Goal: Task Accomplishment & Management: Complete application form

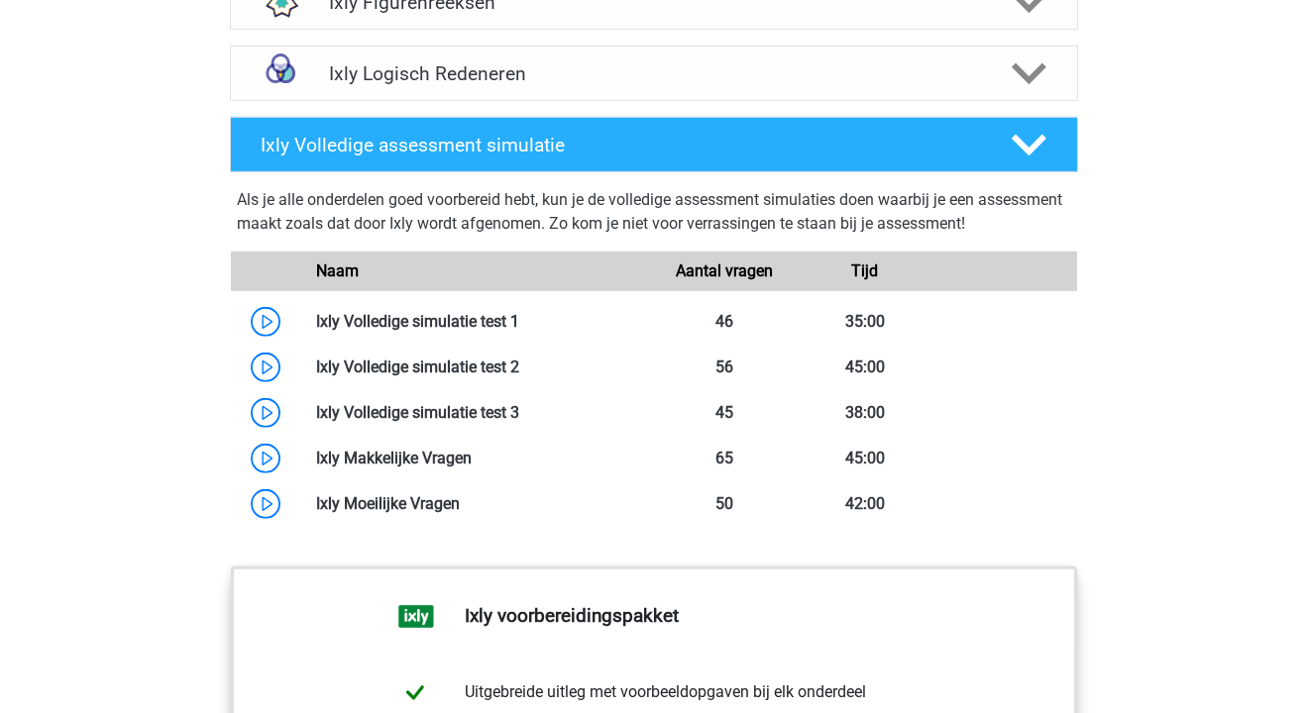
scroll to position [1598, 0]
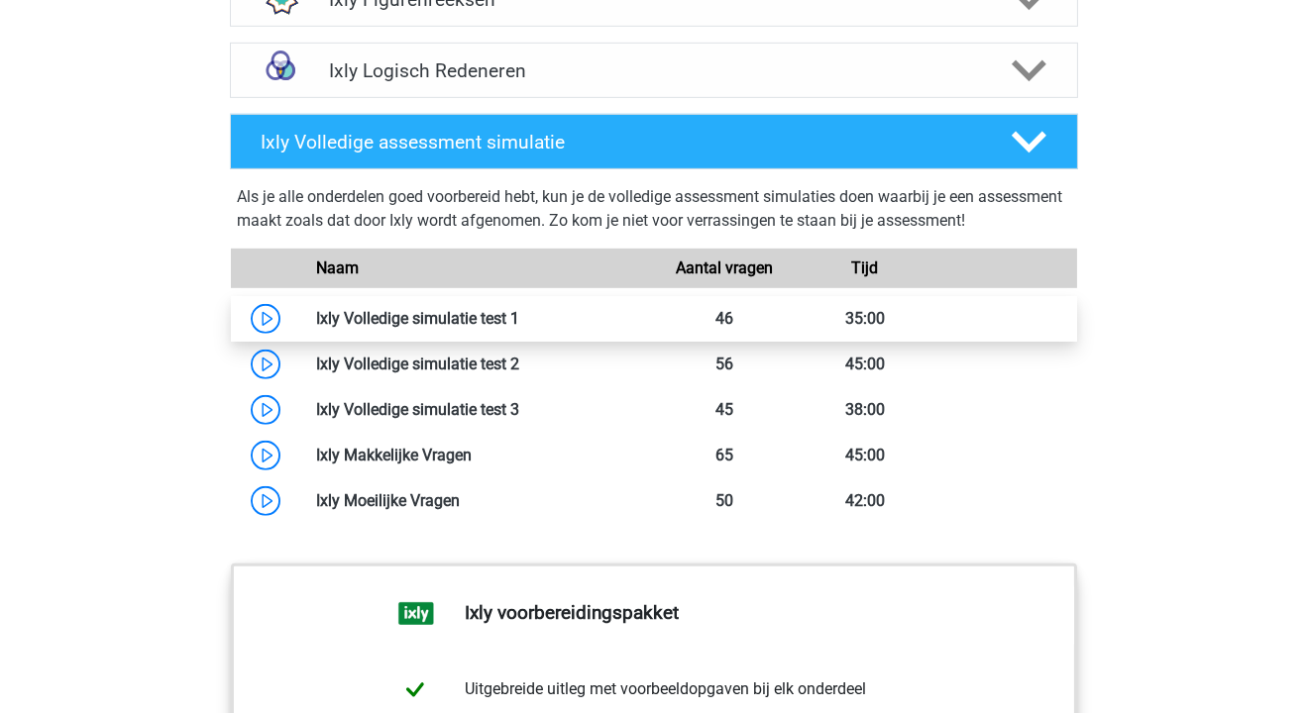
click at [519, 322] on link at bounding box center [519, 318] width 0 height 19
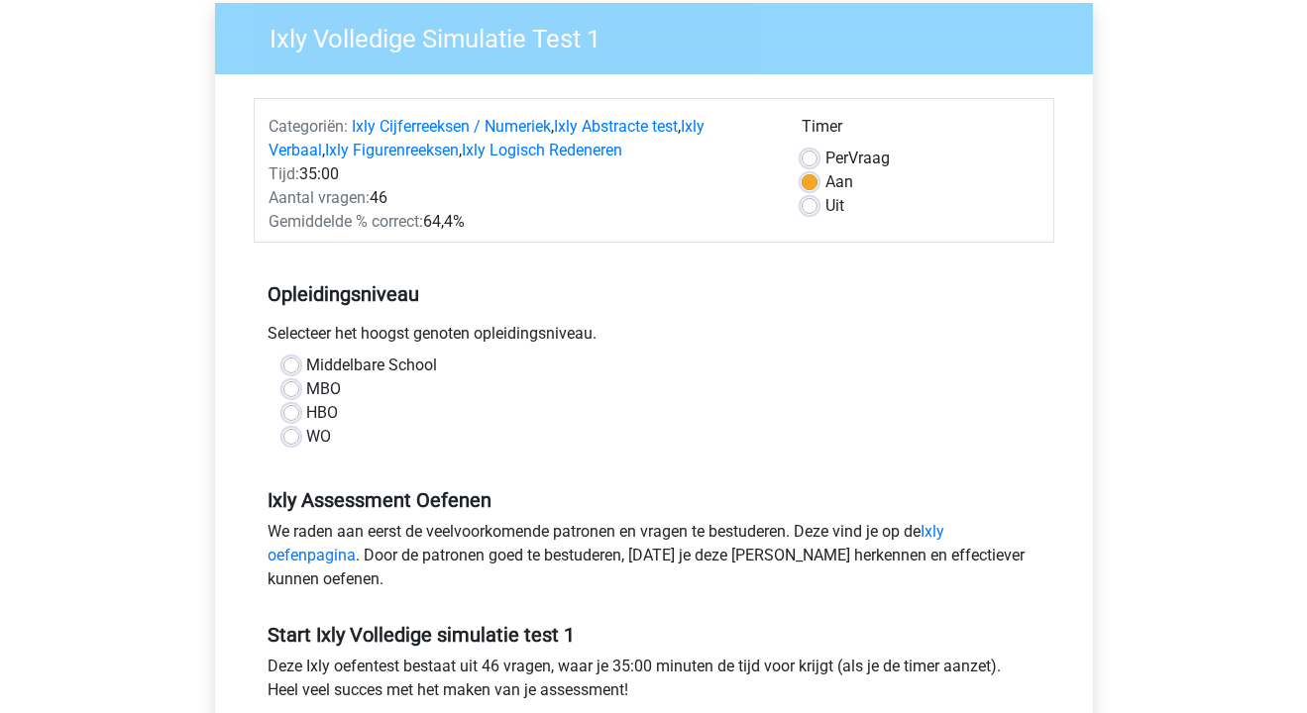
scroll to position [162, 0]
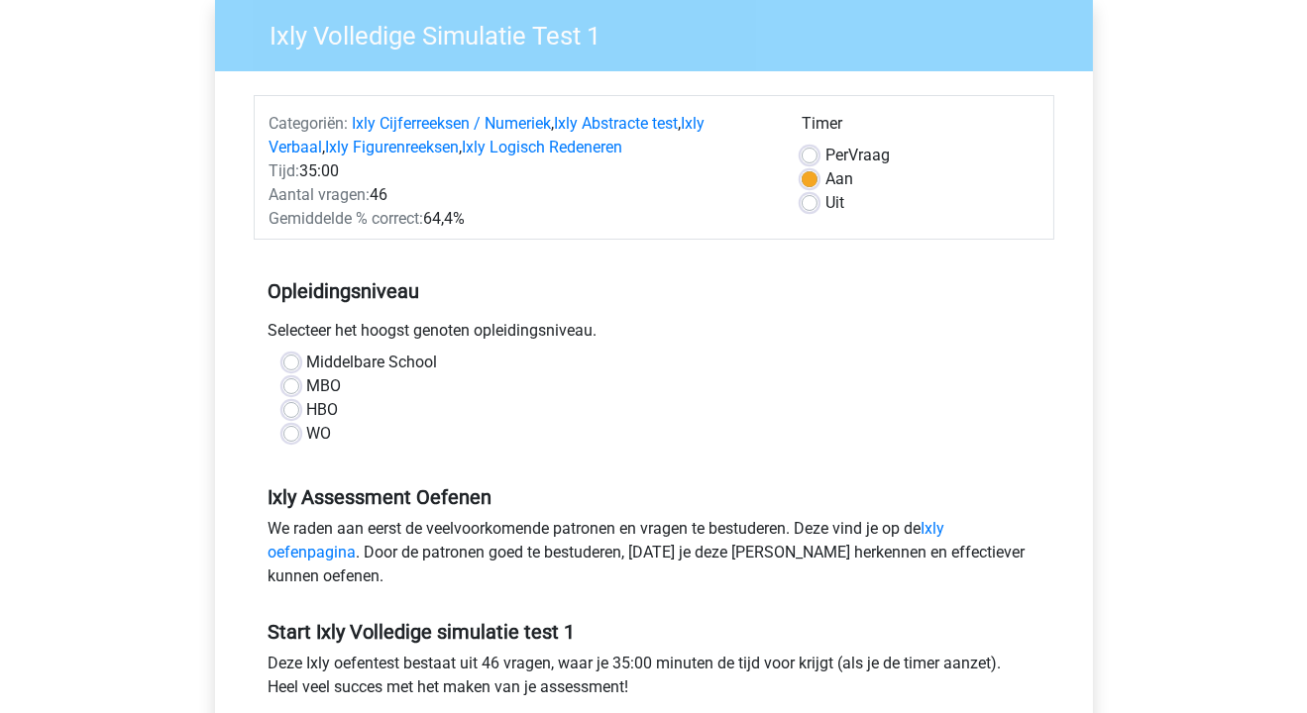
click at [307, 389] on label "MBO" at bounding box center [324, 387] width 35 height 24
click at [290, 389] on input "MBO" at bounding box center [291, 385] width 16 height 20
radio input "true"
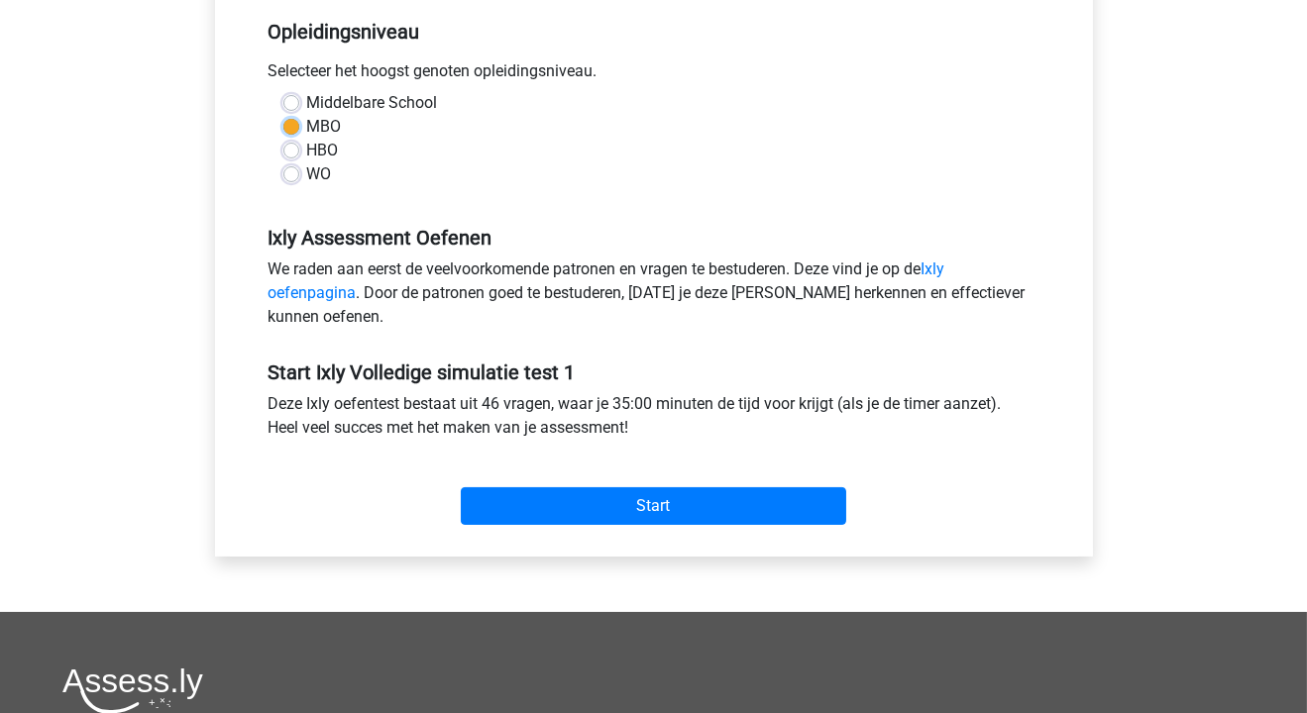
scroll to position [423, 0]
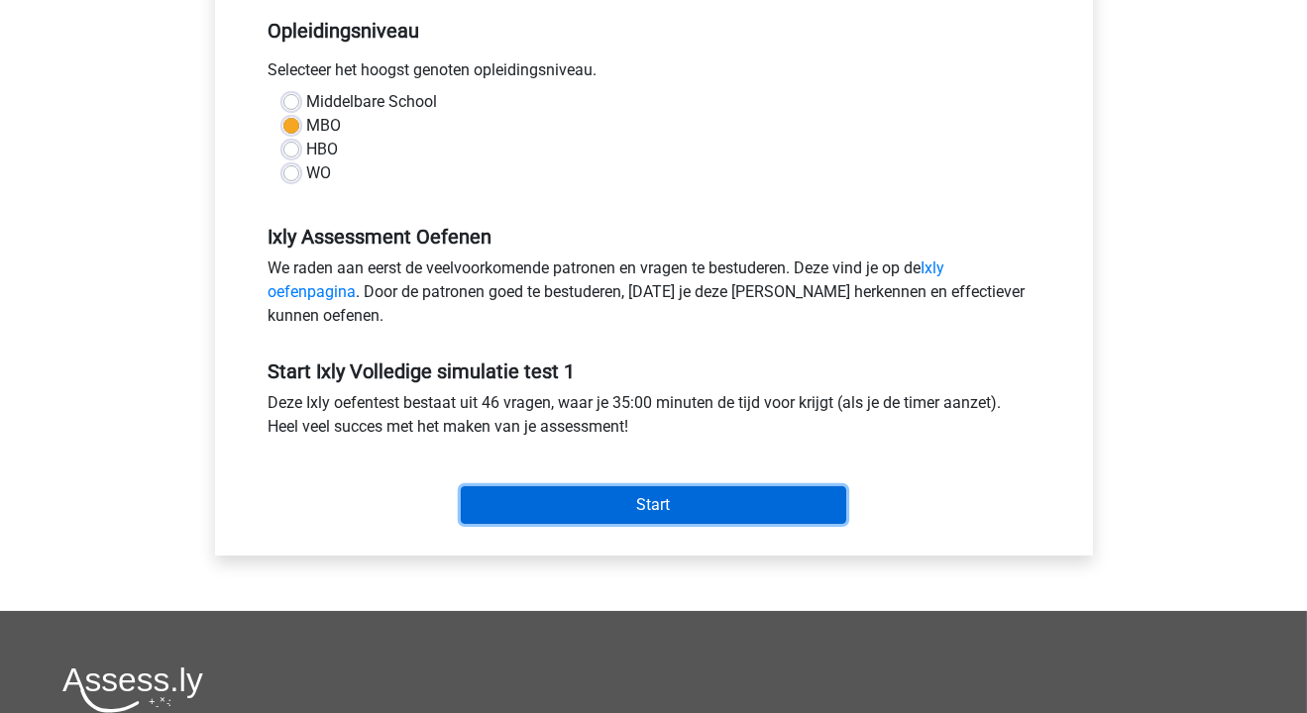
click at [589, 494] on input "Start" at bounding box center [653, 505] width 385 height 38
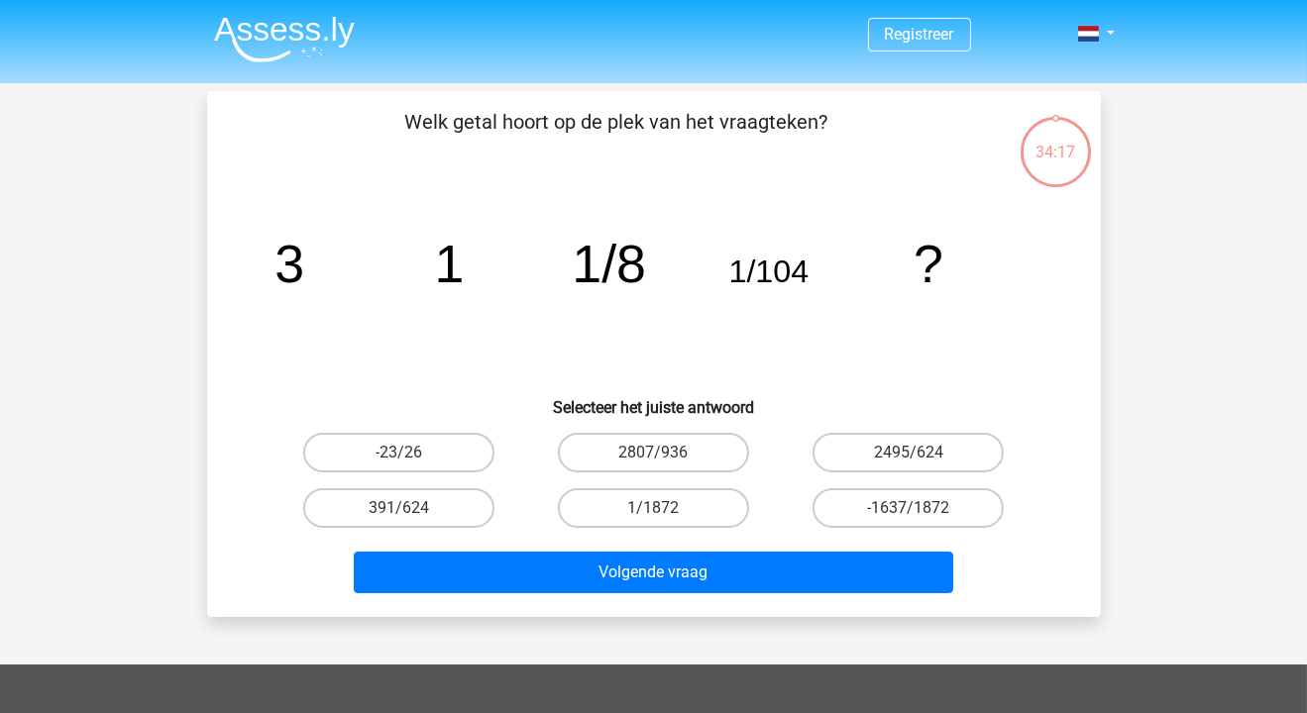
click at [589, 494] on label "1/1872" at bounding box center [653, 508] width 191 height 40
click at [653, 508] on input "1/1872" at bounding box center [659, 514] width 13 height 13
radio input "true"
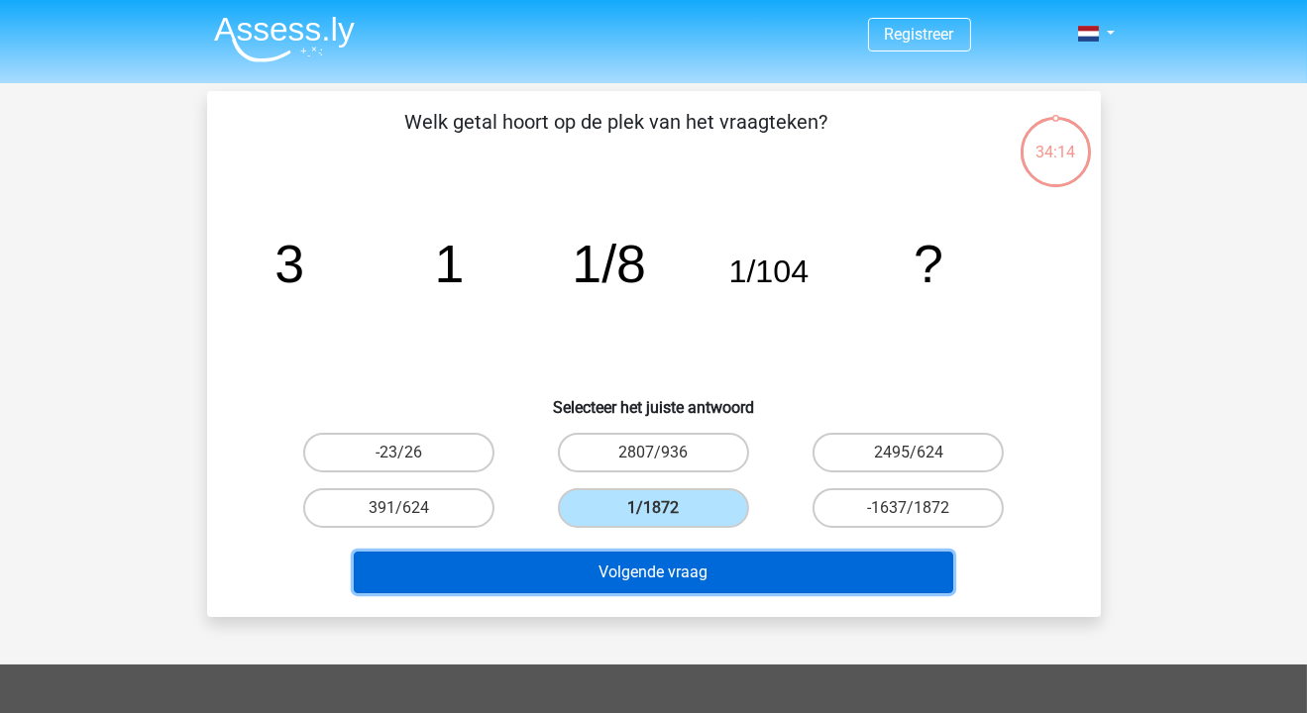
click at [630, 574] on button "Volgende vraag" at bounding box center [653, 573] width 599 height 42
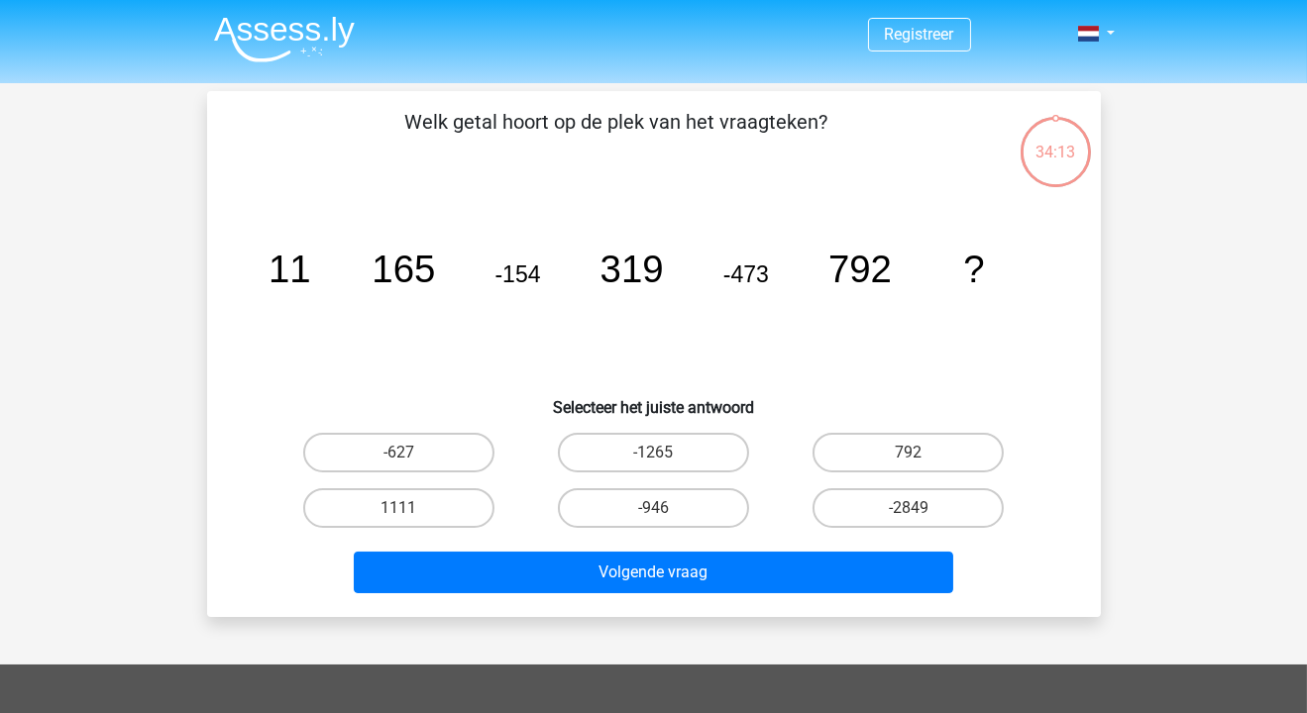
scroll to position [91, 0]
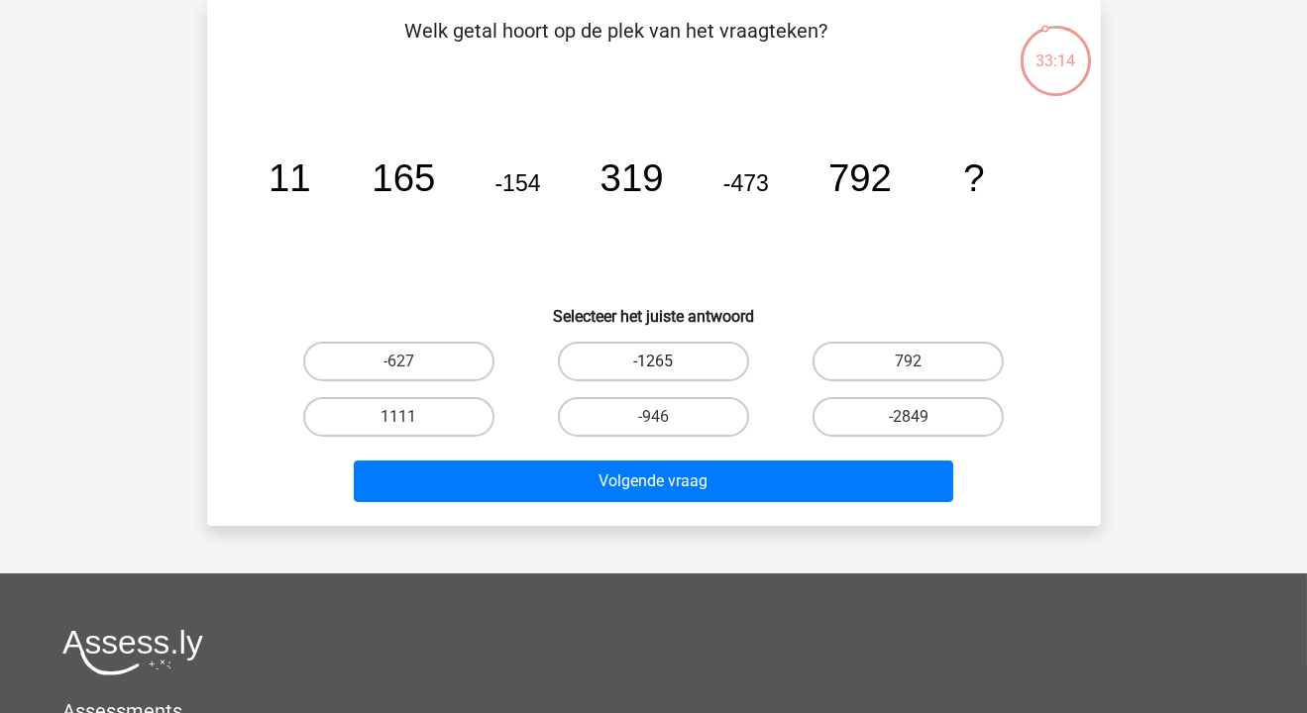
click at [651, 347] on label "-1265" at bounding box center [653, 362] width 191 height 40
click at [653, 362] on input "-1265" at bounding box center [659, 368] width 13 height 13
radio input "true"
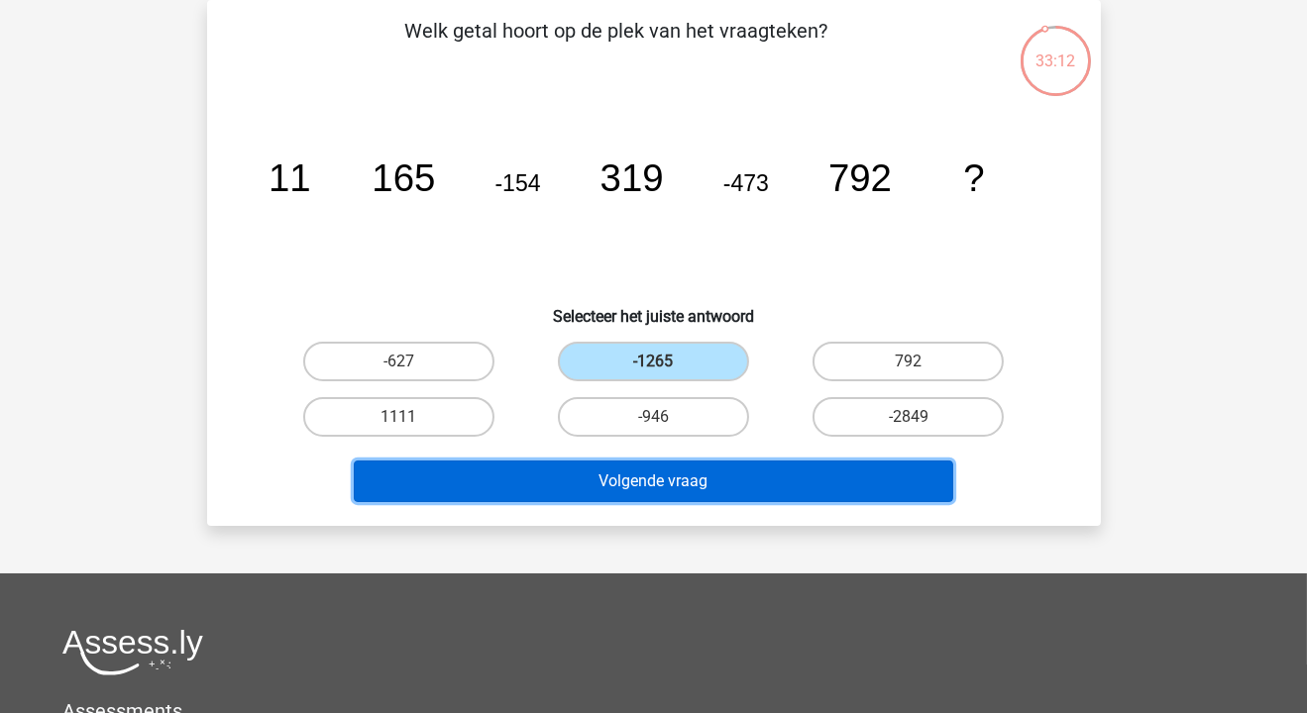
click at [620, 477] on button "Volgende vraag" at bounding box center [653, 482] width 599 height 42
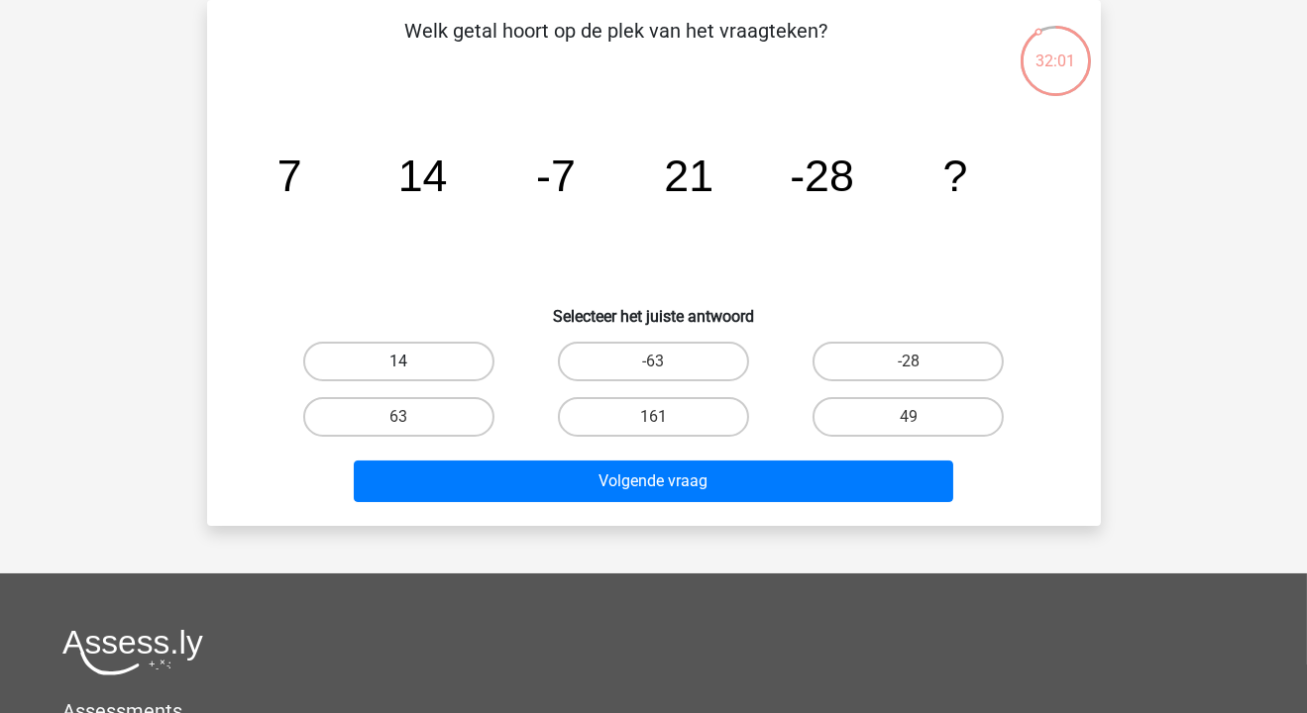
click at [379, 356] on label "14" at bounding box center [398, 362] width 191 height 40
click at [398, 362] on input "14" at bounding box center [404, 368] width 13 height 13
radio input "true"
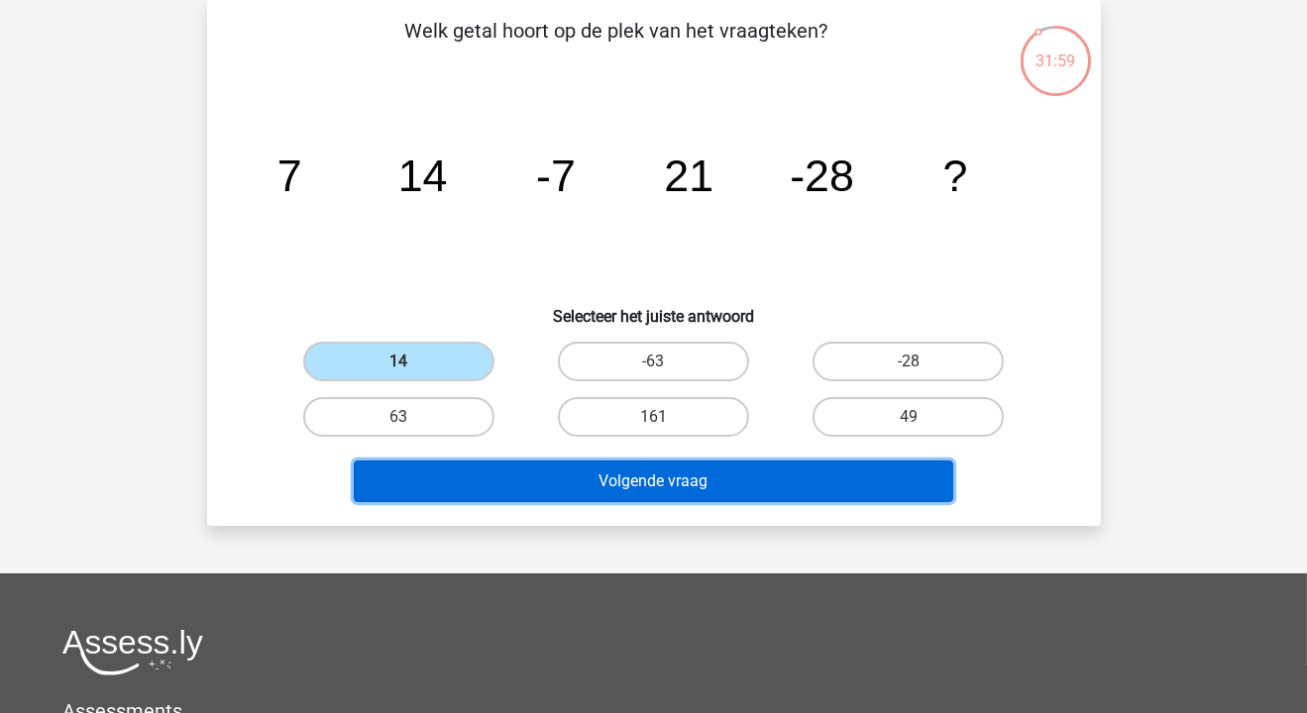
click at [624, 477] on button "Volgende vraag" at bounding box center [653, 482] width 599 height 42
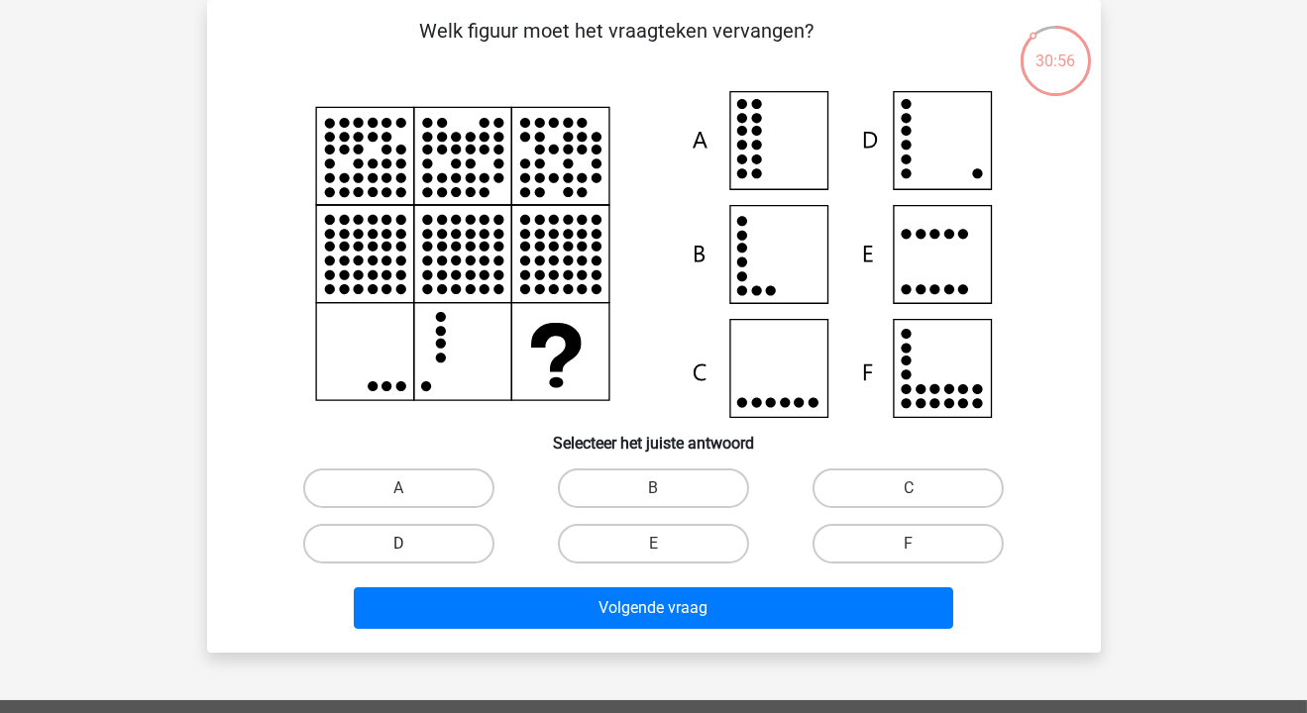
click at [414, 540] on label "D" at bounding box center [398, 544] width 191 height 40
click at [411, 544] on input "D" at bounding box center [404, 550] width 13 height 13
radio input "true"
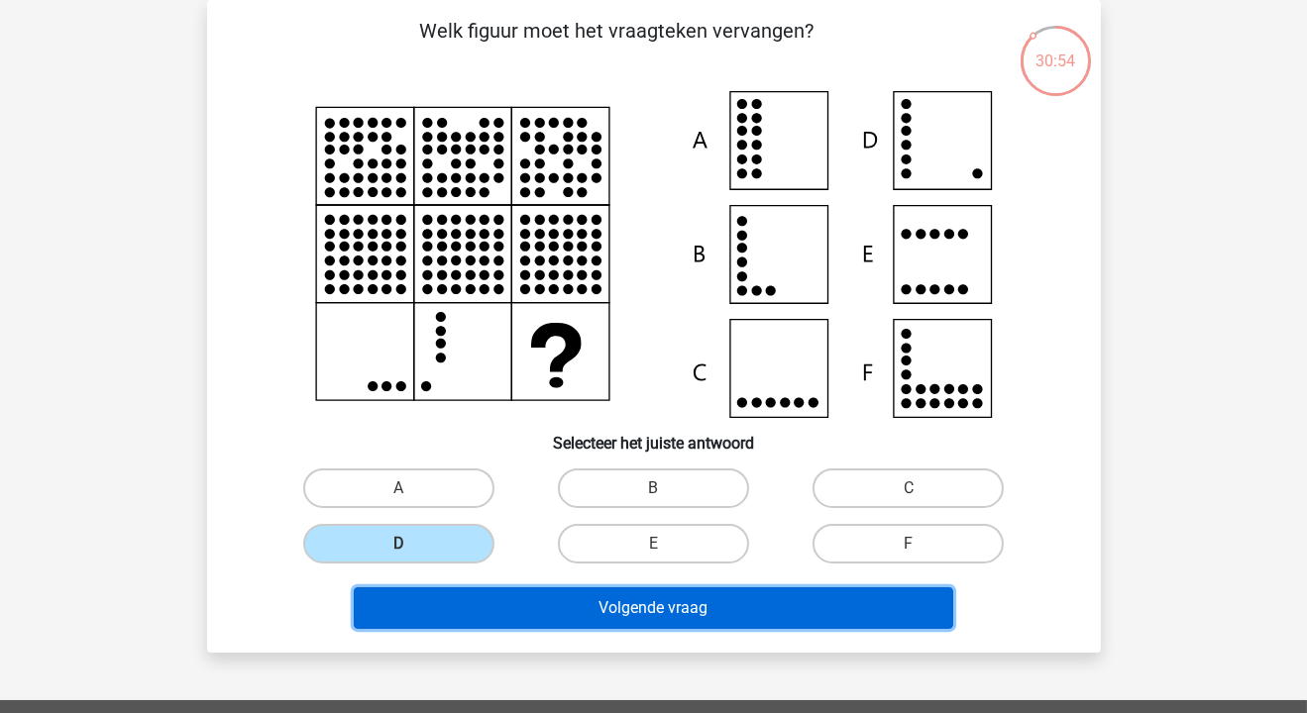
click at [622, 605] on button "Volgende vraag" at bounding box center [653, 609] width 599 height 42
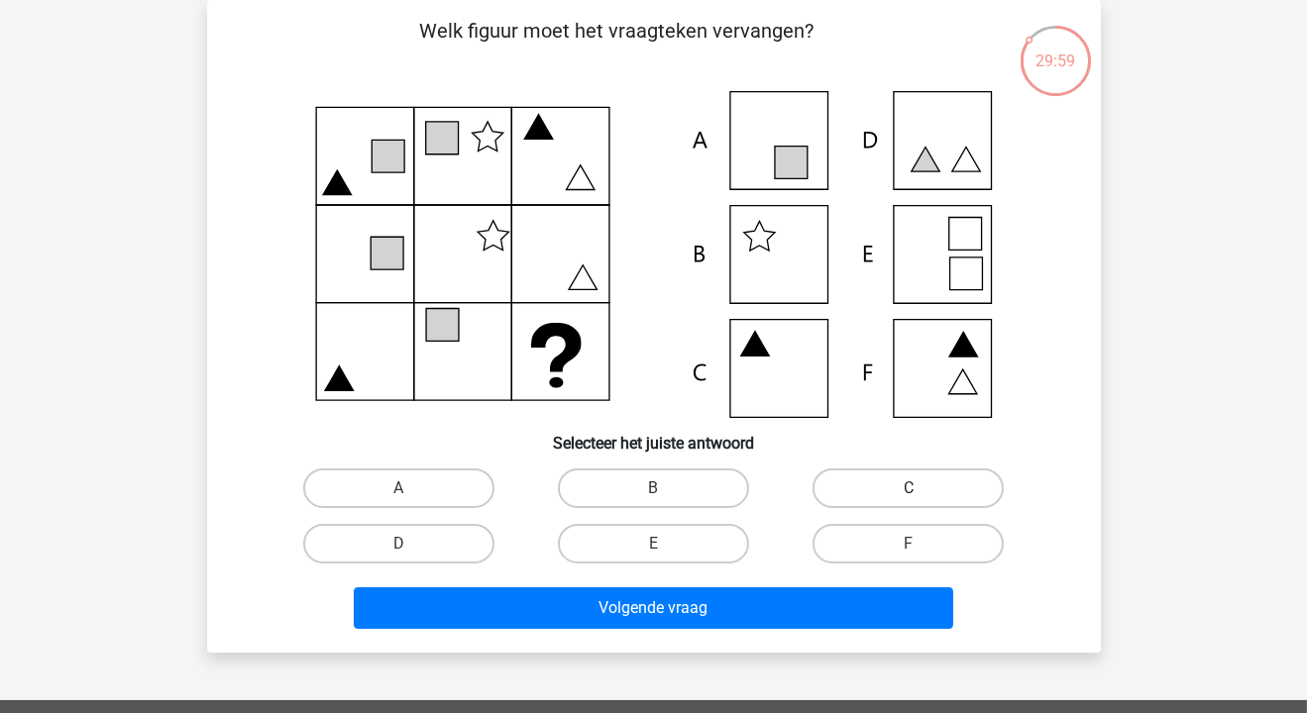
click at [857, 489] on label "C" at bounding box center [907, 489] width 191 height 40
click at [909, 489] on input "C" at bounding box center [915, 494] width 13 height 13
radio input "true"
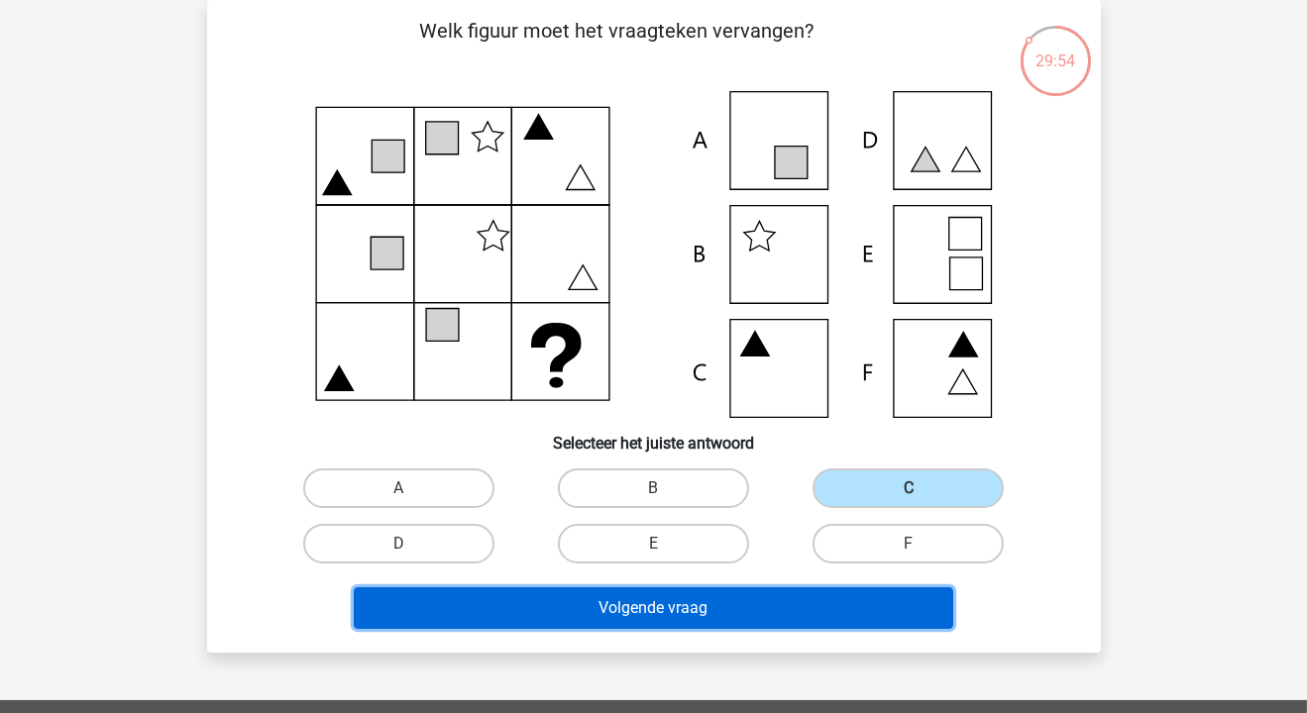
click at [686, 608] on button "Volgende vraag" at bounding box center [653, 609] width 599 height 42
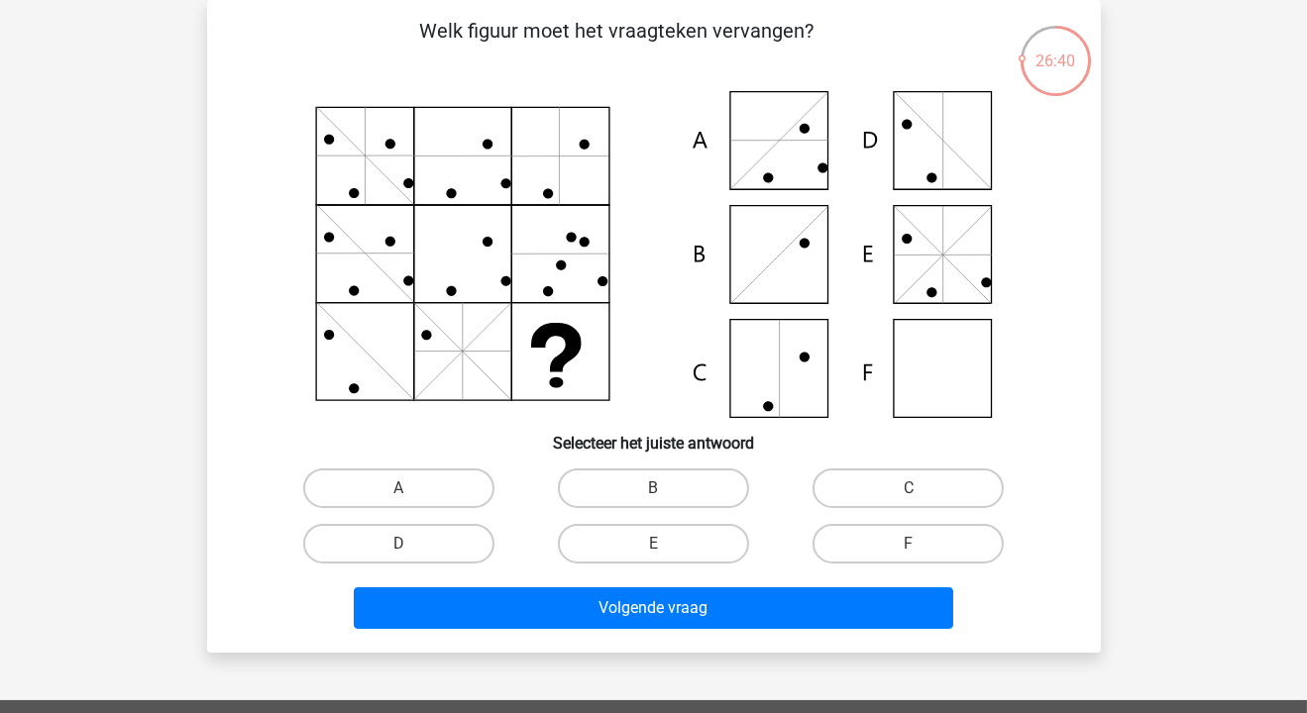
click at [912, 160] on icon at bounding box center [654, 254] width 799 height 327
click at [413, 535] on label "D" at bounding box center [398, 544] width 191 height 40
click at [411, 544] on input "D" at bounding box center [404, 550] width 13 height 13
radio input "true"
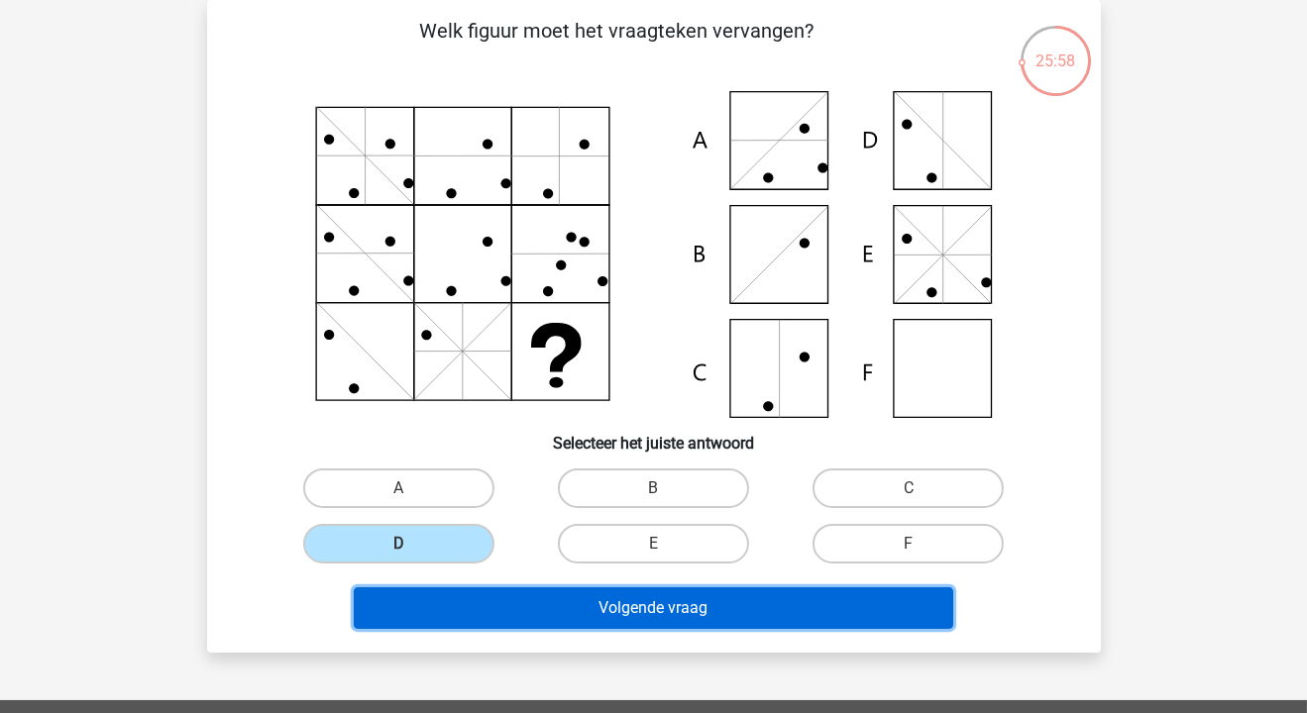
click at [604, 596] on button "Volgende vraag" at bounding box center [653, 609] width 599 height 42
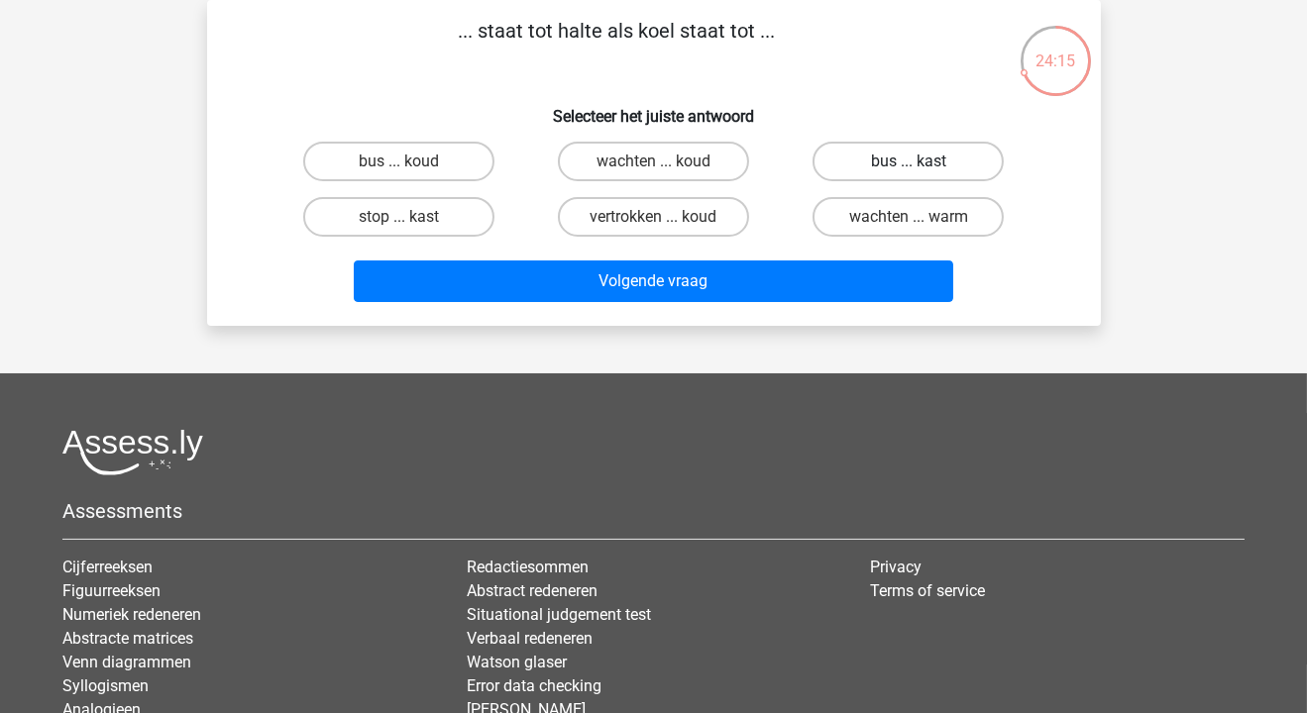
click at [859, 162] on label "bus ... kast" at bounding box center [907, 162] width 191 height 40
click at [909, 162] on input "bus ... kast" at bounding box center [915, 168] width 13 height 13
radio input "true"
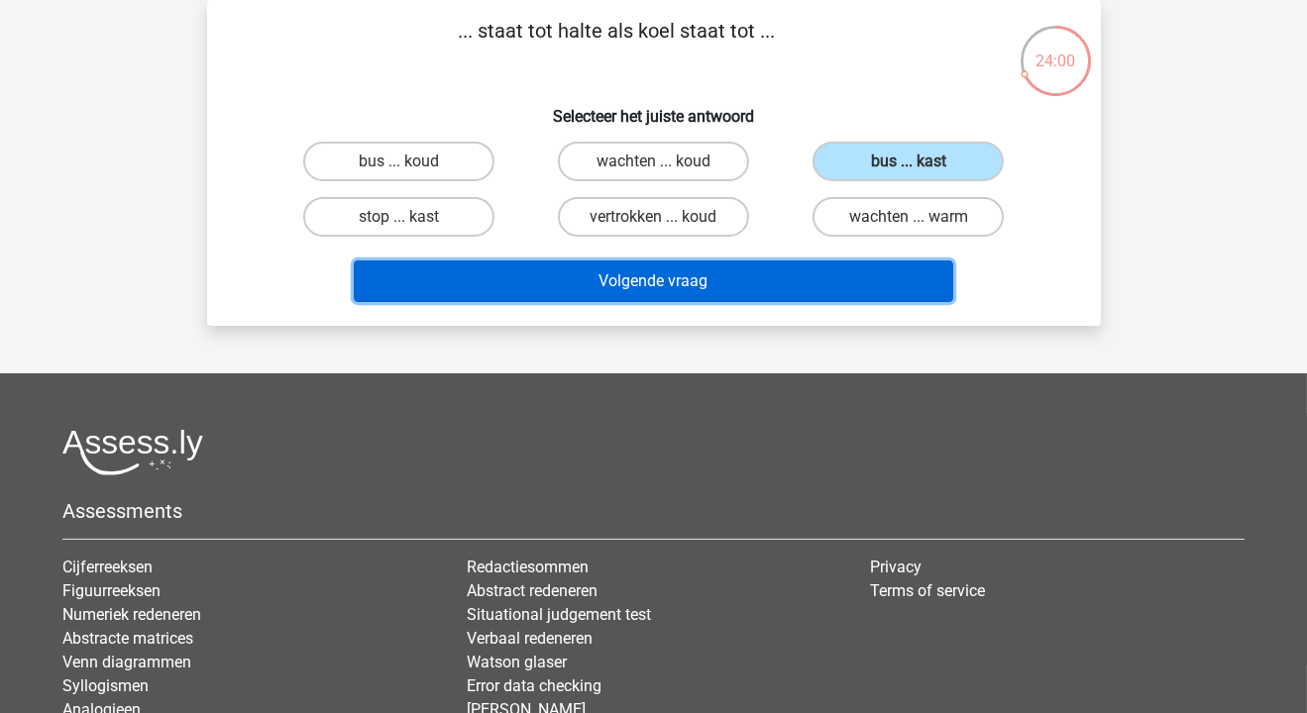
click at [660, 280] on button "Volgende vraag" at bounding box center [653, 282] width 599 height 42
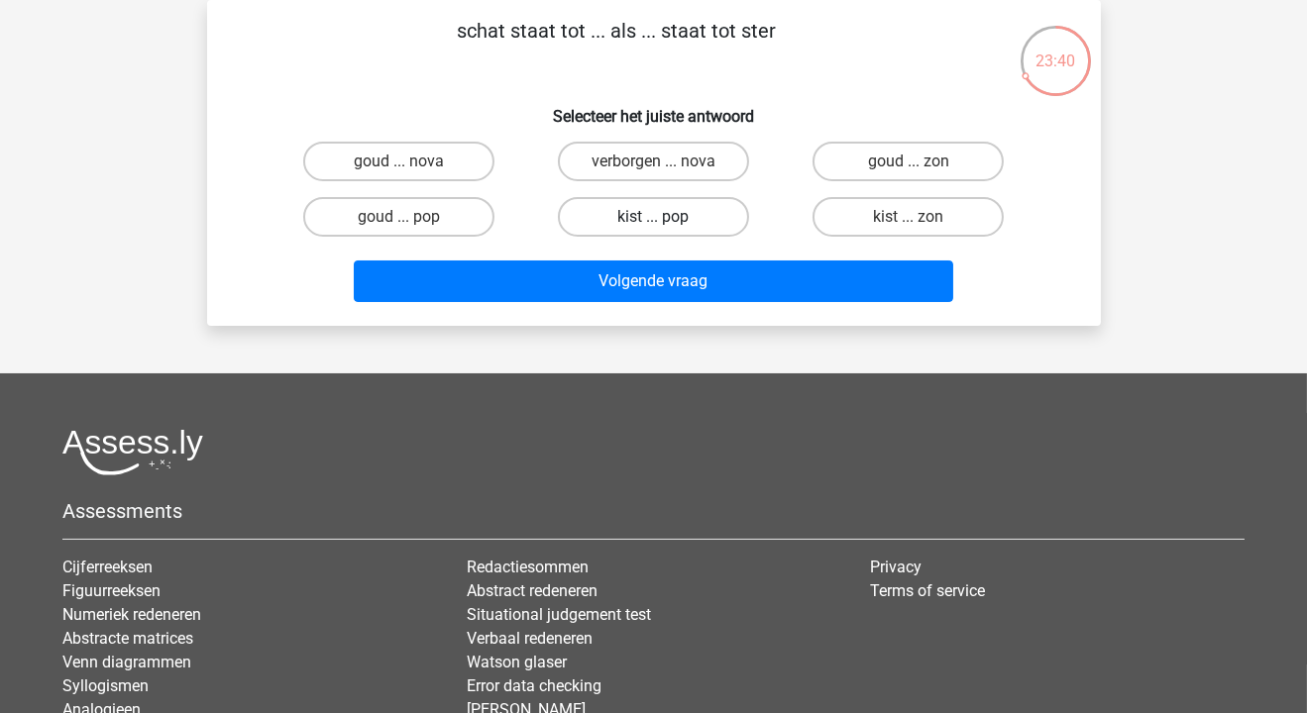
click at [686, 209] on label "kist ... pop" at bounding box center [653, 217] width 191 height 40
click at [666, 217] on input "kist ... pop" at bounding box center [659, 223] width 13 height 13
radio input "true"
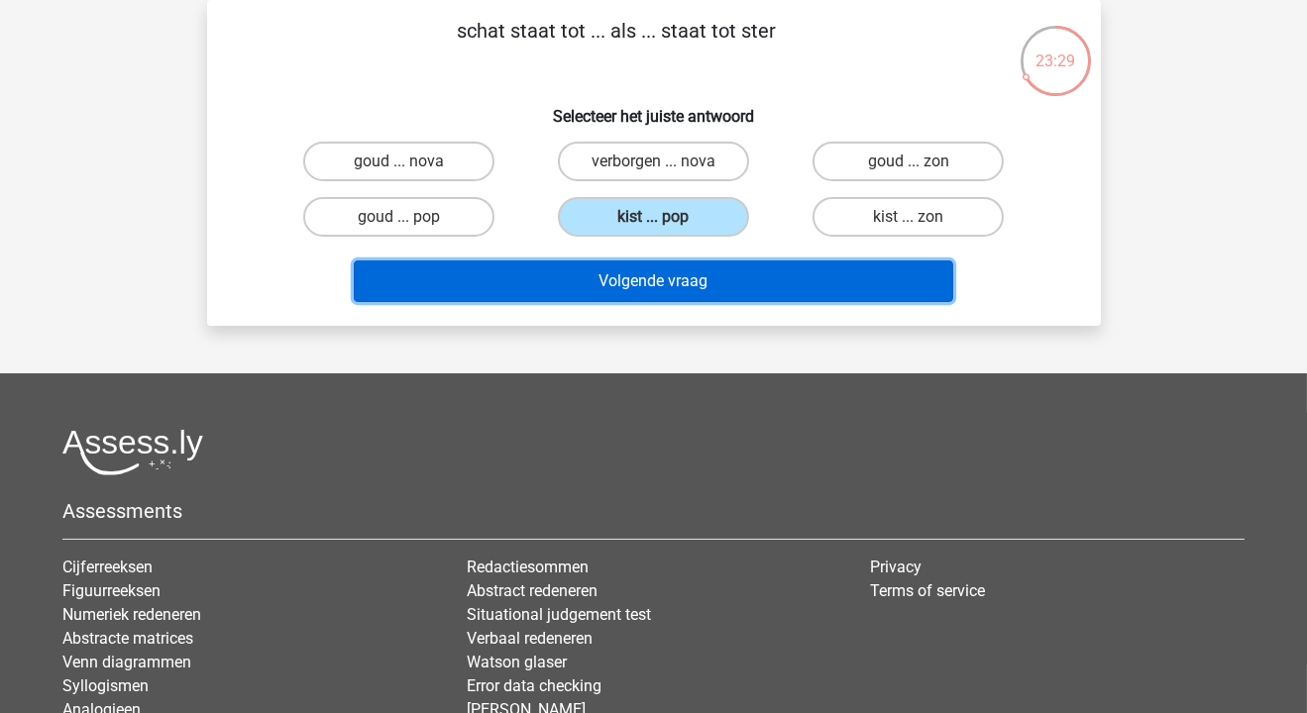
click at [698, 280] on button "Volgende vraag" at bounding box center [653, 282] width 599 height 42
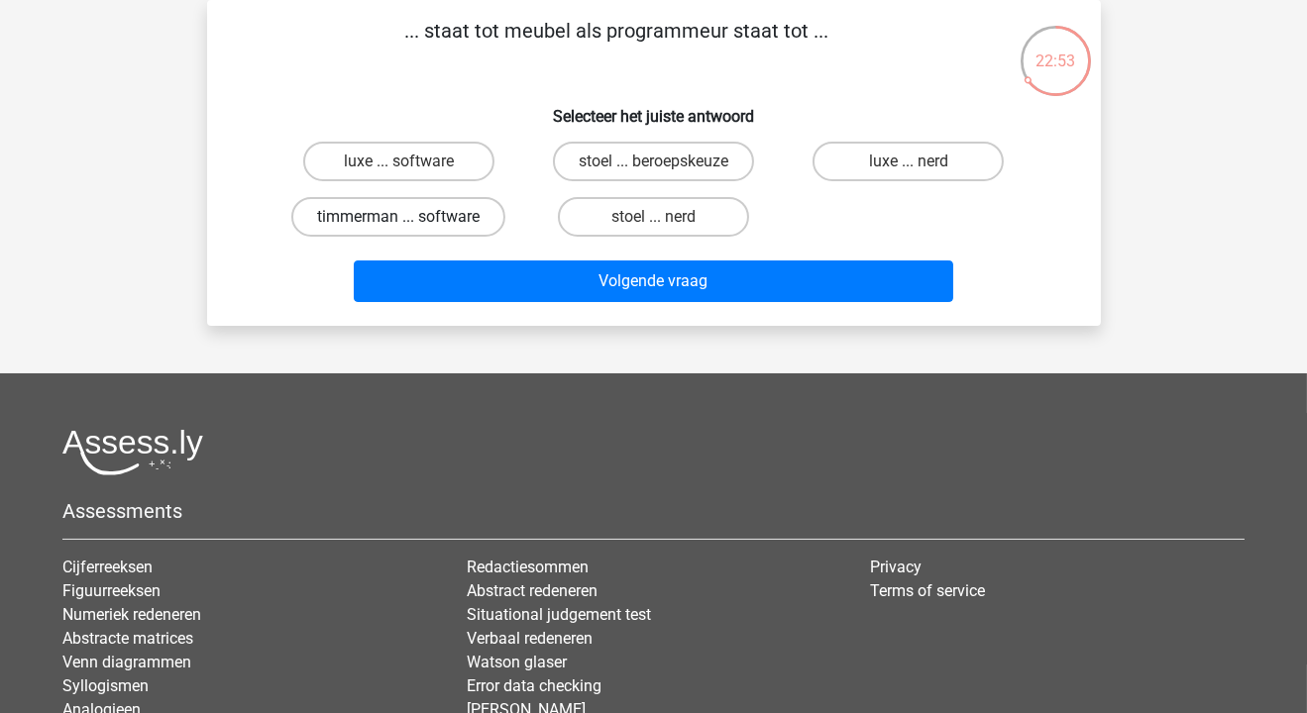
click at [443, 215] on label "timmerman ... software" at bounding box center [398, 217] width 214 height 40
click at [411, 217] on input "timmerman ... software" at bounding box center [404, 223] width 13 height 13
radio input "true"
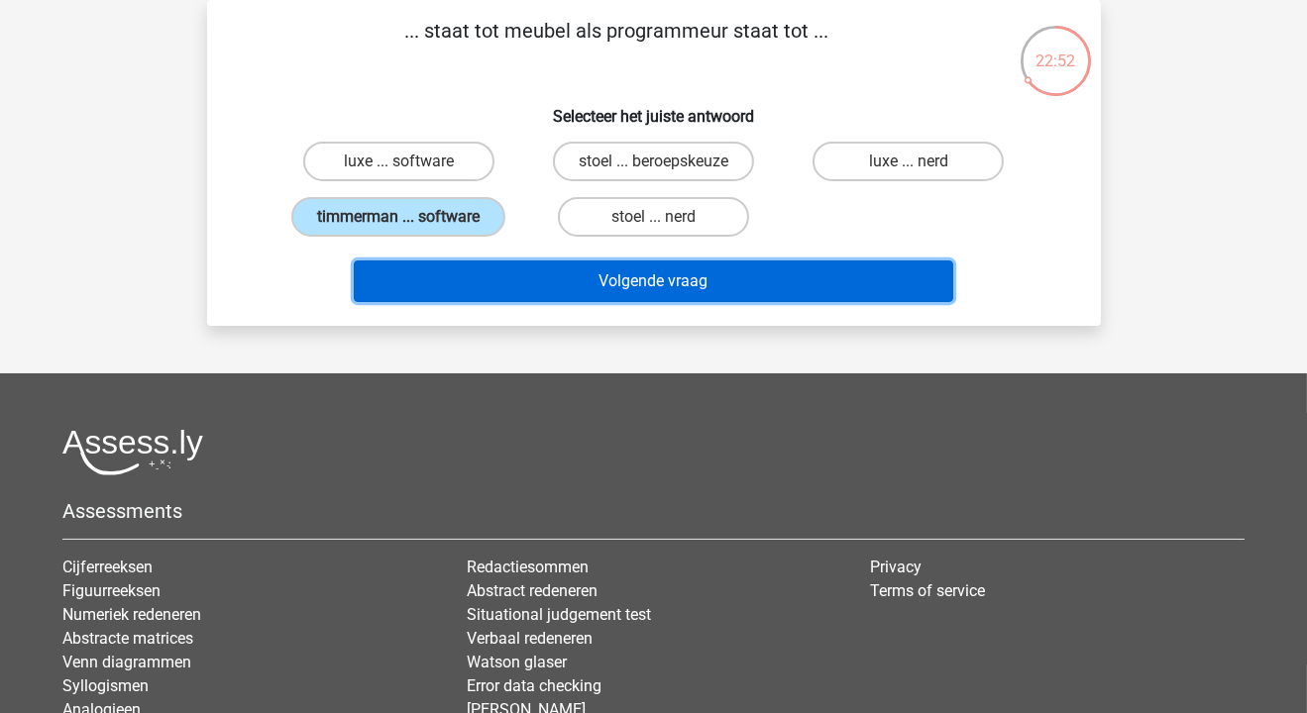
click at [597, 283] on button "Volgende vraag" at bounding box center [653, 282] width 599 height 42
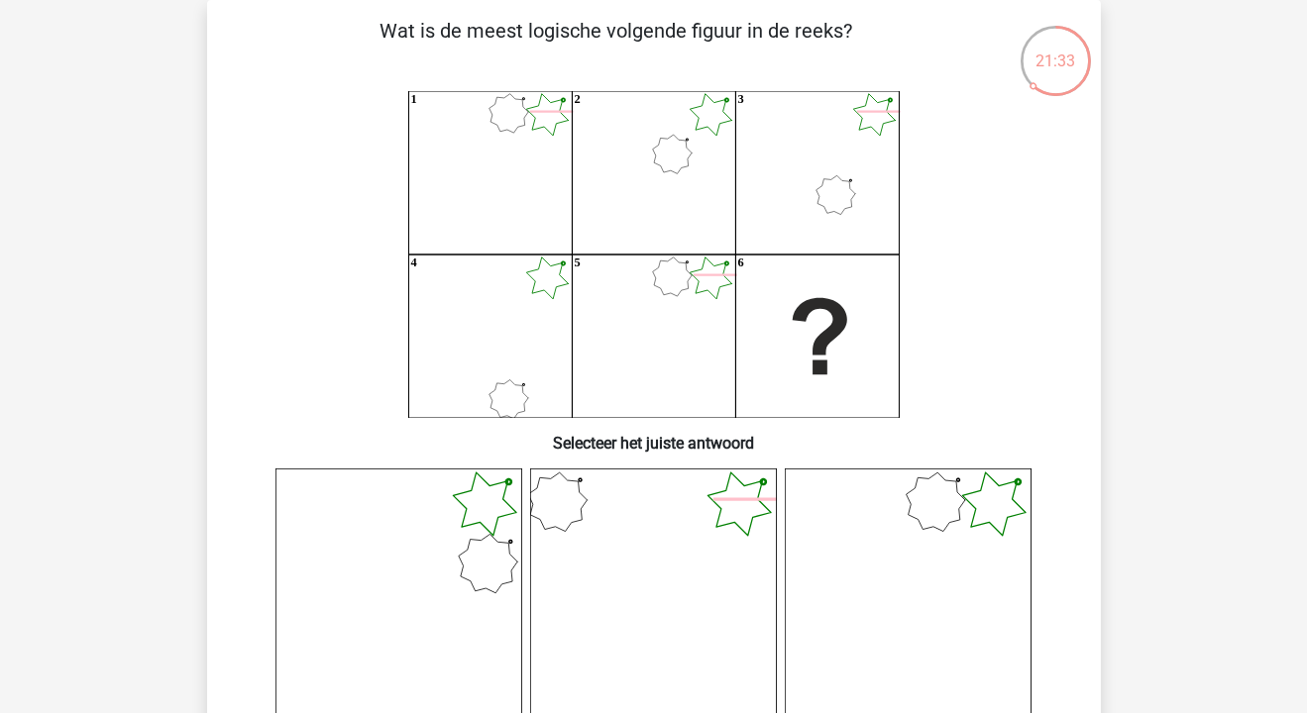
click at [406, 506] on icon at bounding box center [398, 592] width 247 height 247
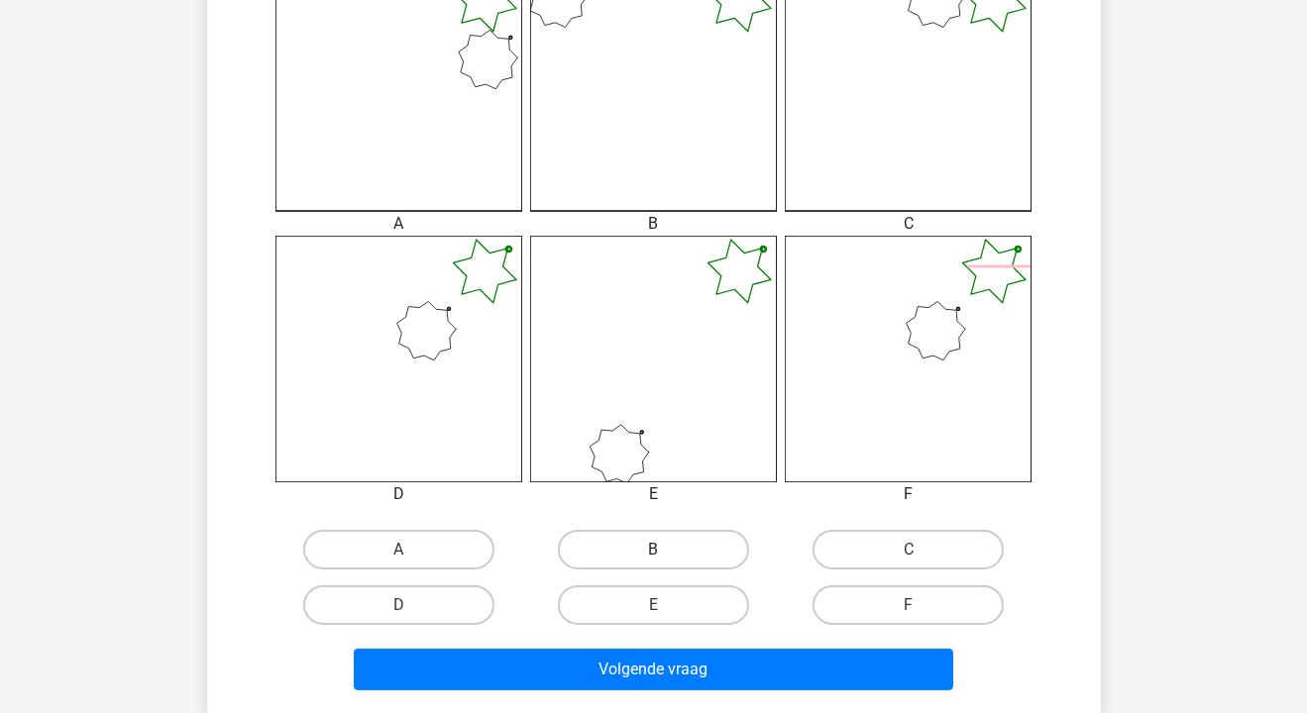
scroll to position [597, 0]
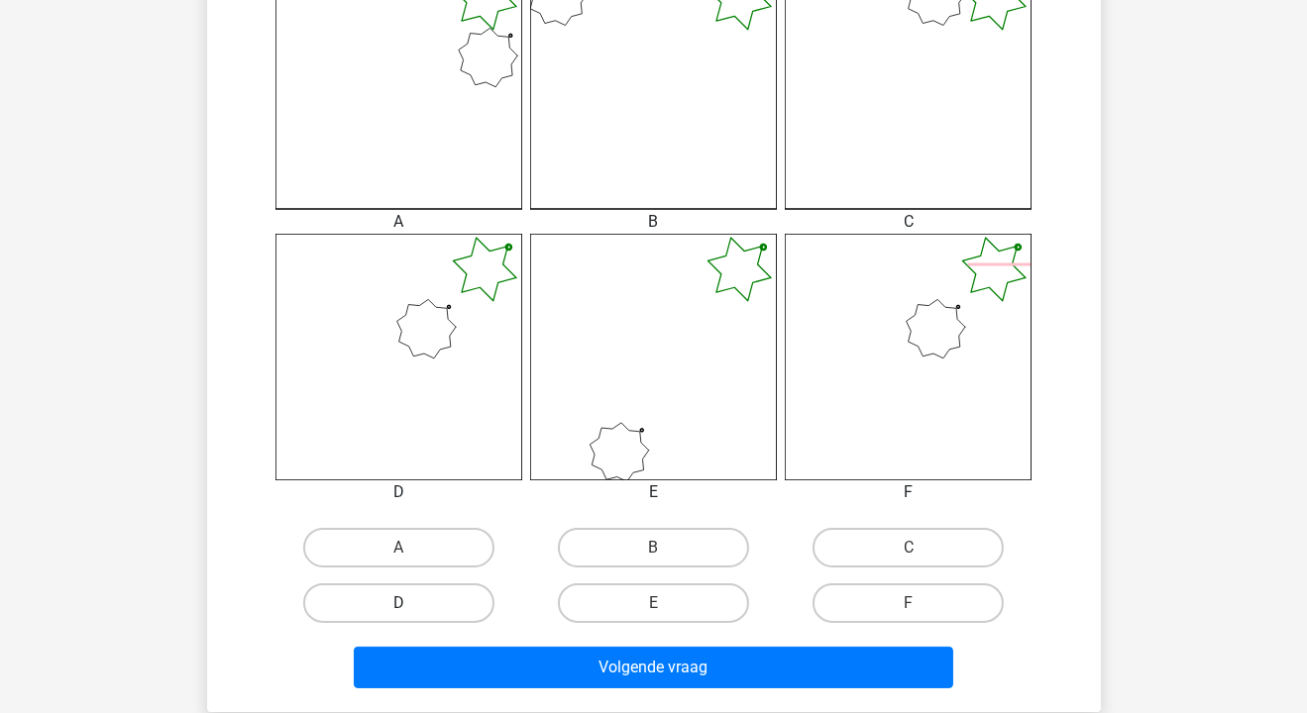
click at [445, 608] on label "D" at bounding box center [398, 604] width 191 height 40
click at [411, 608] on input "D" at bounding box center [404, 609] width 13 height 13
radio input "true"
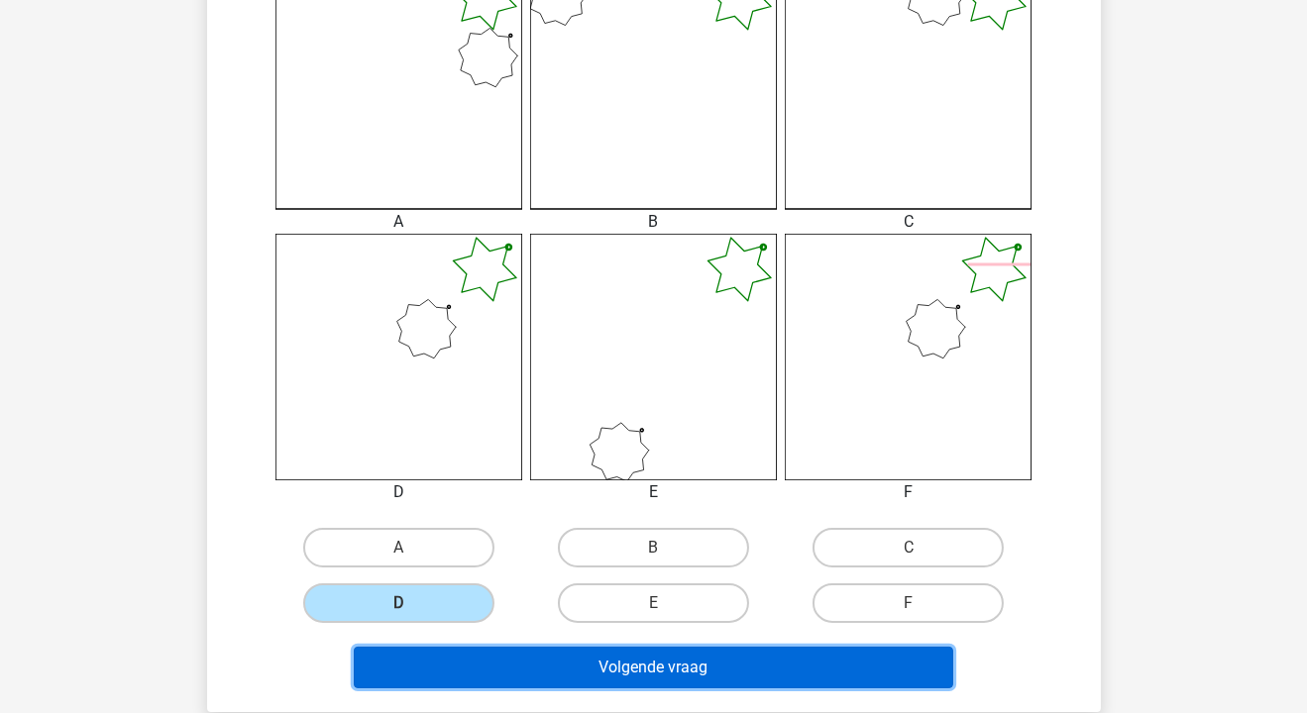
click at [636, 680] on button "Volgende vraag" at bounding box center [653, 668] width 599 height 42
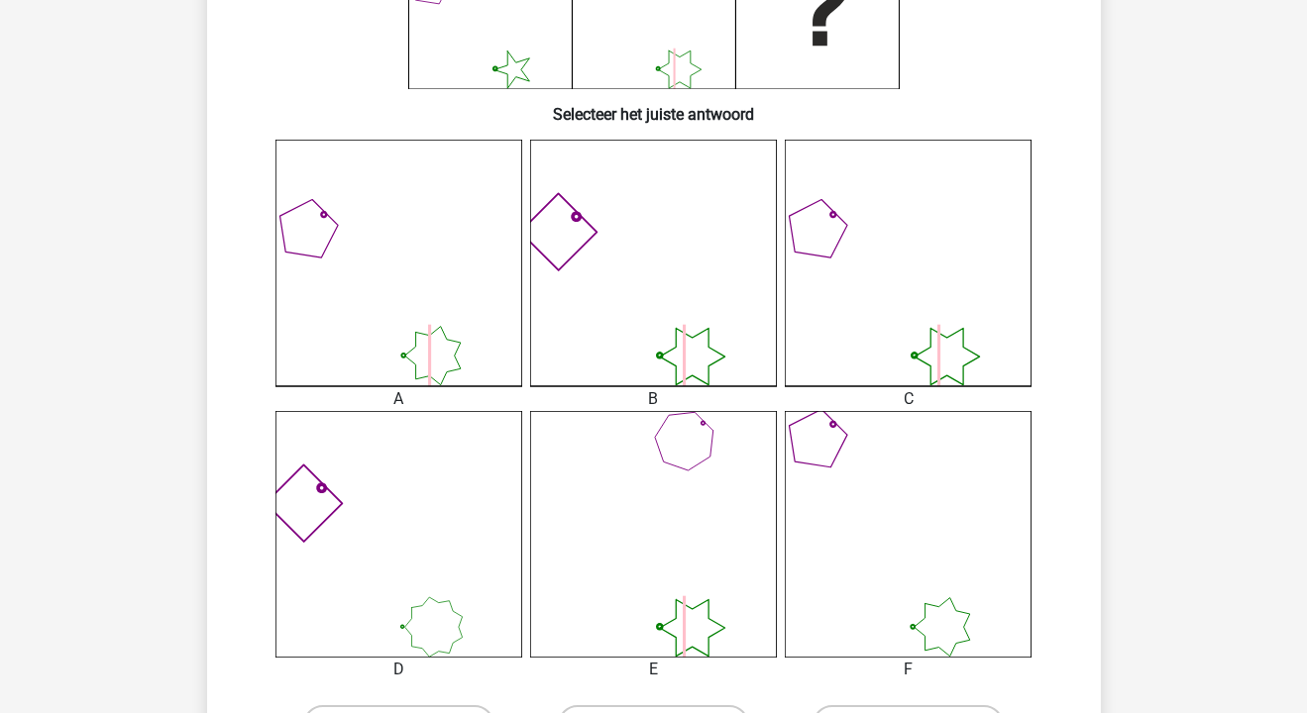
scroll to position [417, 0]
click at [637, 555] on icon at bounding box center [653, 537] width 247 height 247
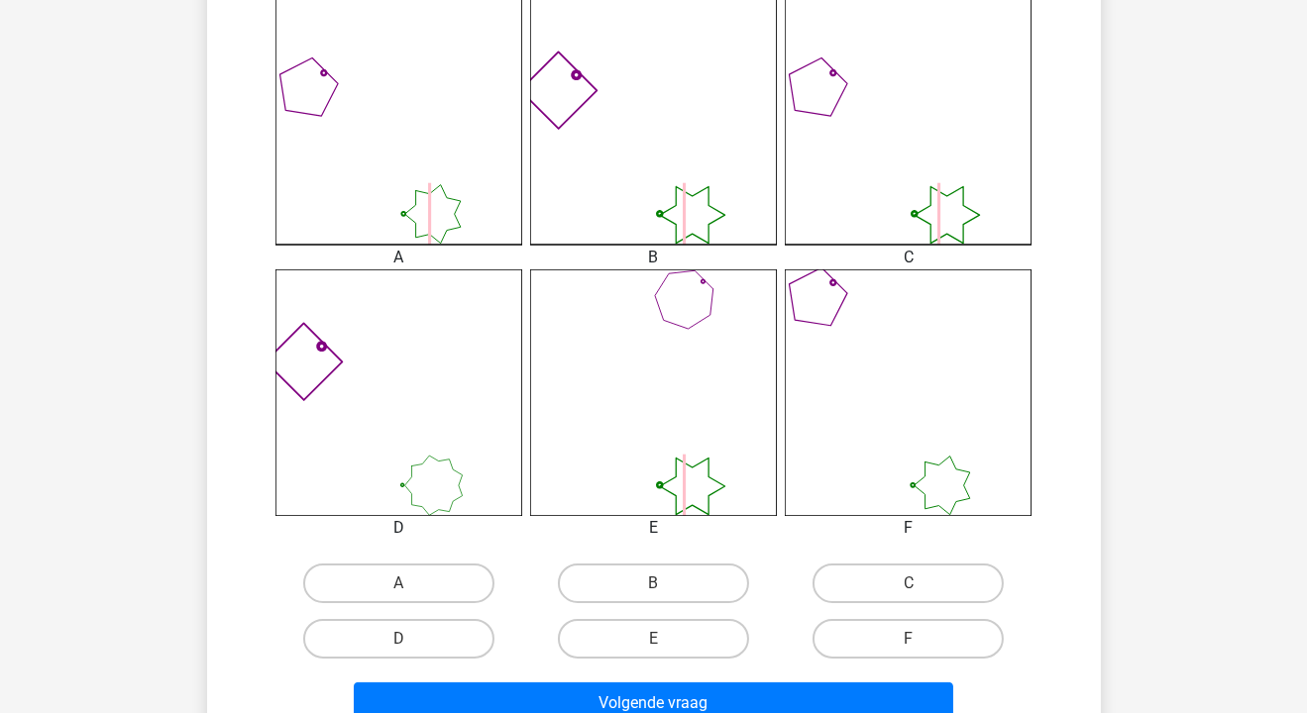
scroll to position [567, 0]
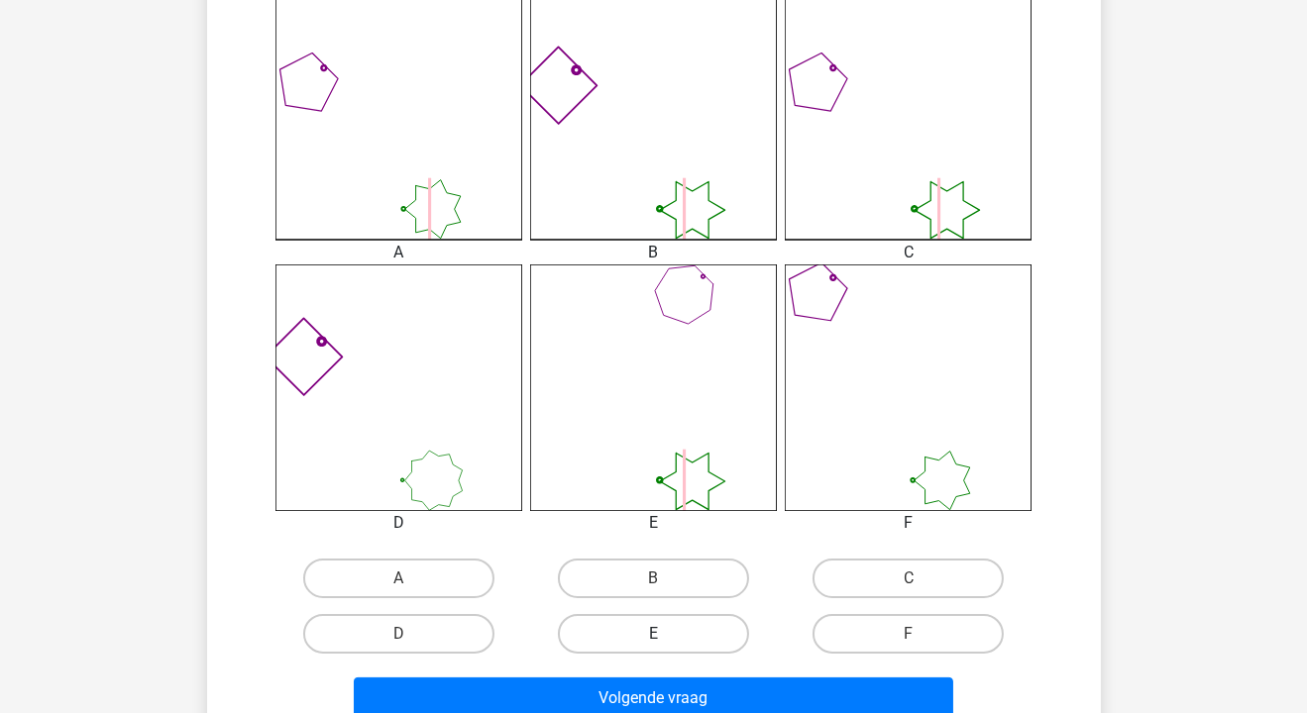
click at [646, 634] on label "E" at bounding box center [653, 634] width 191 height 40
click at [653, 634] on input "E" at bounding box center [659, 640] width 13 height 13
radio input "true"
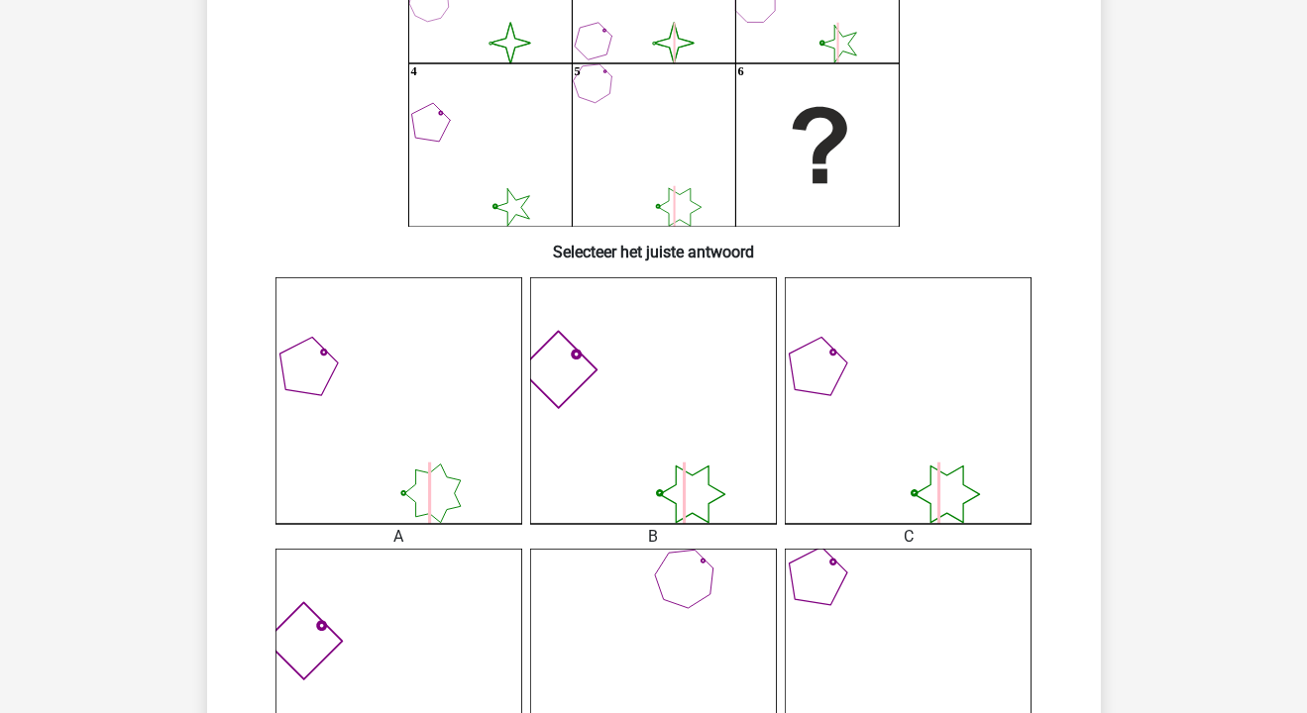
scroll to position [284, 0]
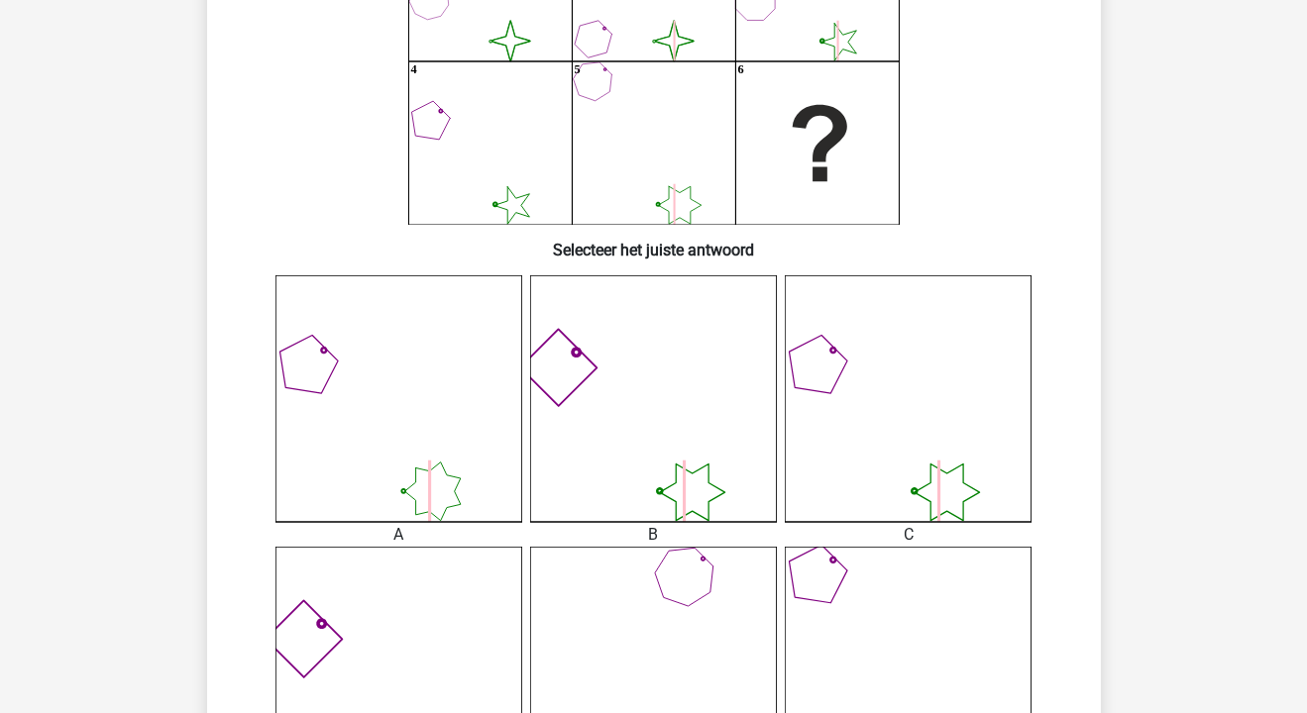
click at [646, 634] on icon at bounding box center [653, 670] width 247 height 247
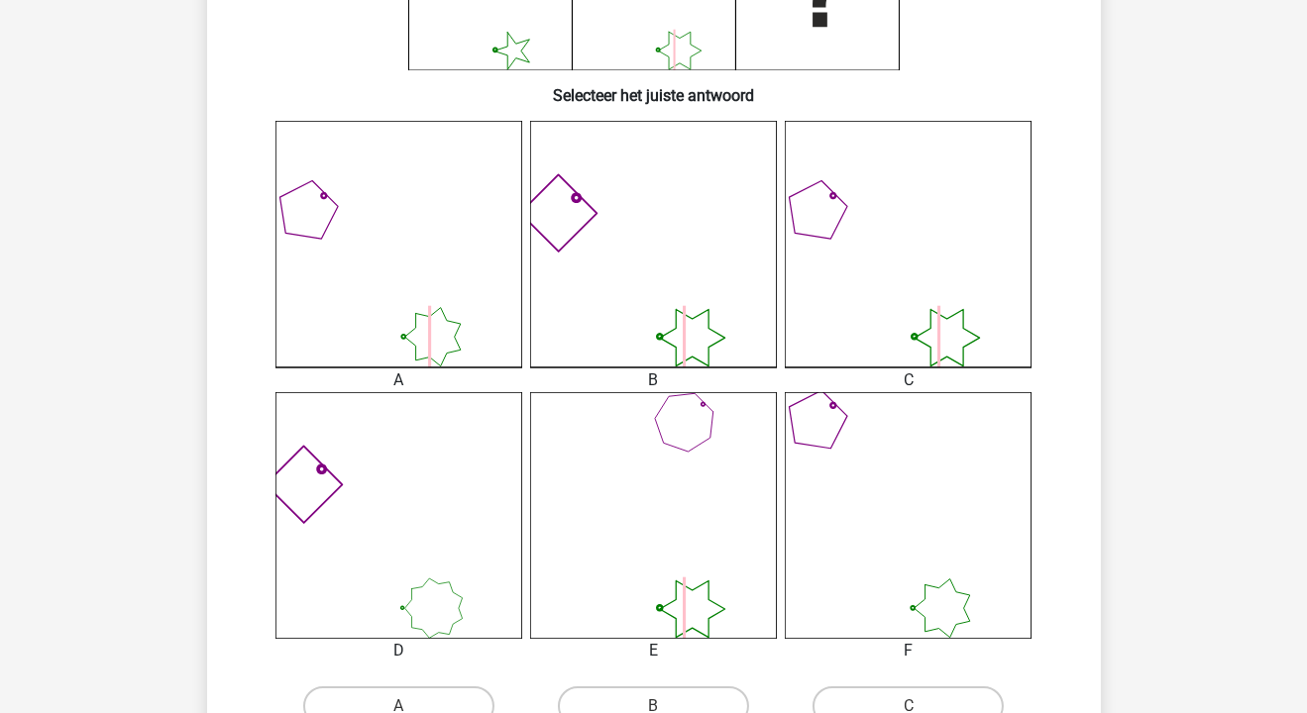
scroll to position [439, 0]
click at [604, 526] on icon at bounding box center [653, 515] width 247 height 247
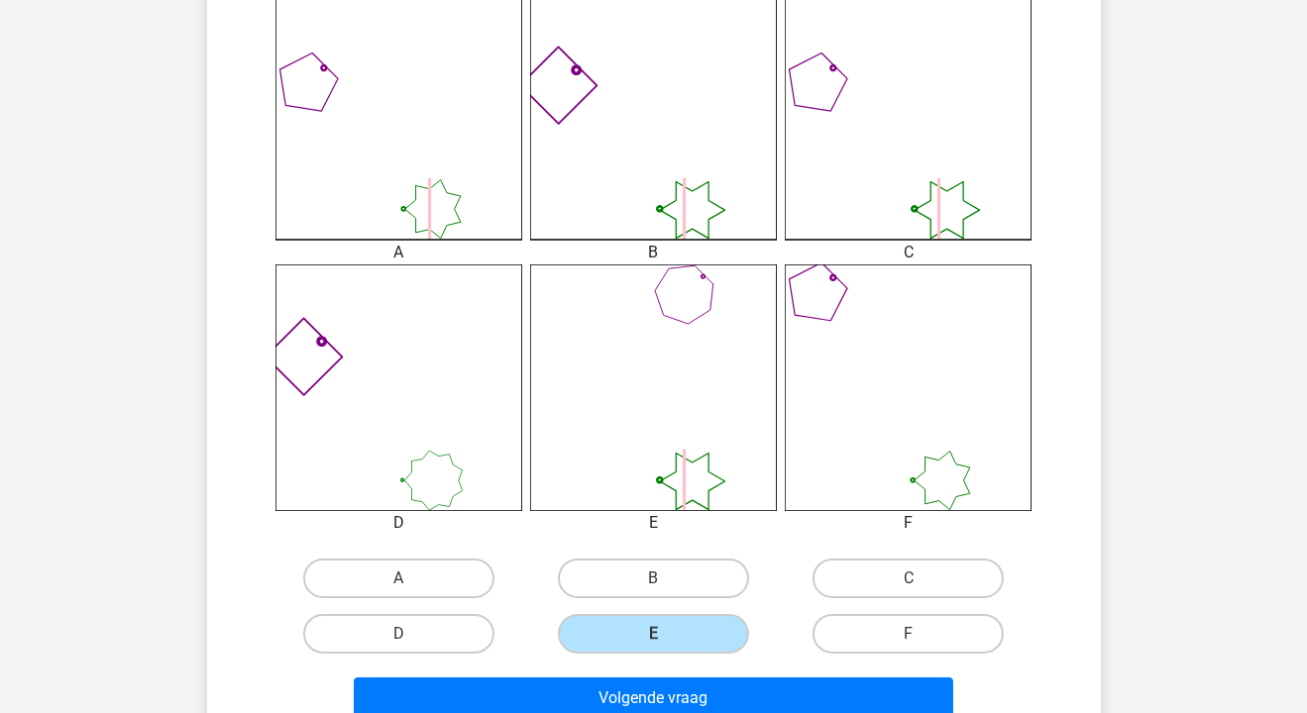
scroll to position [574, 0]
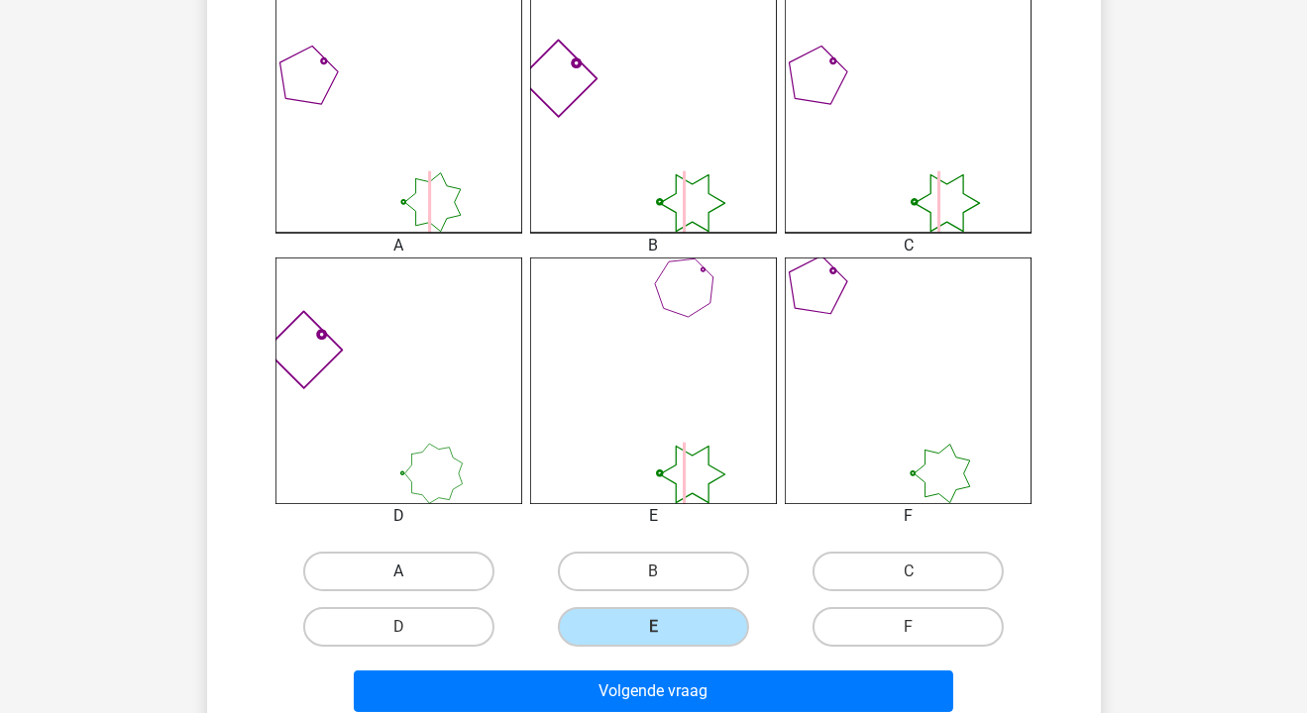
click at [397, 568] on label "A" at bounding box center [398, 572] width 191 height 40
click at [398, 572] on input "A" at bounding box center [404, 578] width 13 height 13
radio input "true"
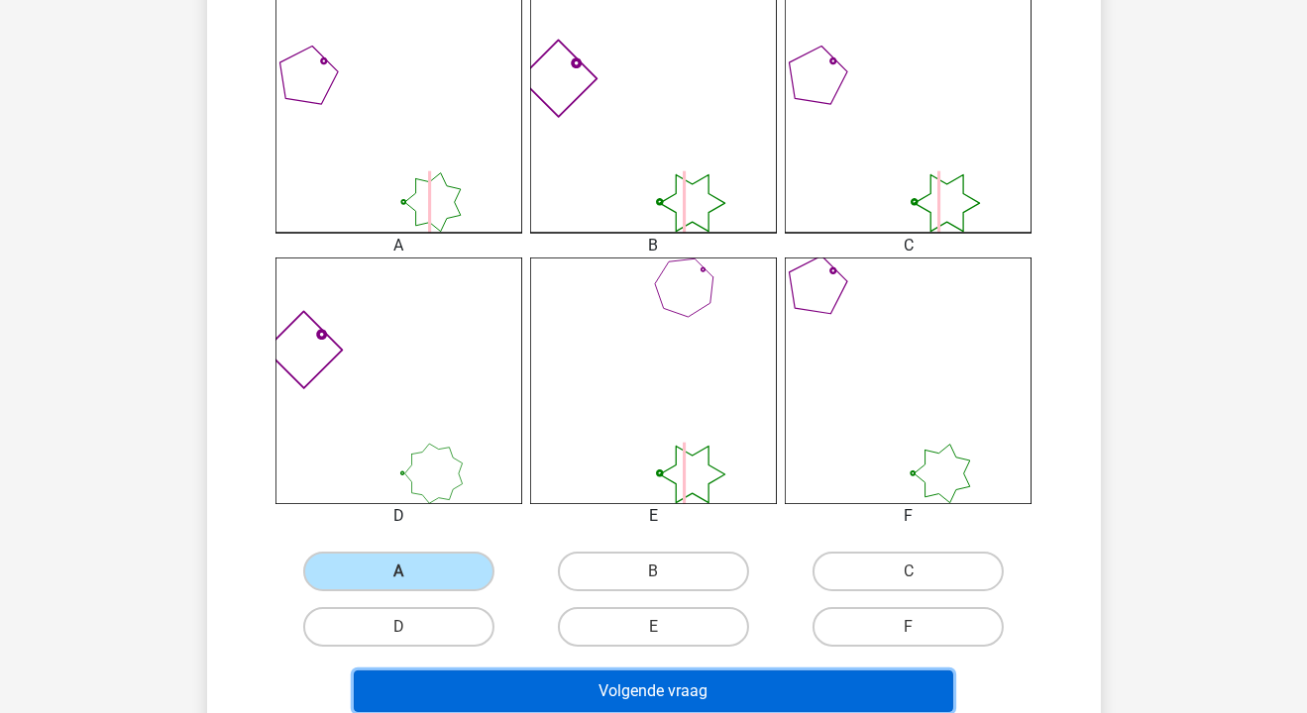
click at [616, 687] on button "Volgende vraag" at bounding box center [653, 692] width 599 height 42
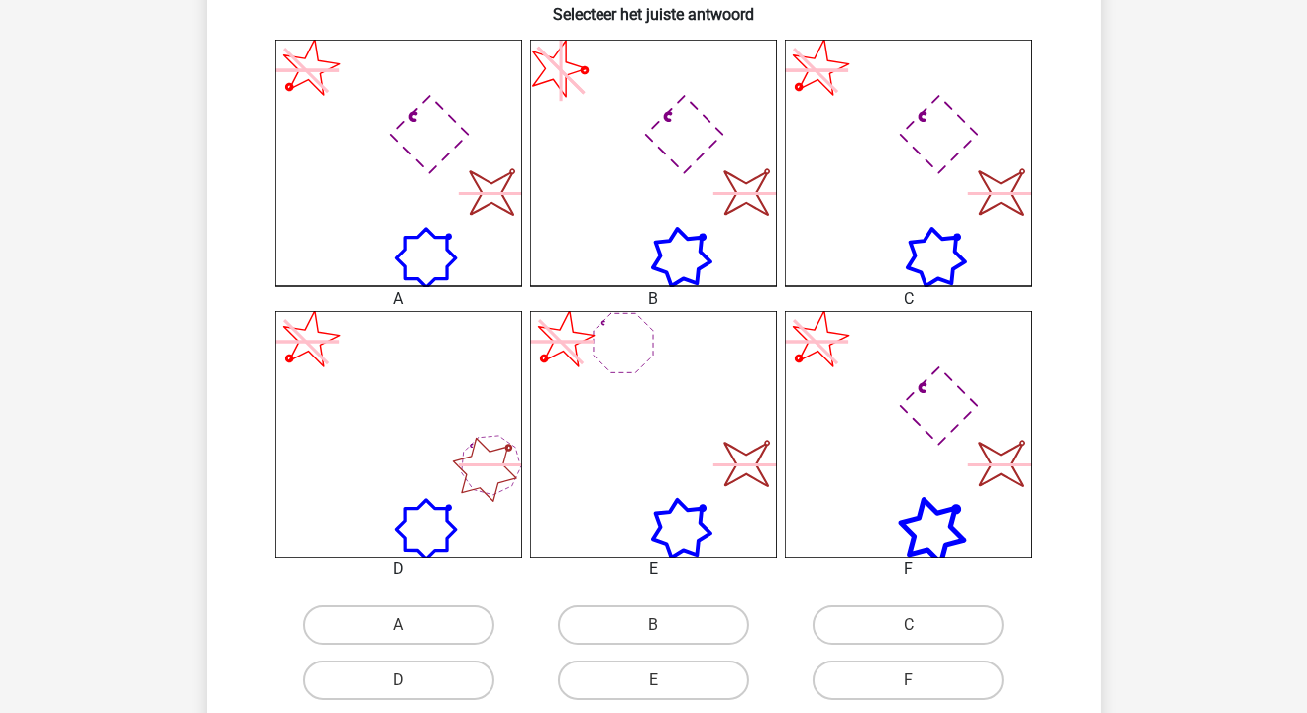
scroll to position [521, 0]
click at [917, 625] on input "C" at bounding box center [915, 630] width 13 height 13
radio input "true"
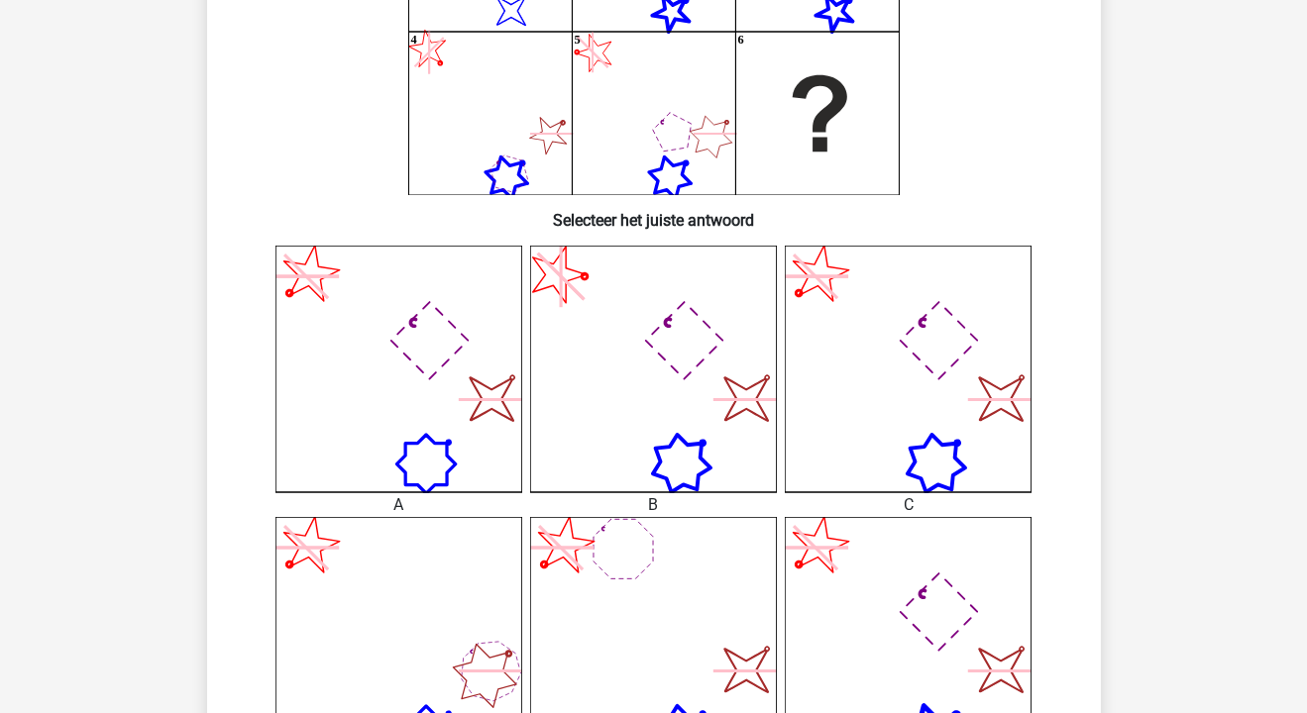
scroll to position [317, 0]
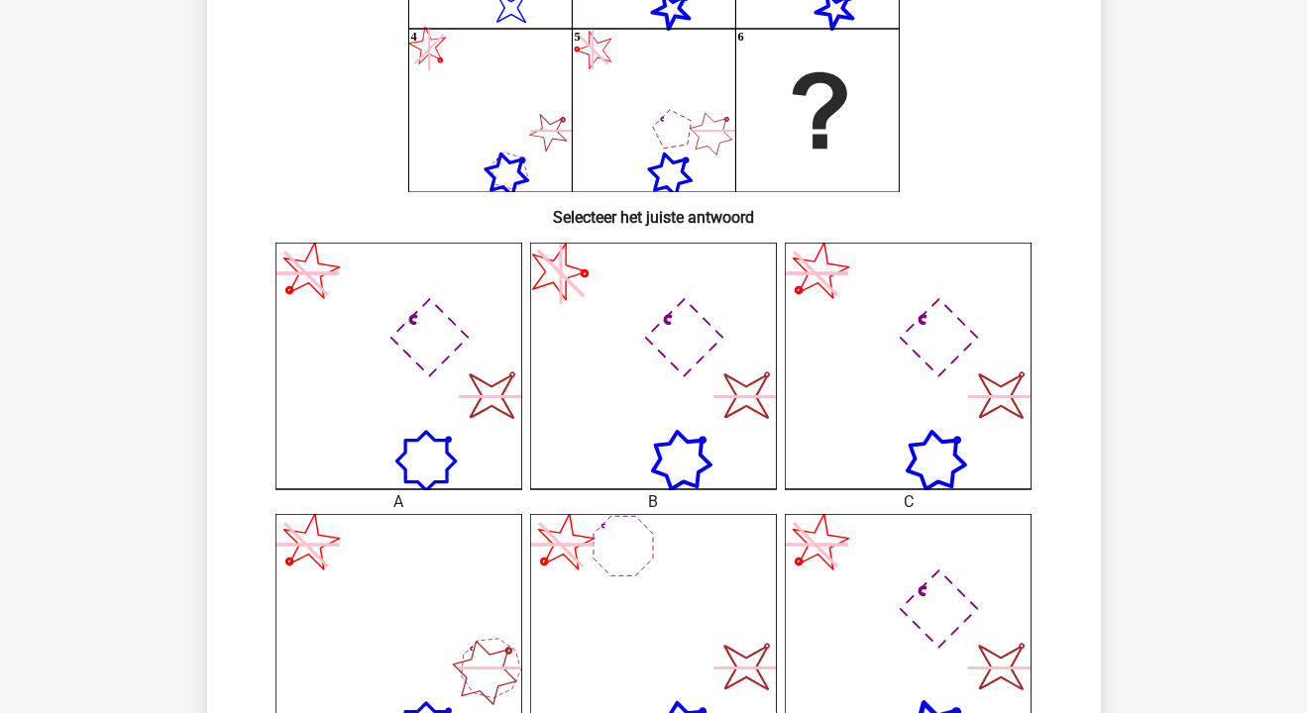
click at [681, 407] on icon "image/svg+xml" at bounding box center [653, 366] width 247 height 247
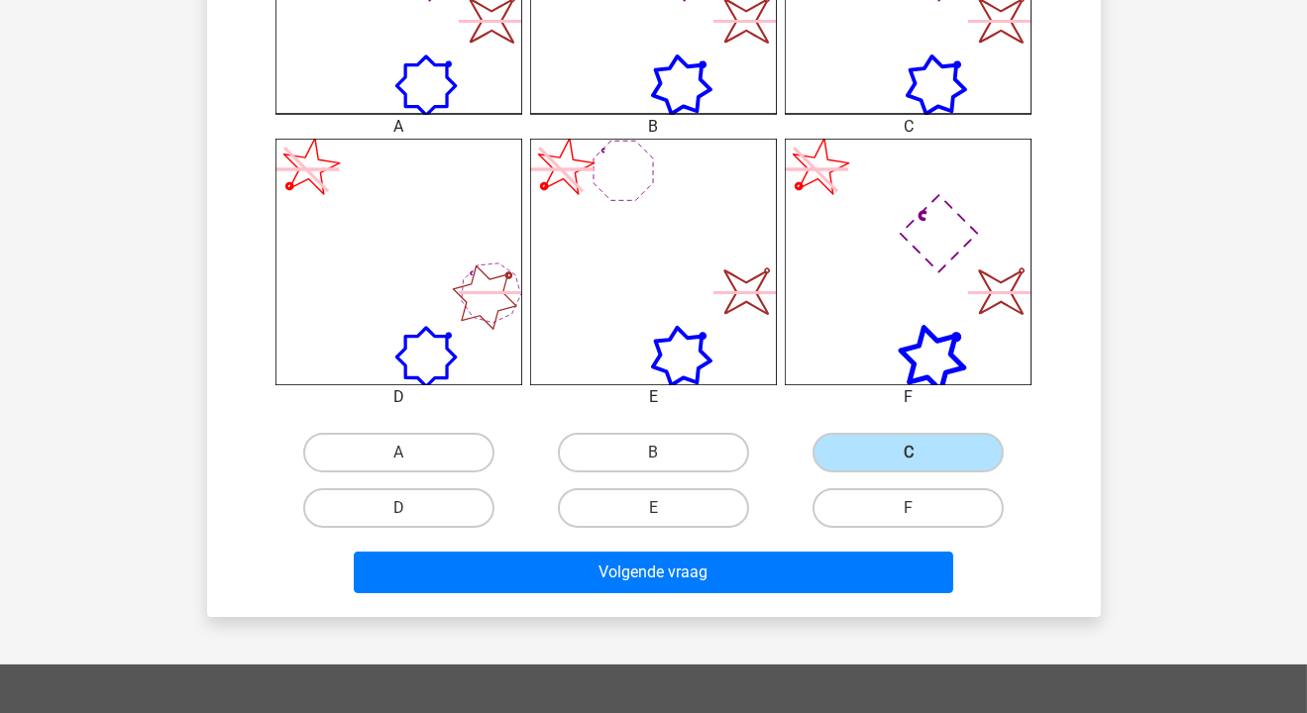
scroll to position [694, 0]
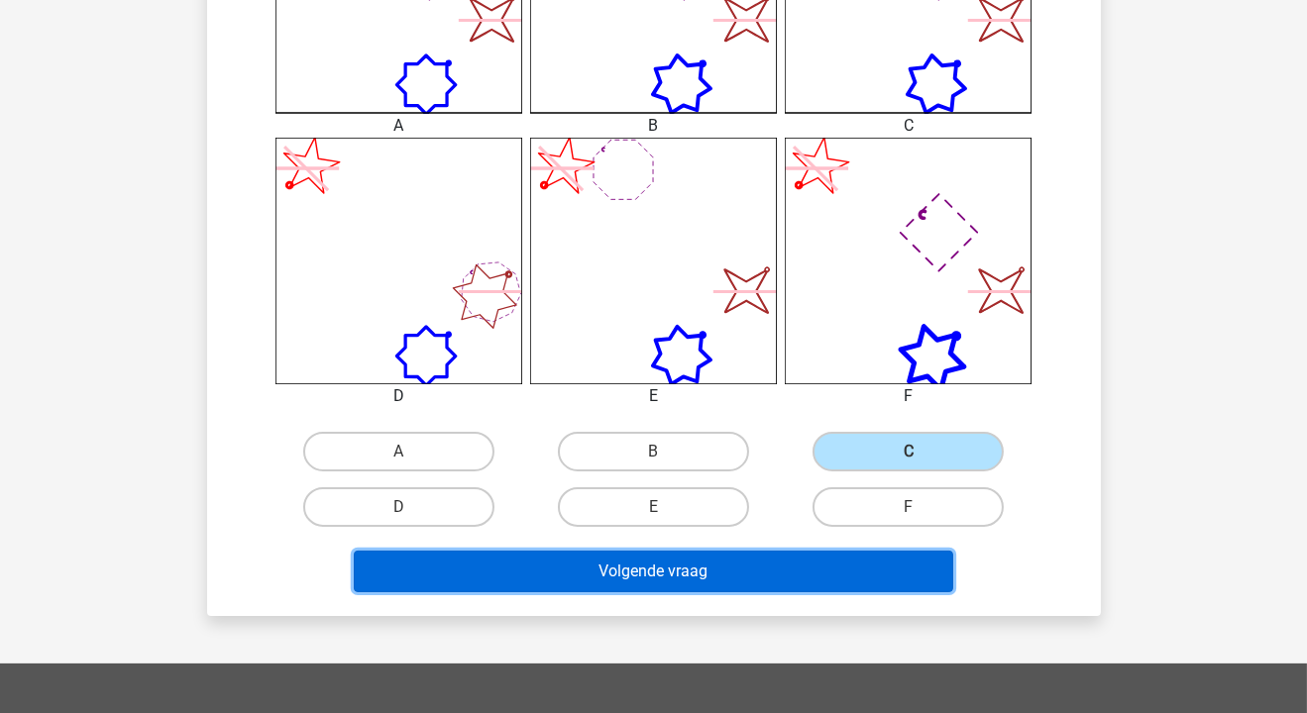
click at [677, 565] on button "Volgende vraag" at bounding box center [653, 572] width 599 height 42
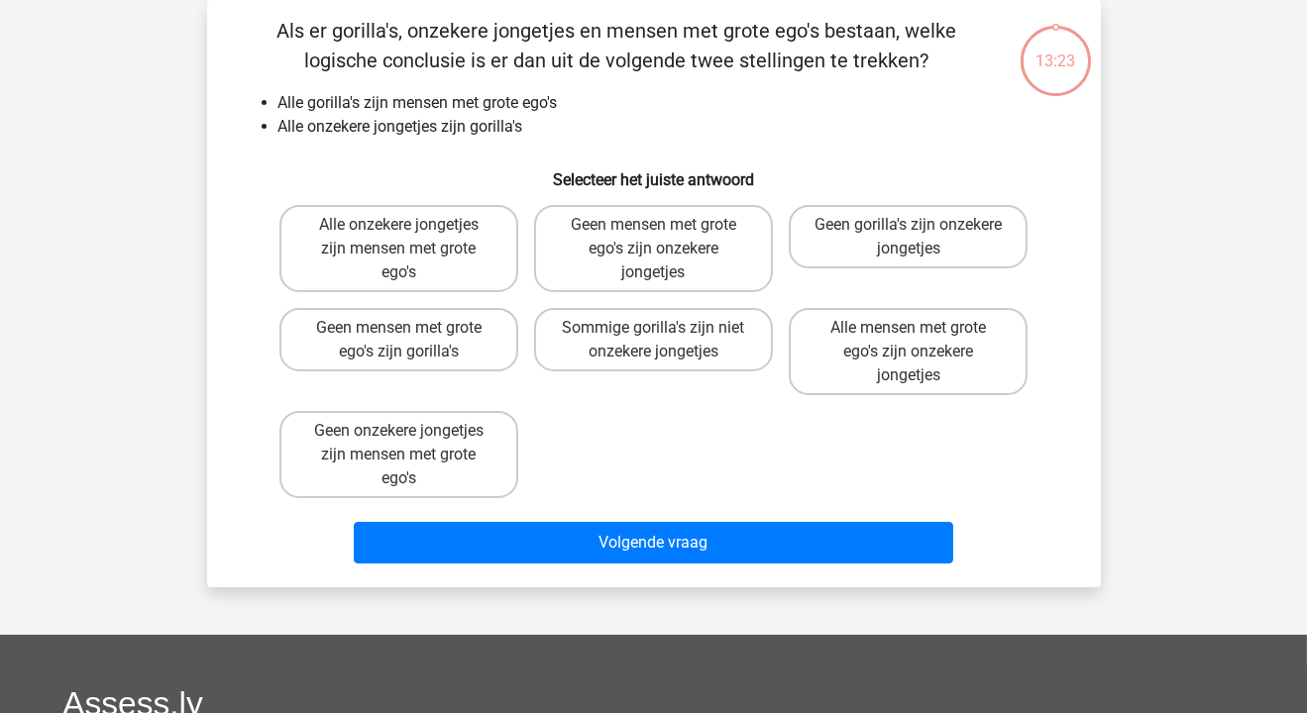
scroll to position [91, 0]
click at [418, 241] on label "Alle onzekere jongetjes zijn mensen met grote ego's" at bounding box center [398, 248] width 239 height 87
click at [411, 238] on input "Alle onzekere jongetjes zijn mensen met grote ego's" at bounding box center [404, 231] width 13 height 13
radio input "true"
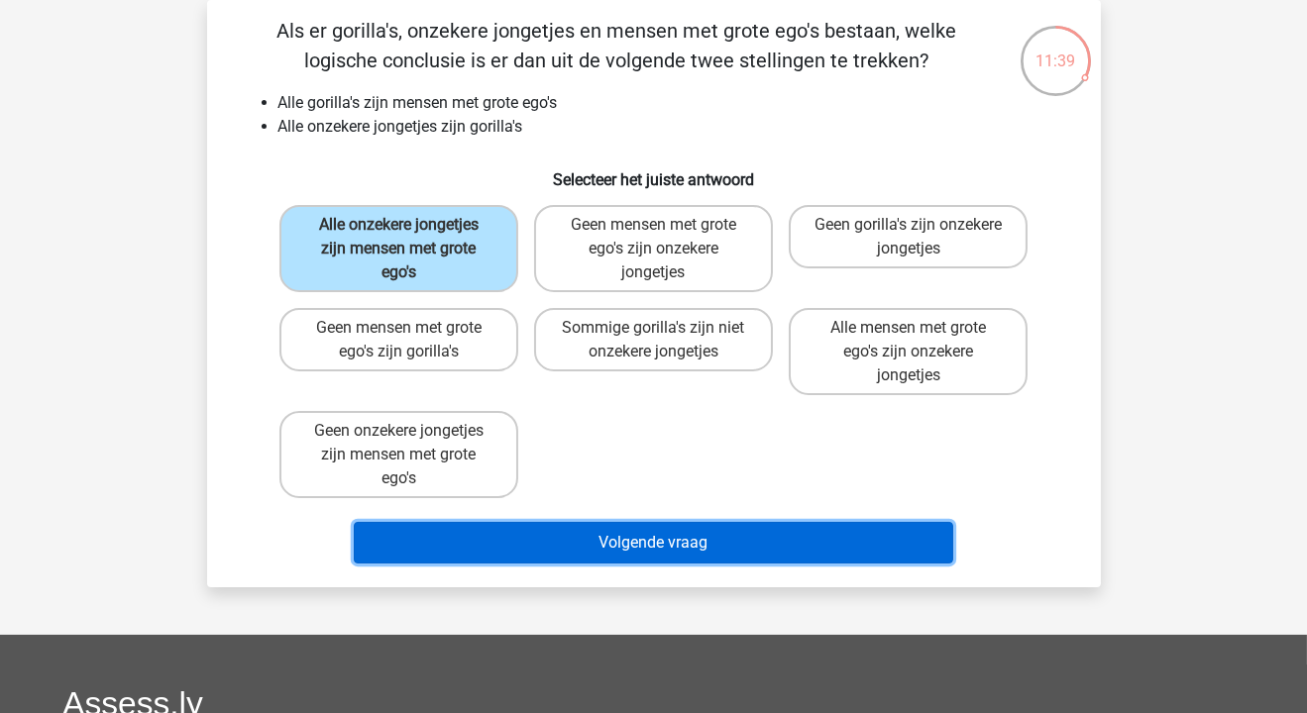
click at [638, 531] on button "Volgende vraag" at bounding box center [653, 543] width 599 height 42
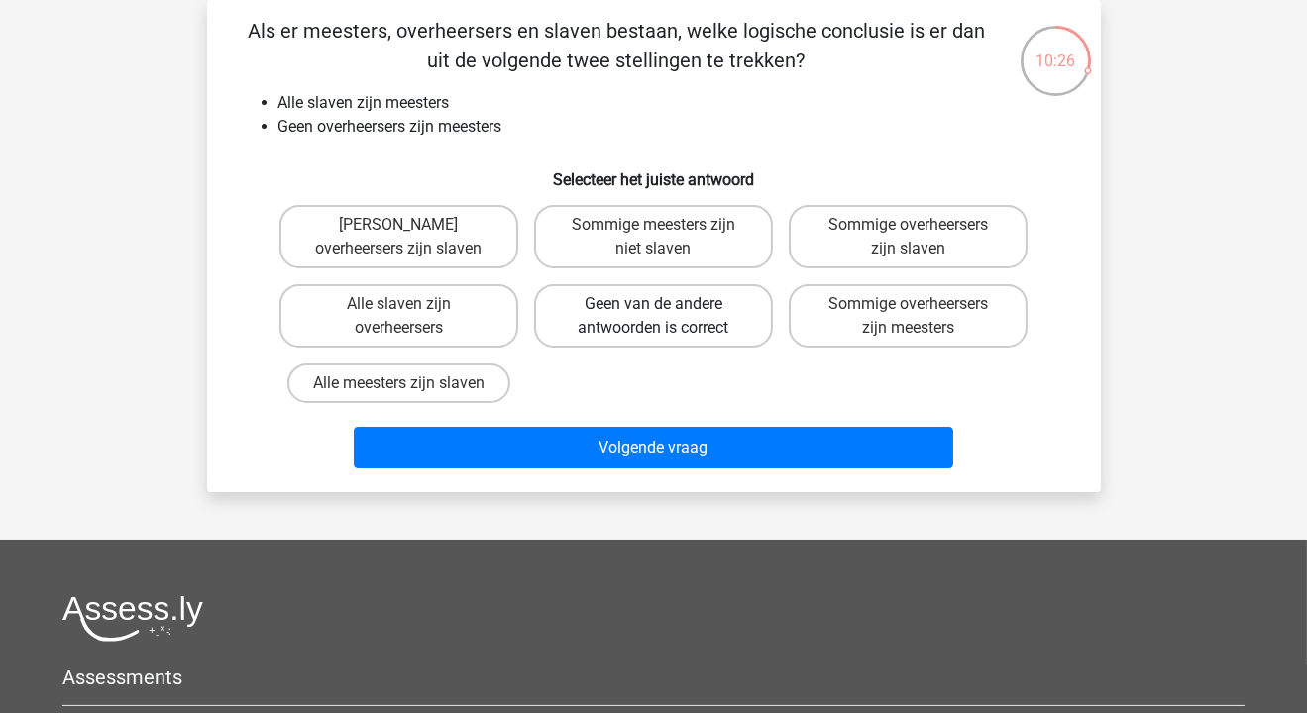
click at [607, 305] on label "Geen van de andere antwoorden is correct" at bounding box center [653, 315] width 239 height 63
click at [653, 305] on input "Geen van de andere antwoorden is correct" at bounding box center [659, 310] width 13 height 13
radio input "true"
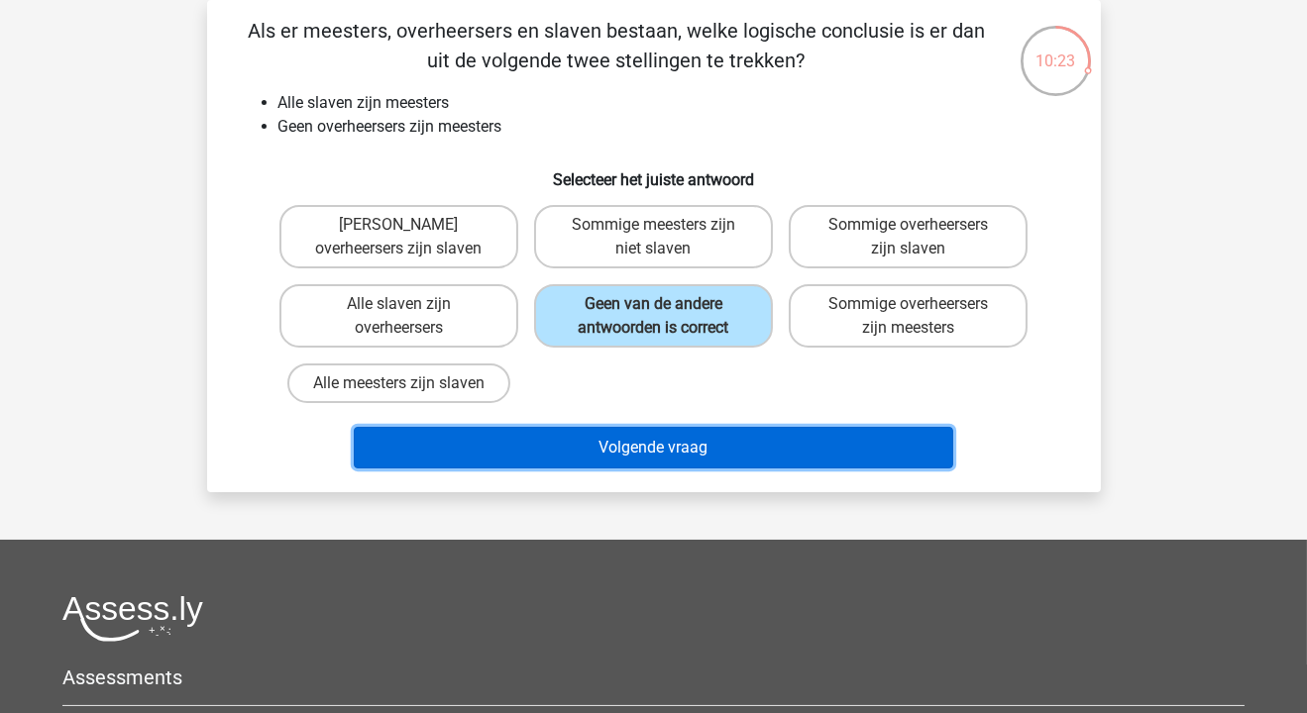
click at [646, 446] on button "Volgende vraag" at bounding box center [653, 448] width 599 height 42
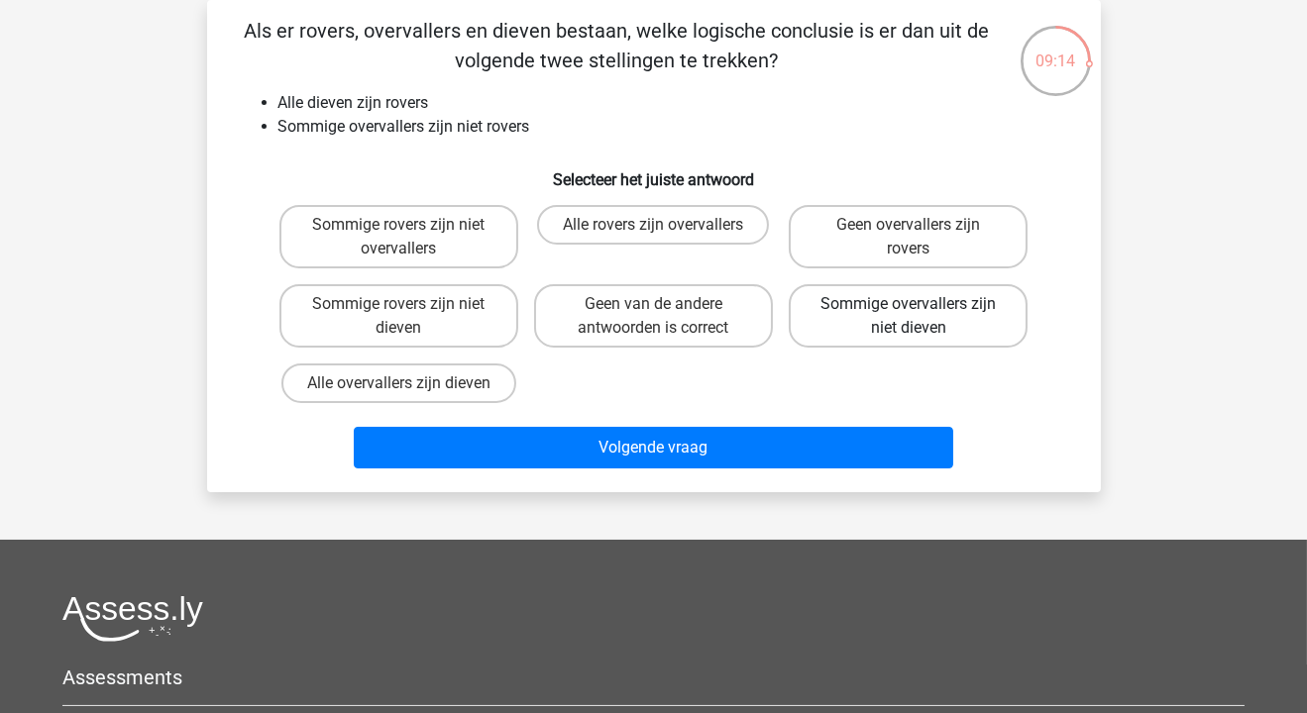
click at [969, 323] on label "Sommige overvallers zijn niet dieven" at bounding box center [908, 315] width 239 height 63
click at [921, 317] on input "Sommige overvallers zijn niet dieven" at bounding box center [915, 310] width 13 height 13
radio input "true"
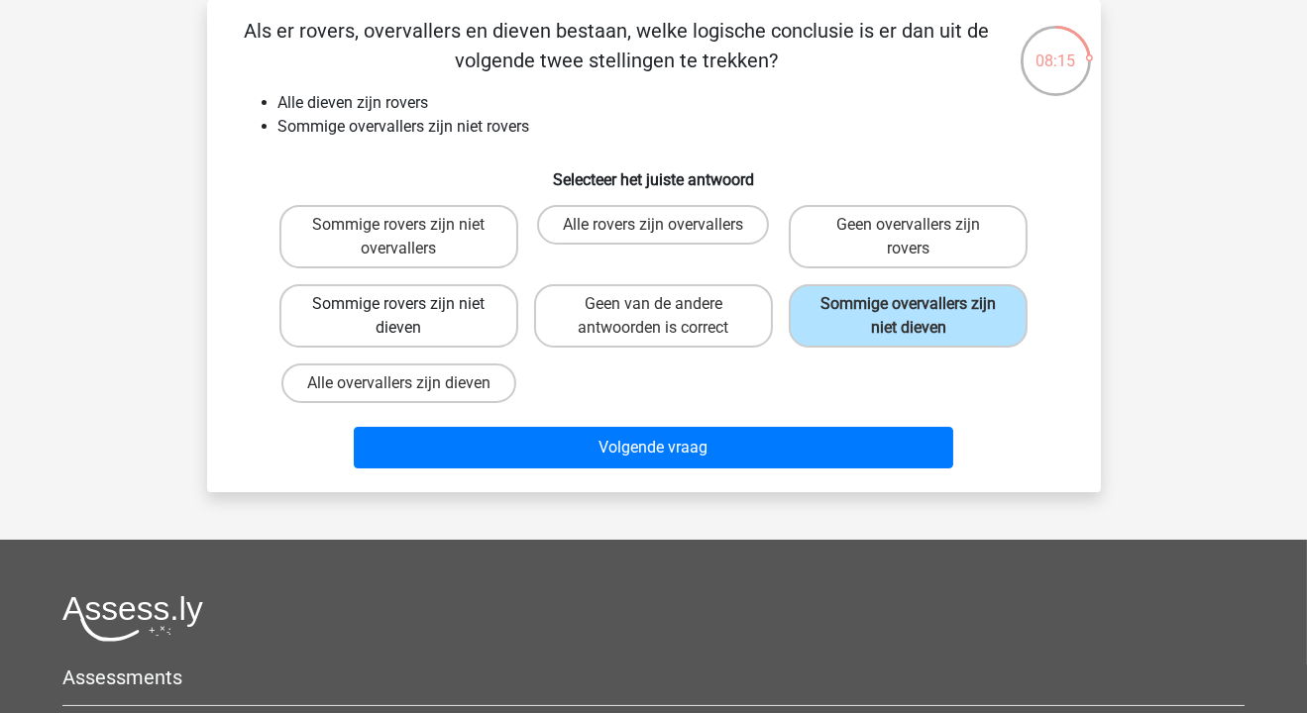
click at [325, 315] on label "Sommige rovers zijn niet dieven" at bounding box center [398, 315] width 239 height 63
click at [398, 315] on input "Sommige rovers zijn niet dieven" at bounding box center [404, 310] width 13 height 13
radio input "true"
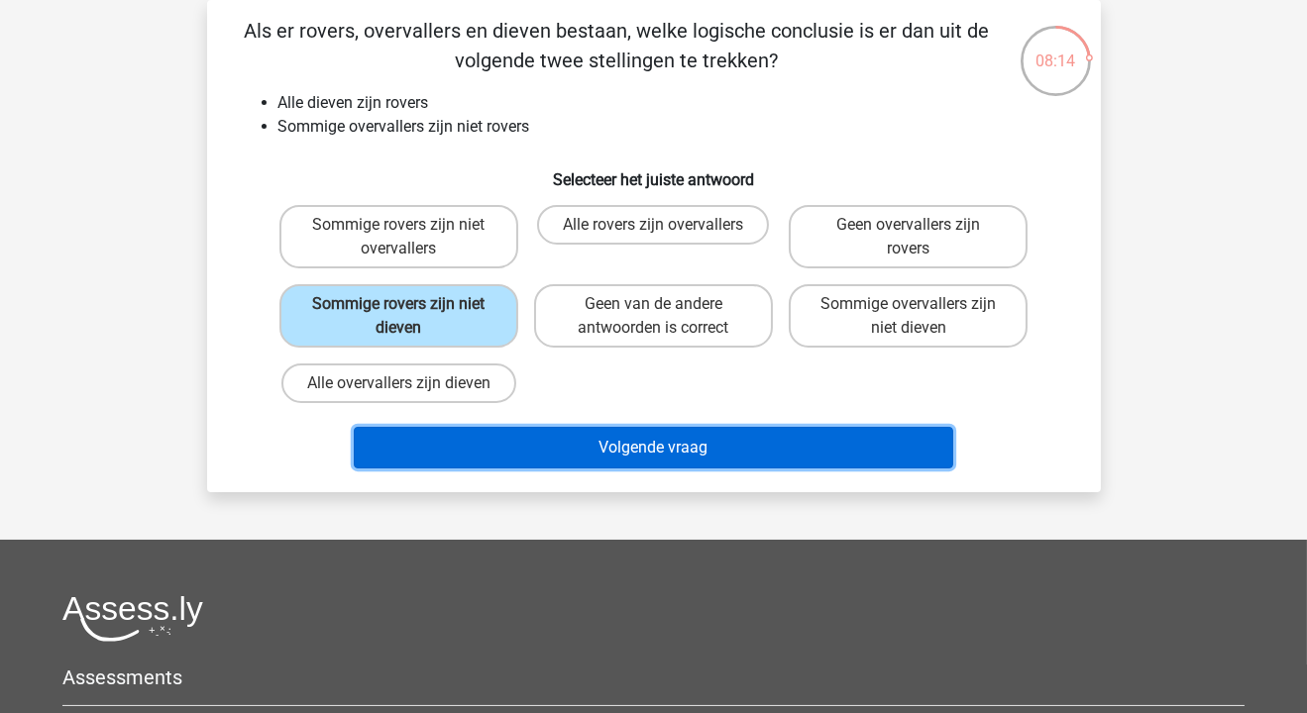
click at [711, 438] on button "Volgende vraag" at bounding box center [653, 448] width 599 height 42
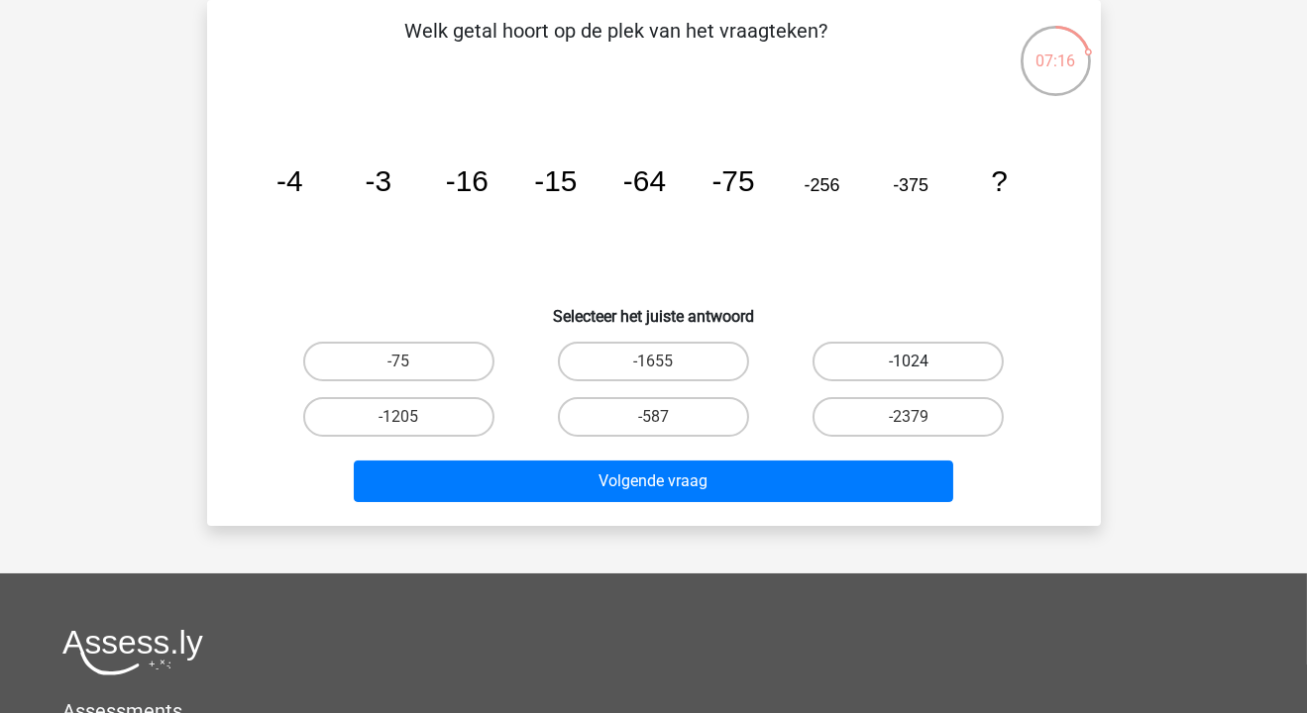
click at [860, 358] on label "-1024" at bounding box center [907, 362] width 191 height 40
click at [909, 362] on input "-1024" at bounding box center [915, 368] width 13 height 13
radio input "true"
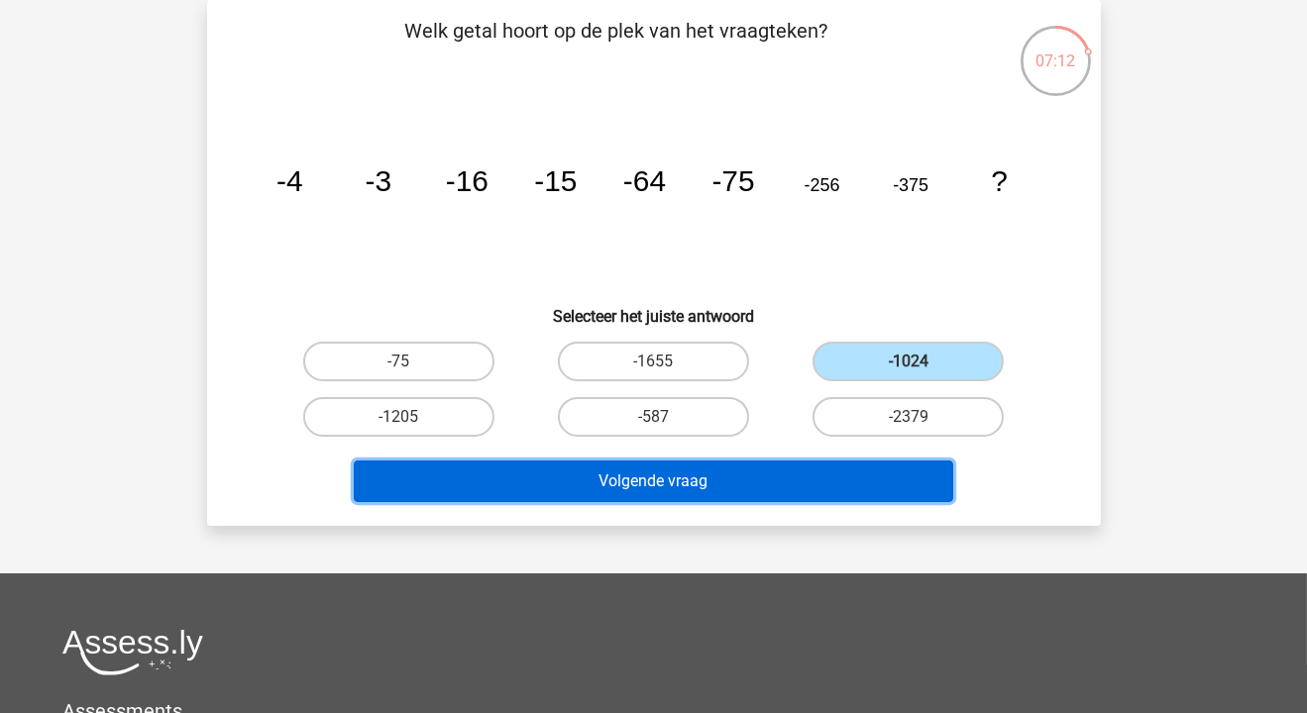
click at [653, 475] on button "Volgende vraag" at bounding box center [653, 482] width 599 height 42
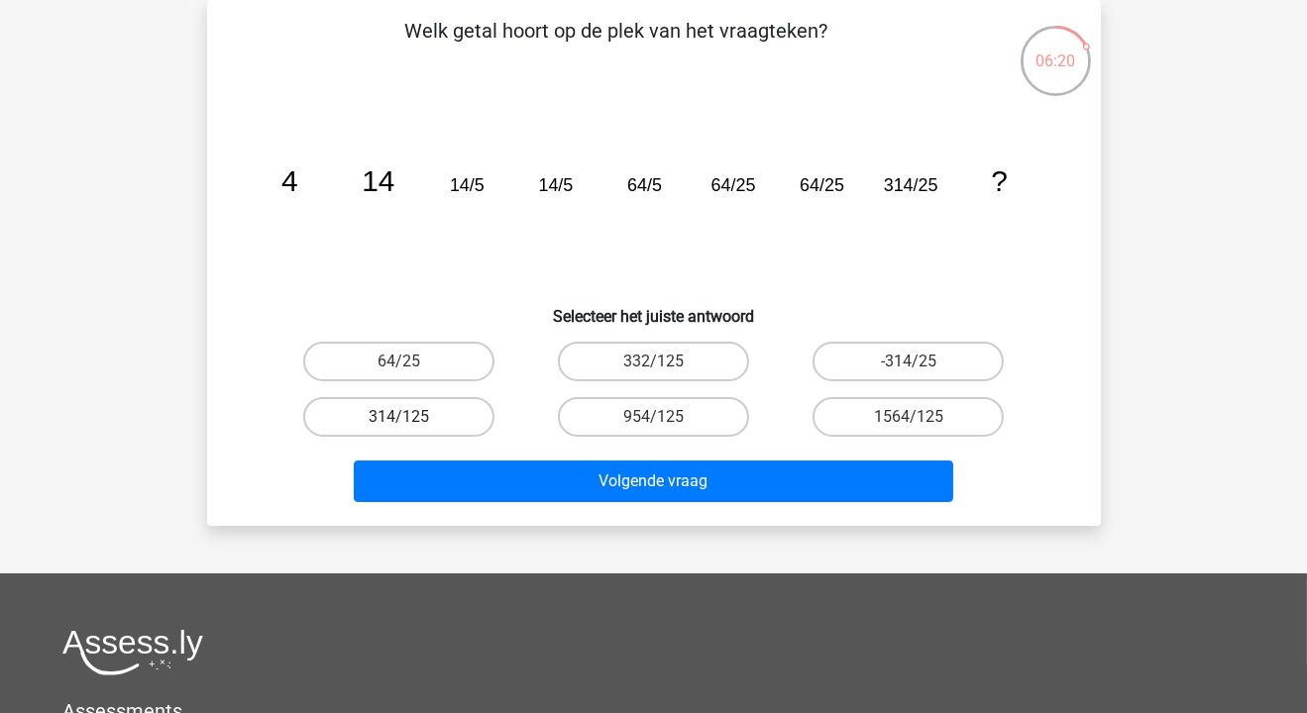
click at [400, 407] on label "314/125" at bounding box center [398, 417] width 191 height 40
click at [400, 417] on input "314/125" at bounding box center [404, 423] width 13 height 13
radio input "true"
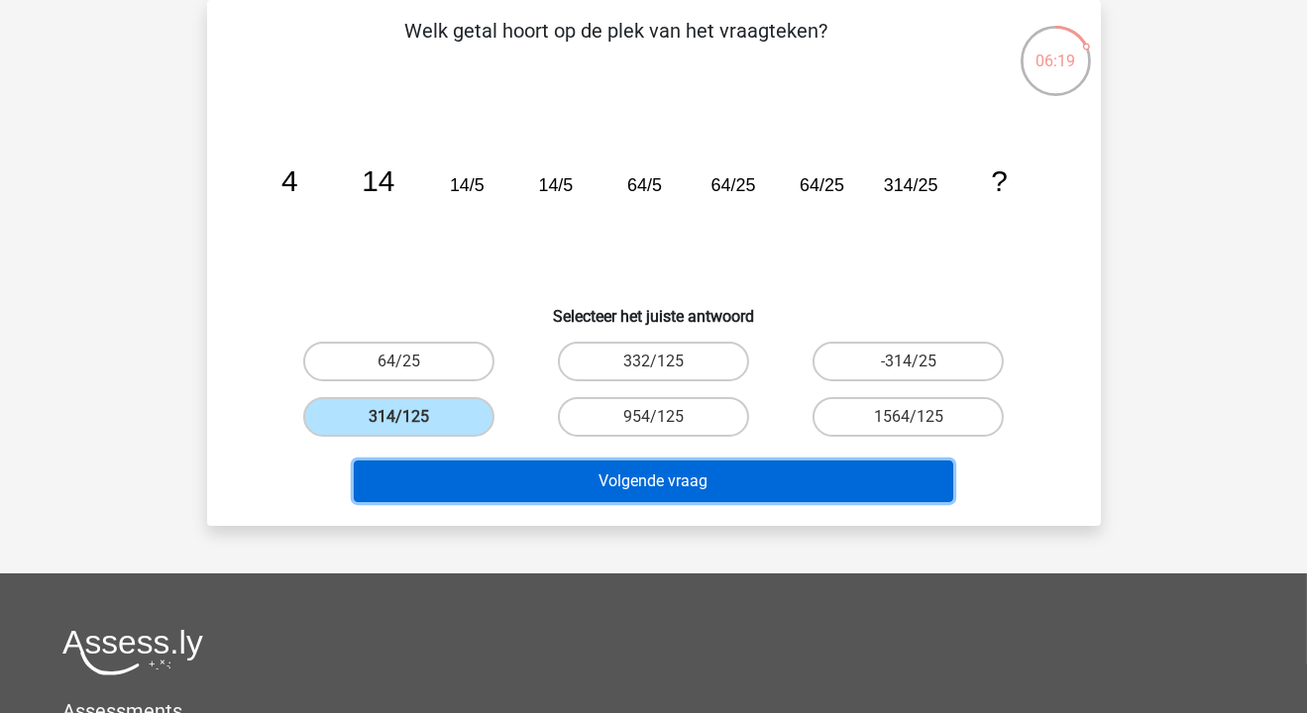
click at [682, 482] on button "Volgende vraag" at bounding box center [653, 482] width 599 height 42
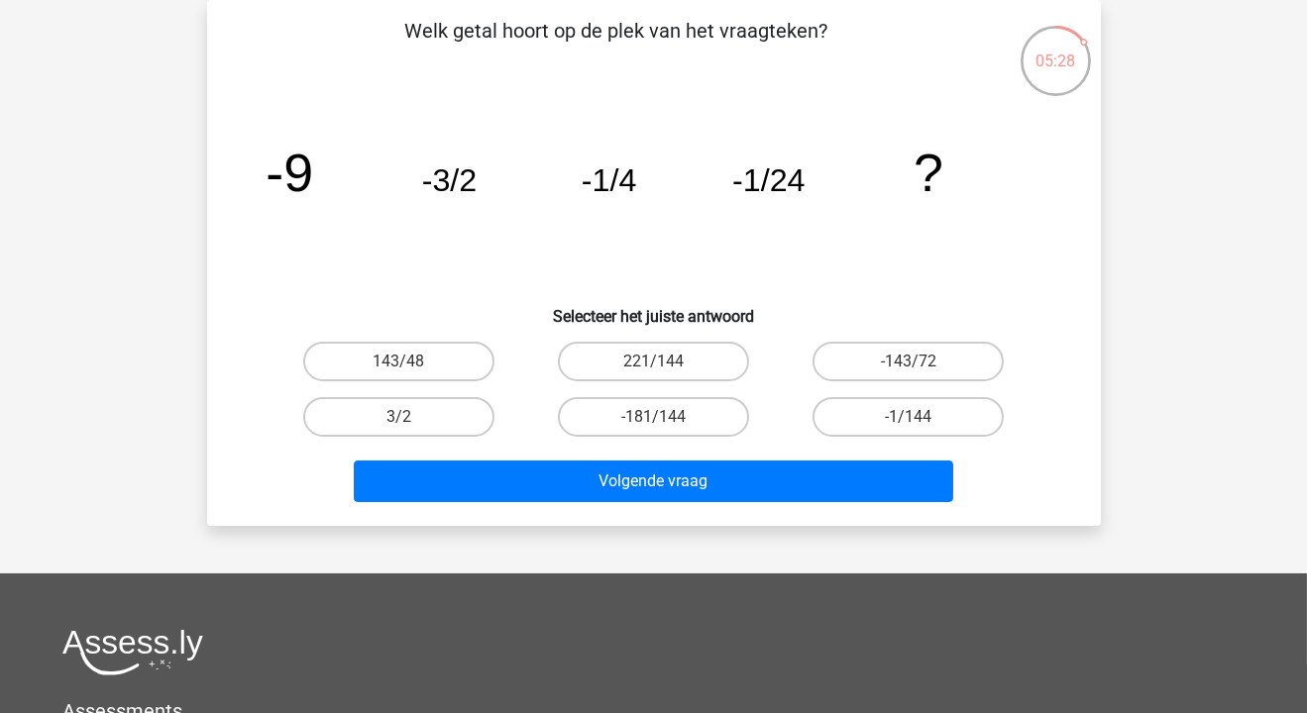
click at [622, 203] on icon "image/svg+xml -9 -3/2 -1/4 -1/24 ?" at bounding box center [654, 191] width 799 height 200
click at [389, 419] on label "3/2" at bounding box center [398, 417] width 191 height 40
click at [398, 419] on input "3/2" at bounding box center [404, 423] width 13 height 13
radio input "true"
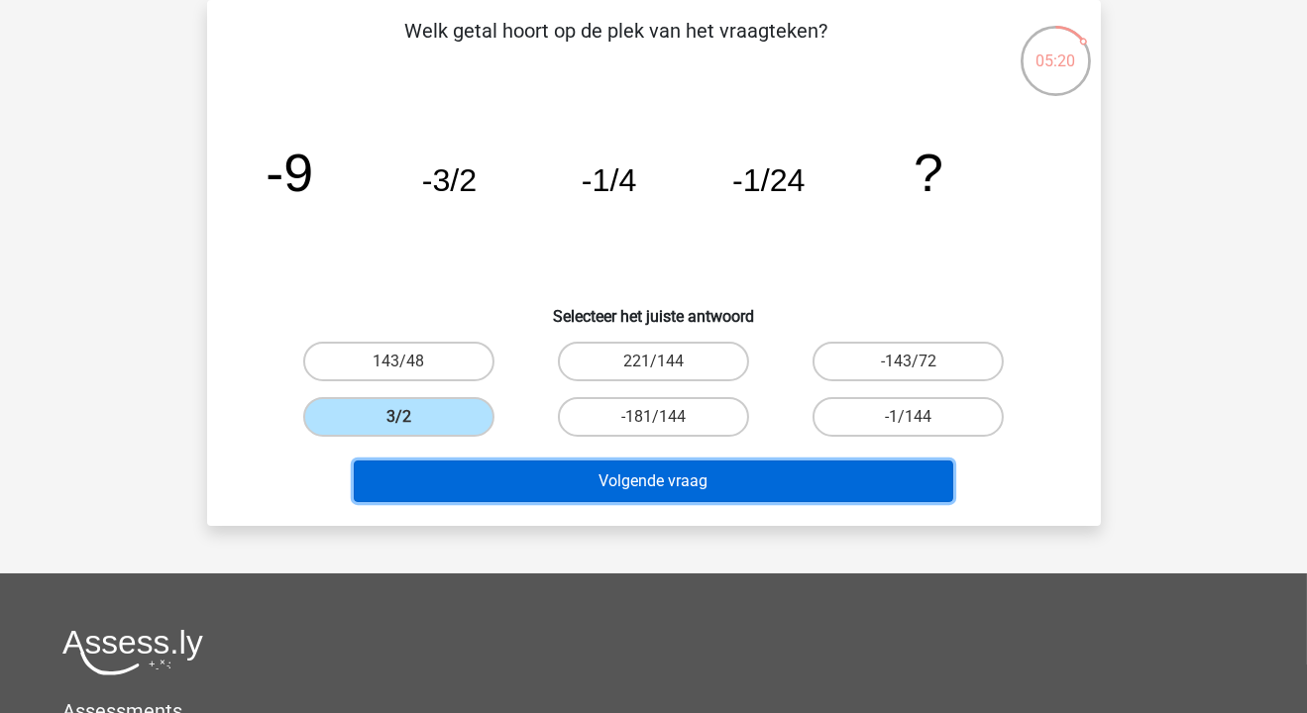
click at [646, 485] on button "Volgende vraag" at bounding box center [653, 482] width 599 height 42
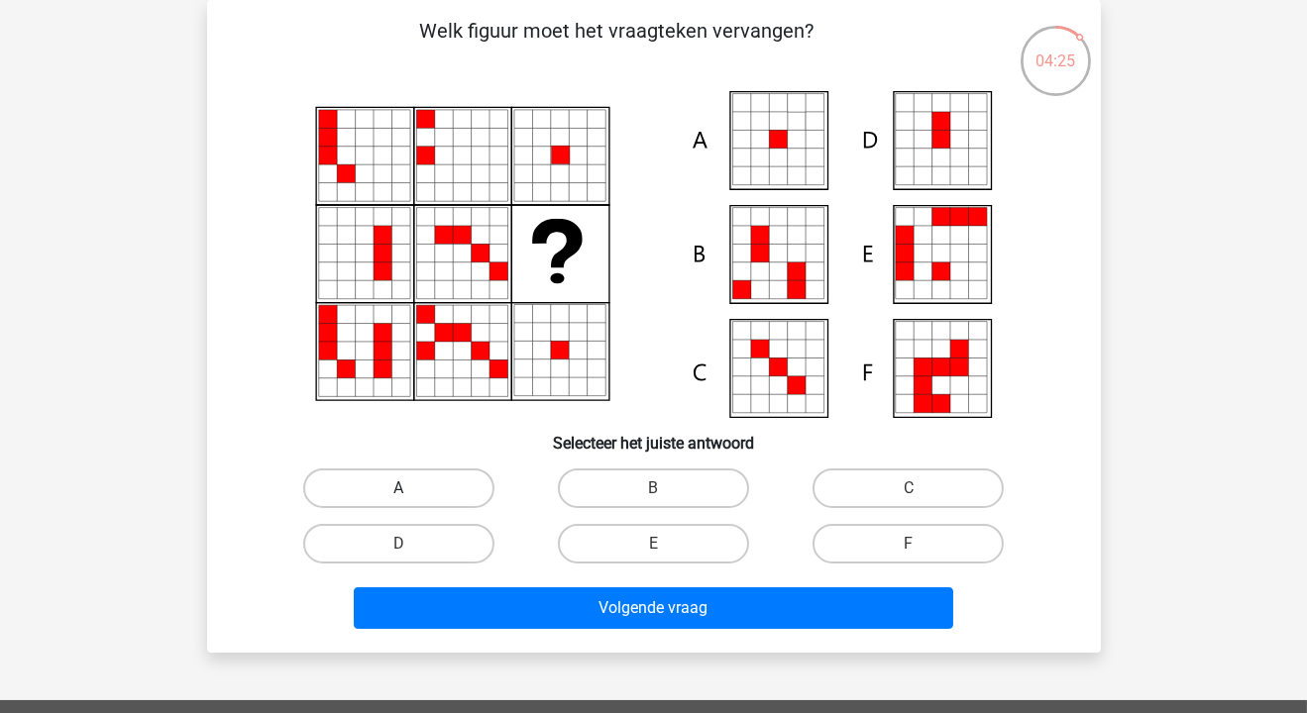
click at [364, 478] on label "A" at bounding box center [398, 489] width 191 height 40
click at [398, 488] on input "A" at bounding box center [404, 494] width 13 height 13
radio input "true"
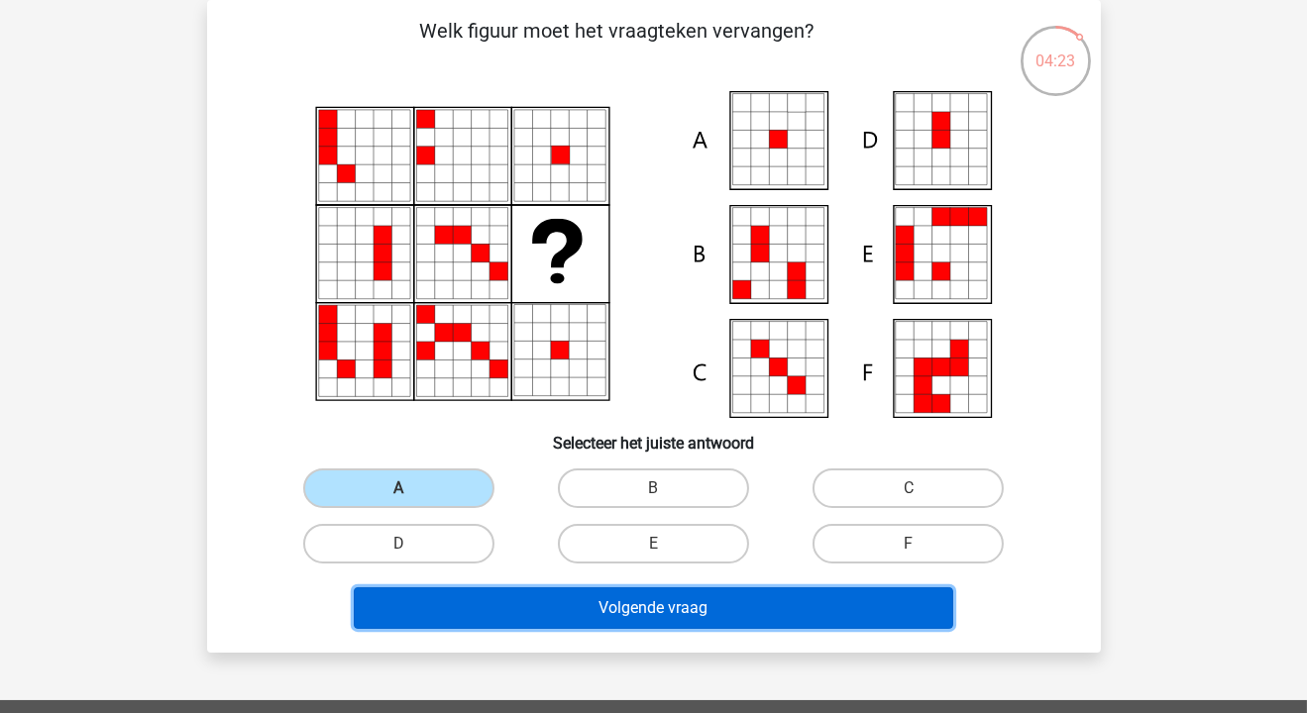
click at [632, 609] on button "Volgende vraag" at bounding box center [653, 609] width 599 height 42
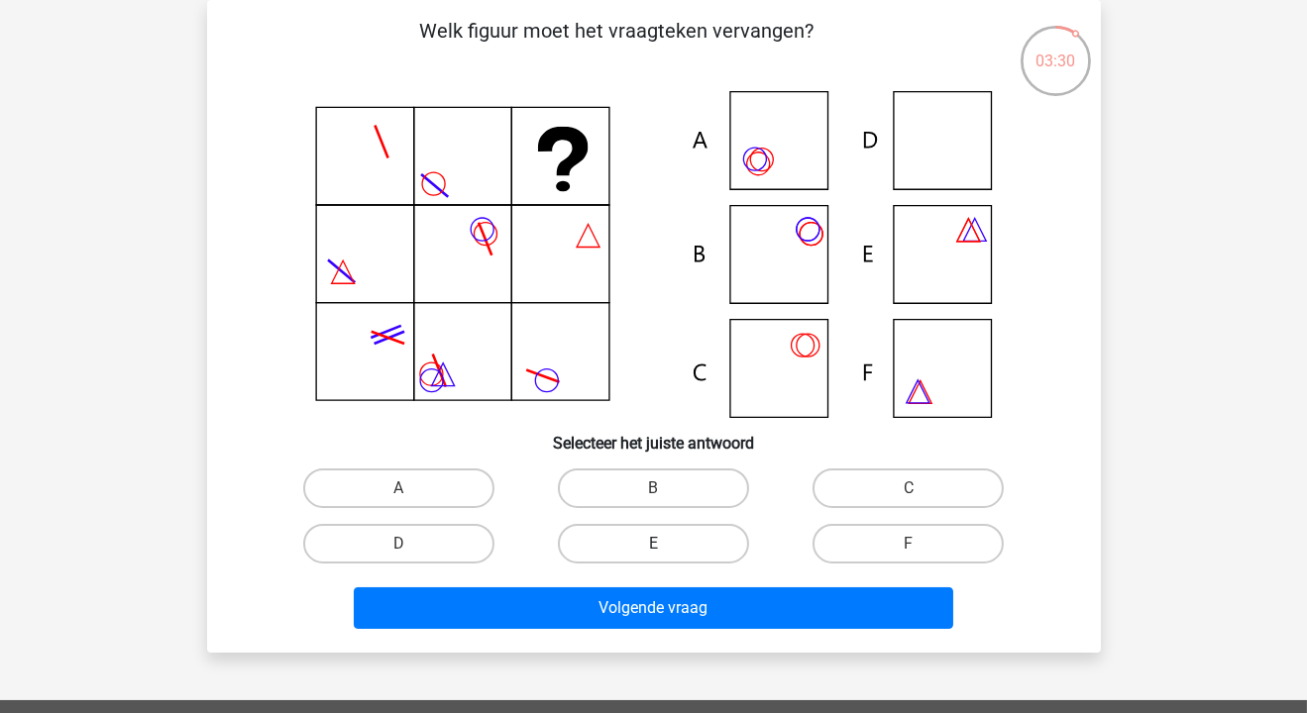
click at [631, 546] on label "E" at bounding box center [653, 544] width 191 height 40
click at [653, 546] on input "E" at bounding box center [659, 550] width 13 height 13
radio input "true"
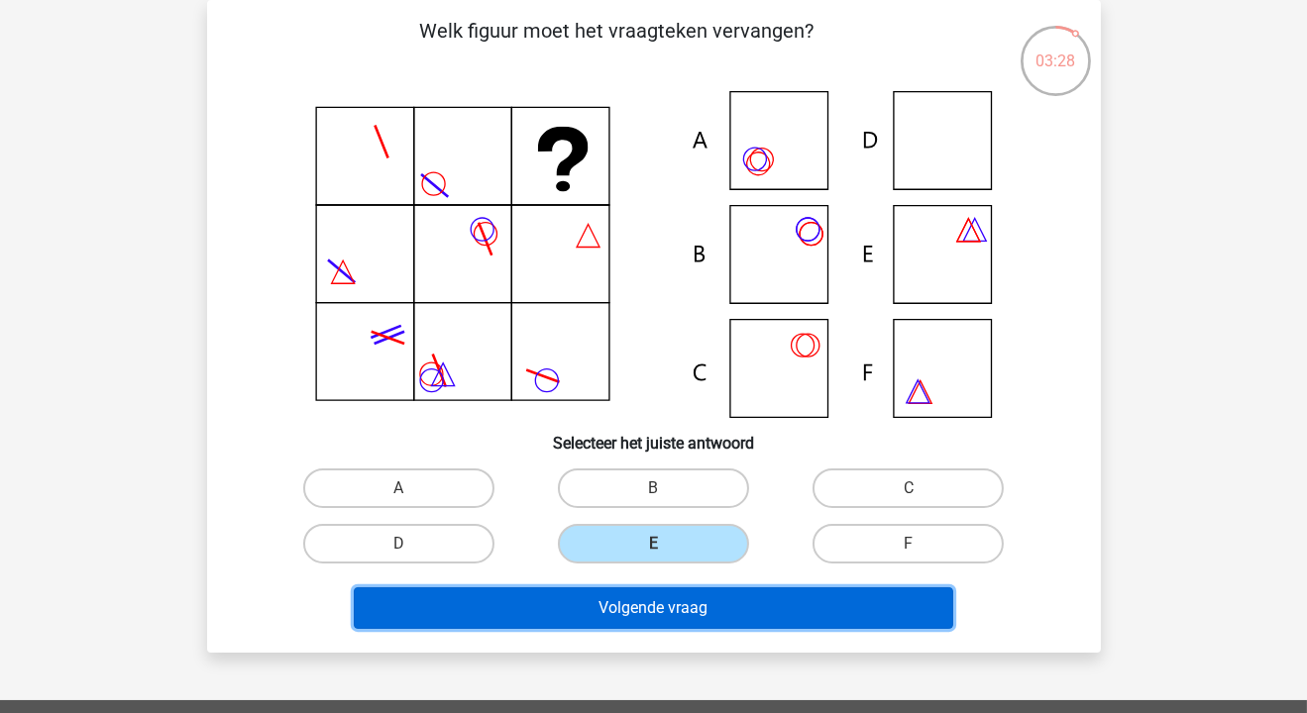
click at [700, 617] on button "Volgende vraag" at bounding box center [653, 609] width 599 height 42
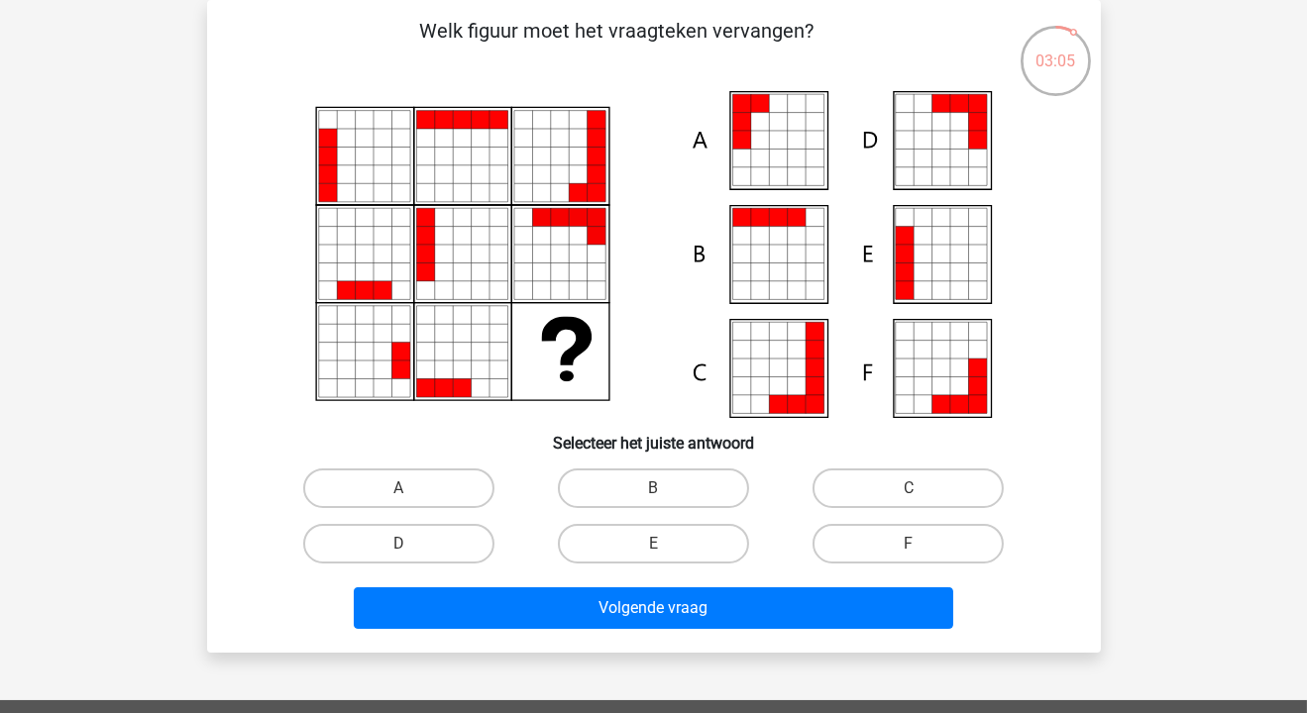
click at [916, 281] on icon at bounding box center [923, 290] width 18 height 18
click at [633, 545] on label "E" at bounding box center [653, 544] width 191 height 40
click at [653, 545] on input "E" at bounding box center [659, 550] width 13 height 13
radio input "true"
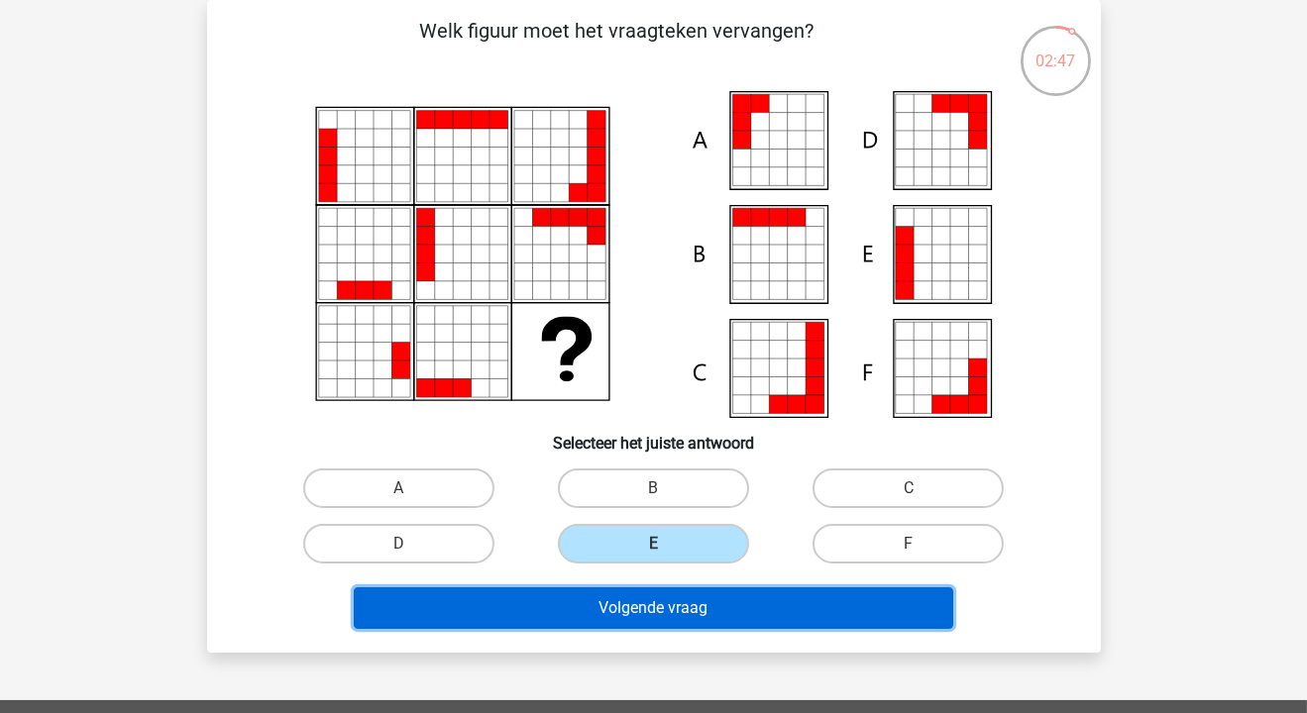
click at [678, 597] on button "Volgende vraag" at bounding box center [653, 609] width 599 height 42
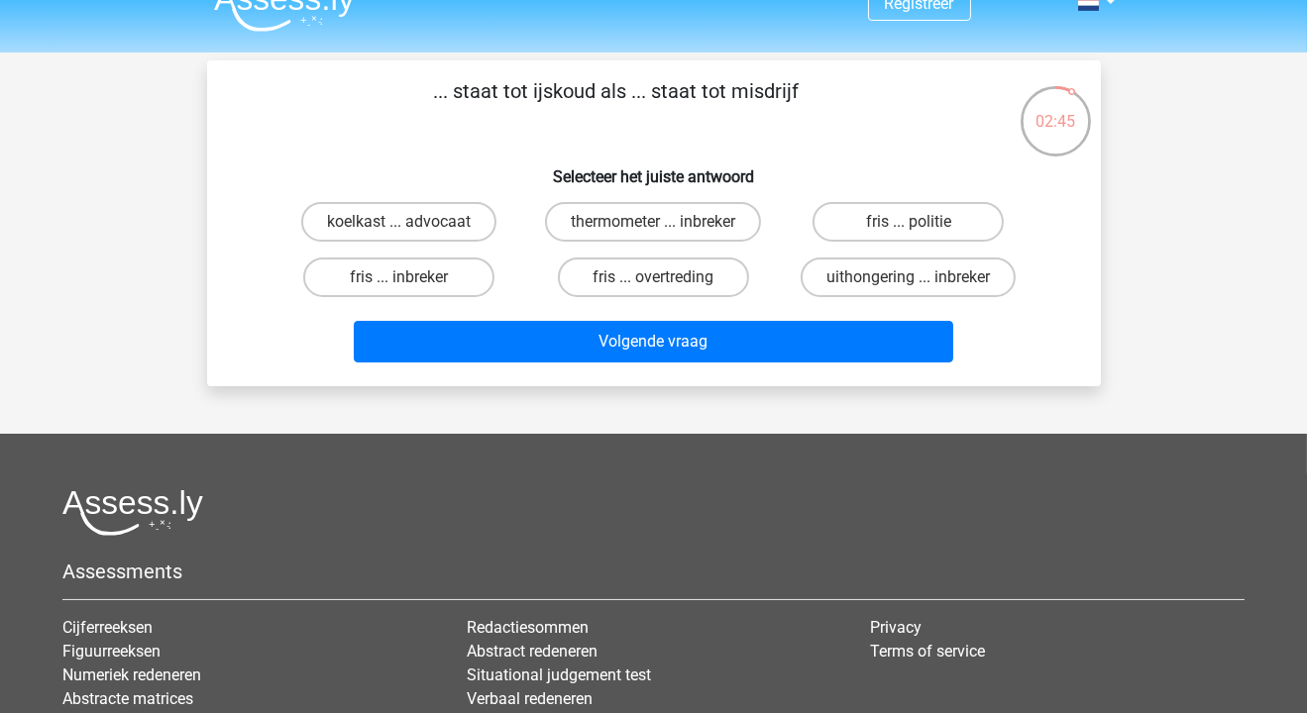
scroll to position [0, 0]
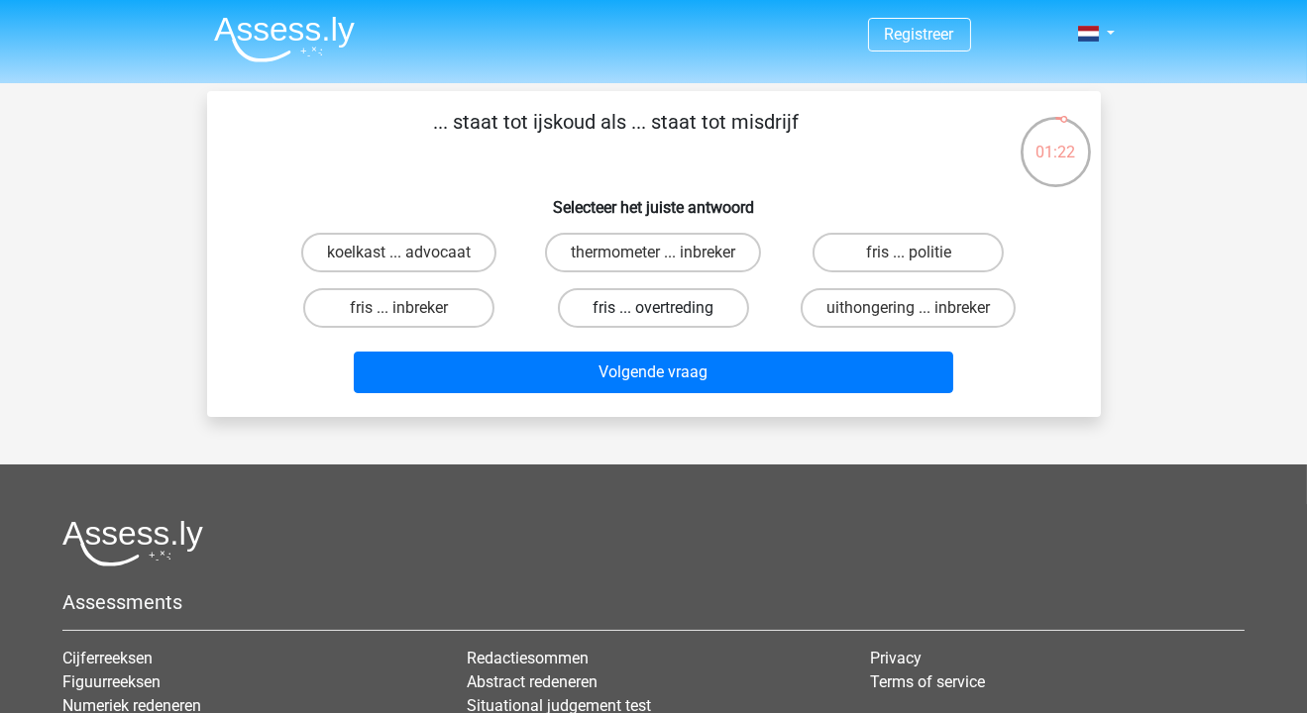
click at [618, 313] on label "fris ... overtreding" at bounding box center [653, 308] width 191 height 40
click at [653, 313] on input "fris ... overtreding" at bounding box center [659, 314] width 13 height 13
radio input "true"
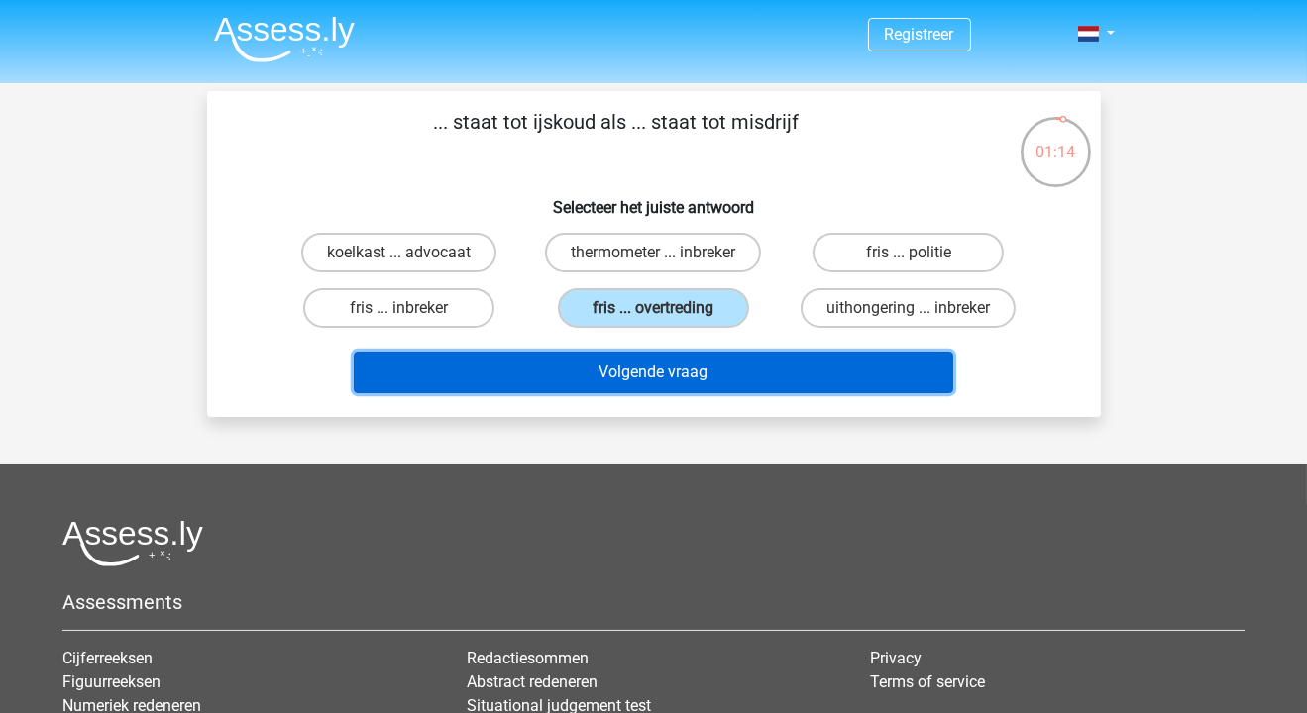
click at [696, 385] on button "Volgende vraag" at bounding box center [653, 373] width 599 height 42
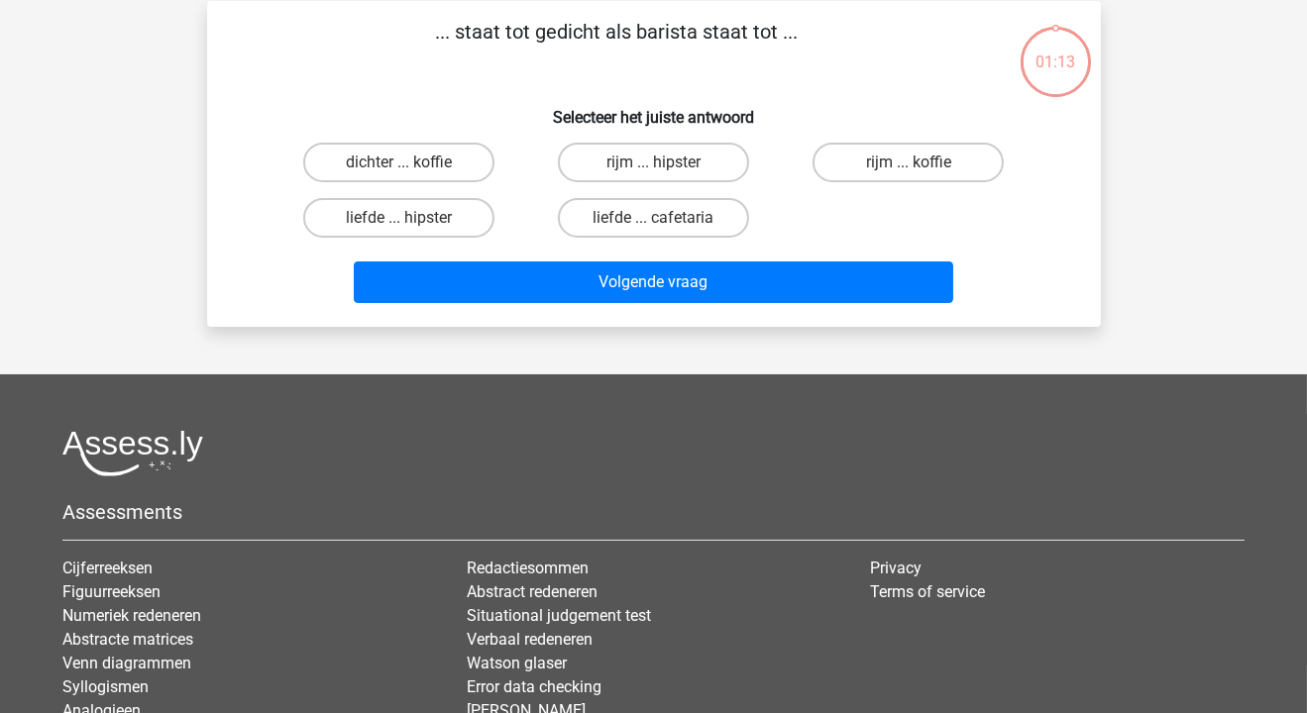
scroll to position [91, 0]
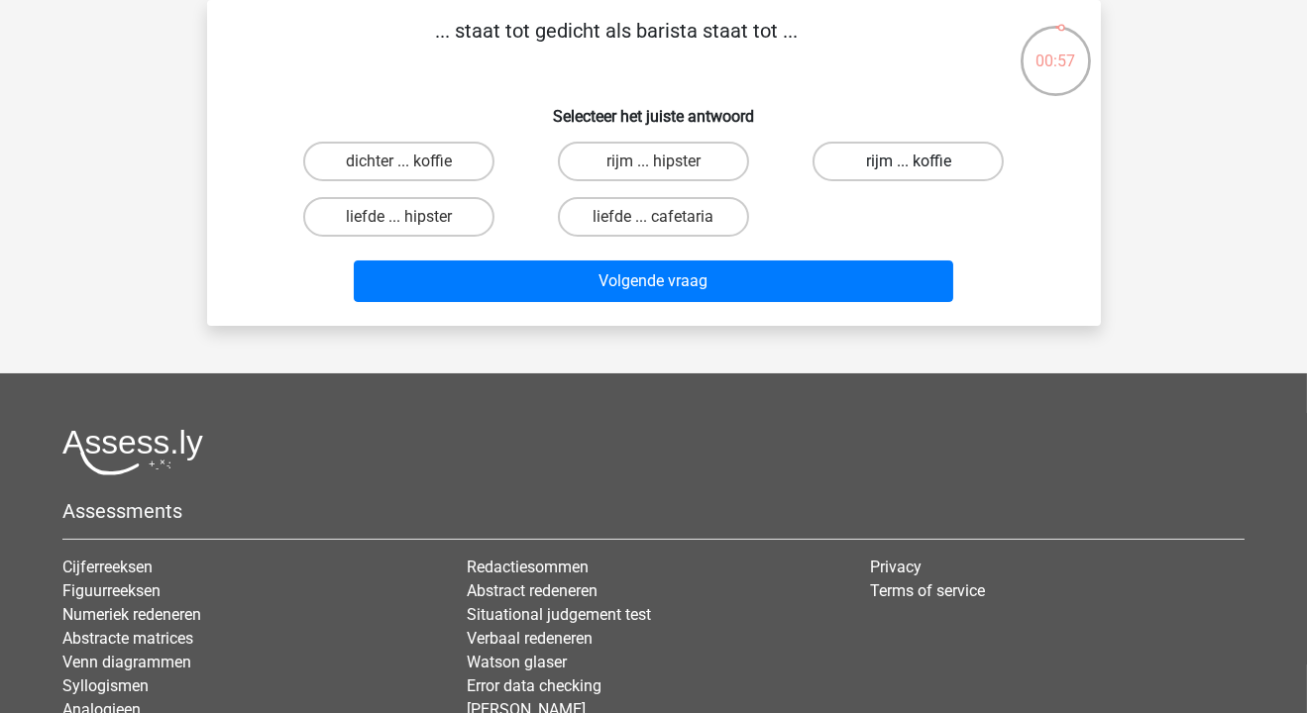
click at [935, 148] on label "rijm ... koffie" at bounding box center [907, 162] width 191 height 40
click at [921, 162] on input "rijm ... koffie" at bounding box center [915, 168] width 13 height 13
radio input "true"
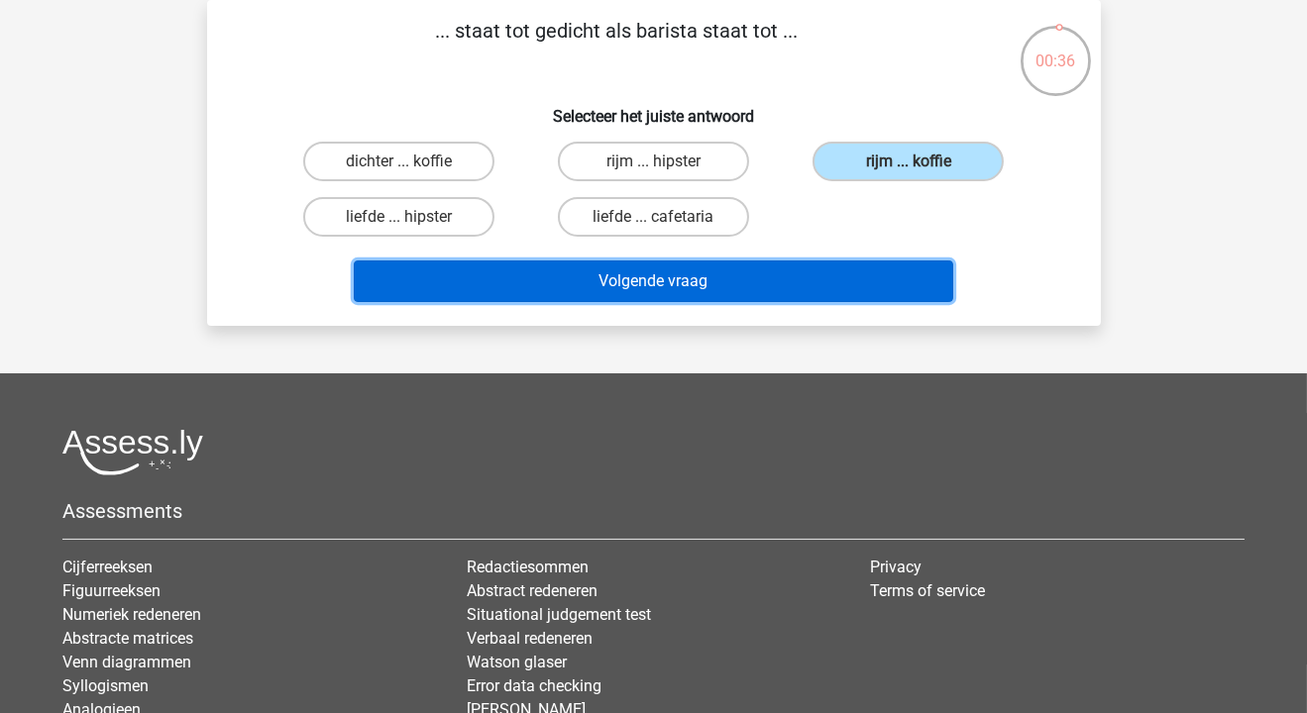
click at [645, 279] on button "Volgende vraag" at bounding box center [653, 282] width 599 height 42
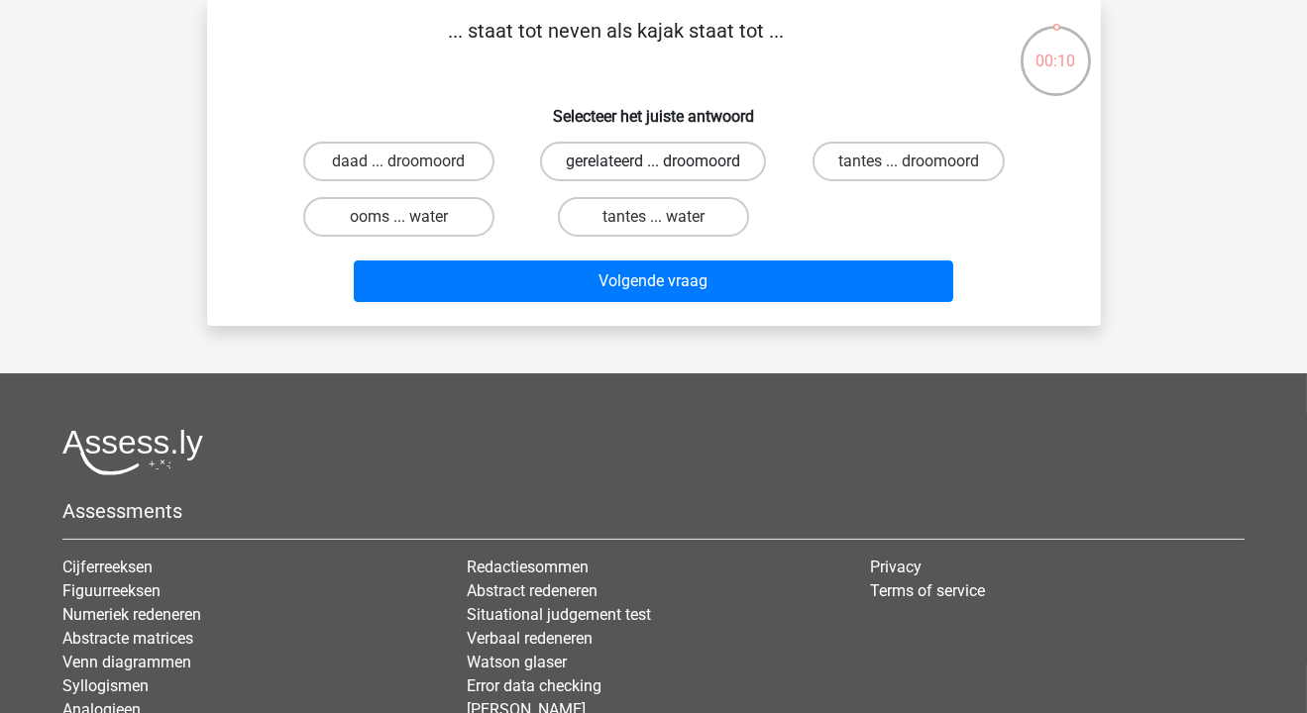
click at [675, 155] on label "gerelateerd ... droomoord" at bounding box center [653, 162] width 226 height 40
click at [666, 162] on input "gerelateerd ... droomoord" at bounding box center [659, 168] width 13 height 13
radio input "true"
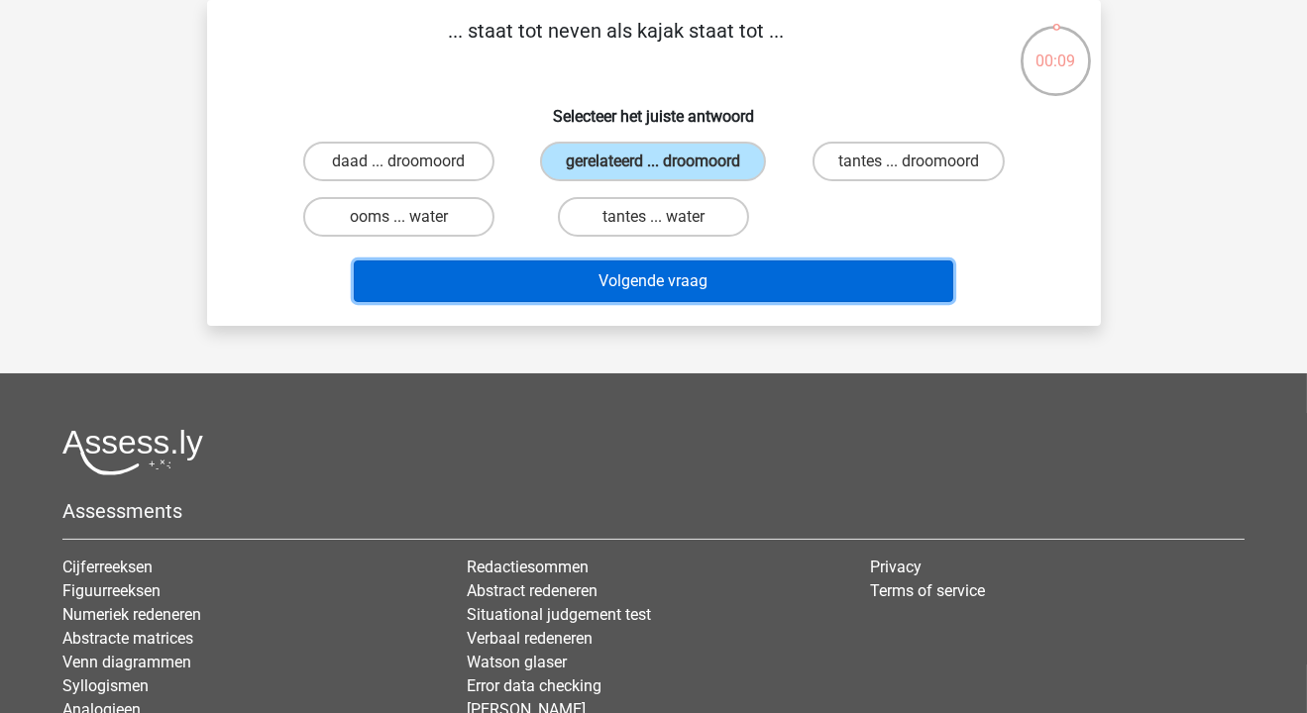
click at [654, 285] on button "Volgende vraag" at bounding box center [653, 282] width 599 height 42
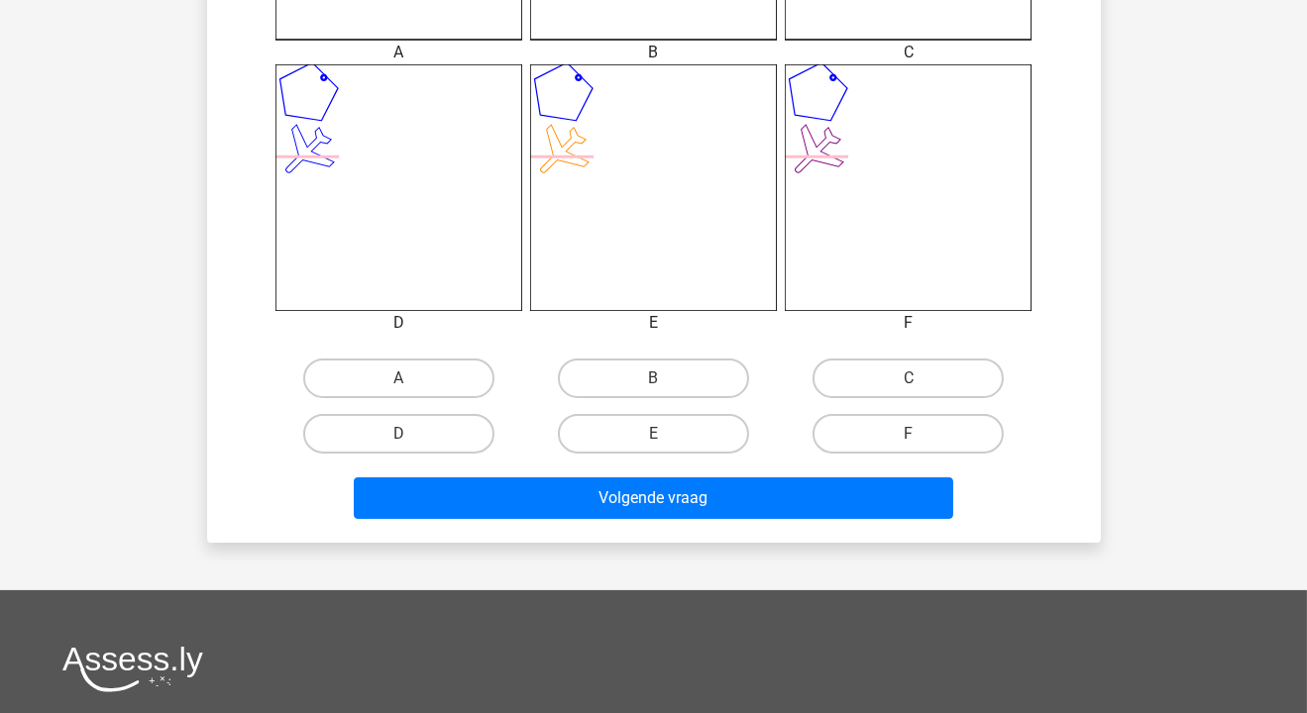
scroll to position [769, 0]
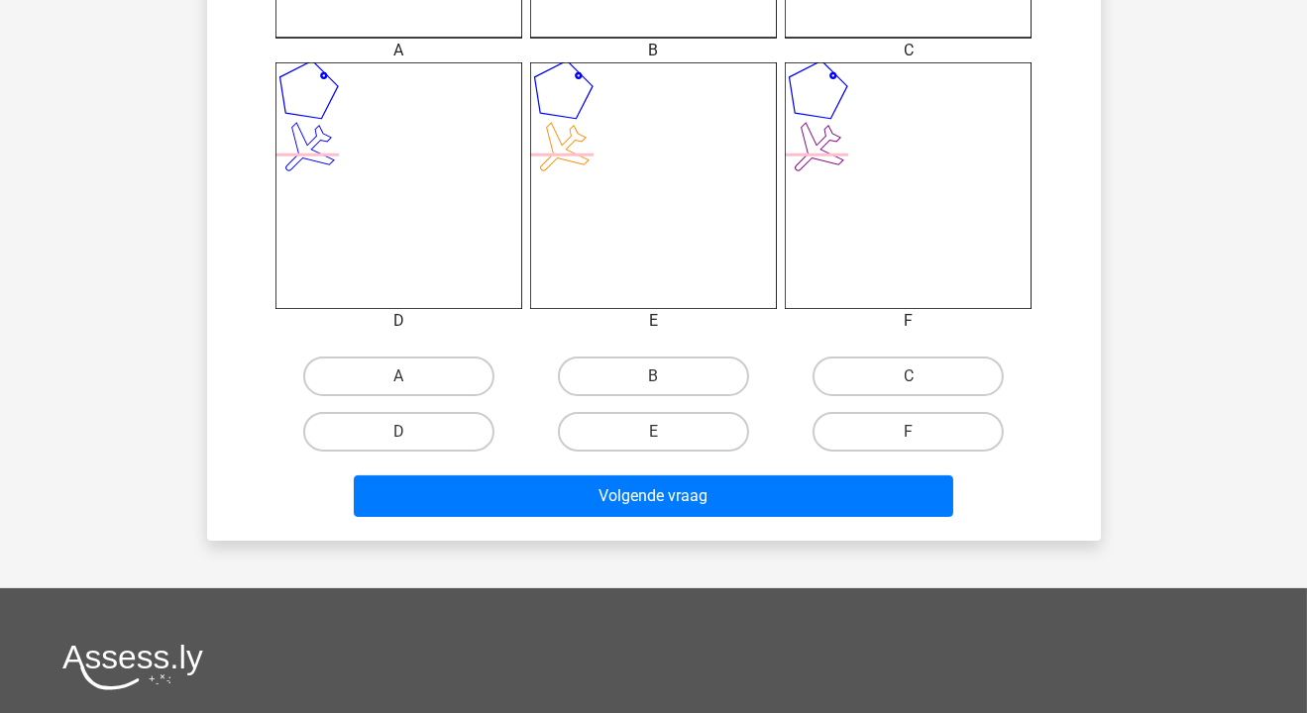
drag, startPoint x: 665, startPoint y: 373, endPoint x: 654, endPoint y: 378, distance: 12.4
click at [654, 378] on div "B" at bounding box center [653, 377] width 239 height 40
click at [654, 378] on input "B" at bounding box center [659, 383] width 13 height 13
radio input "true"
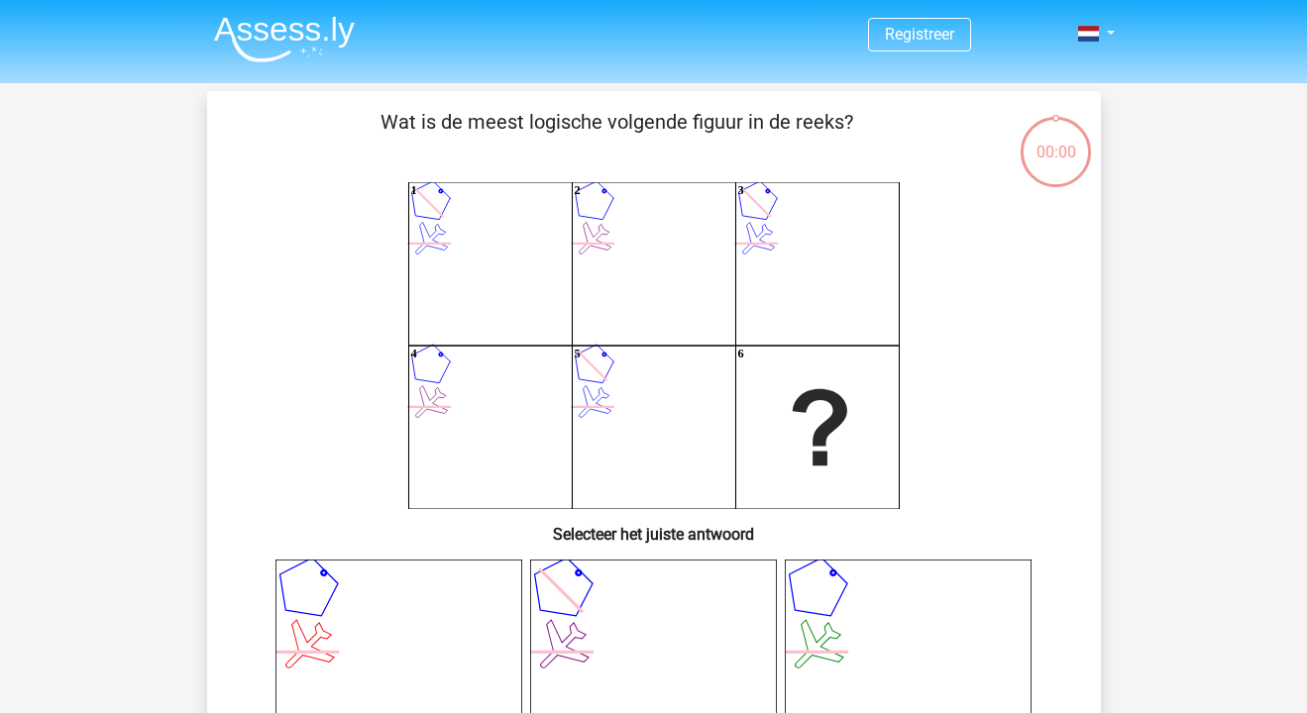
scroll to position [769, 0]
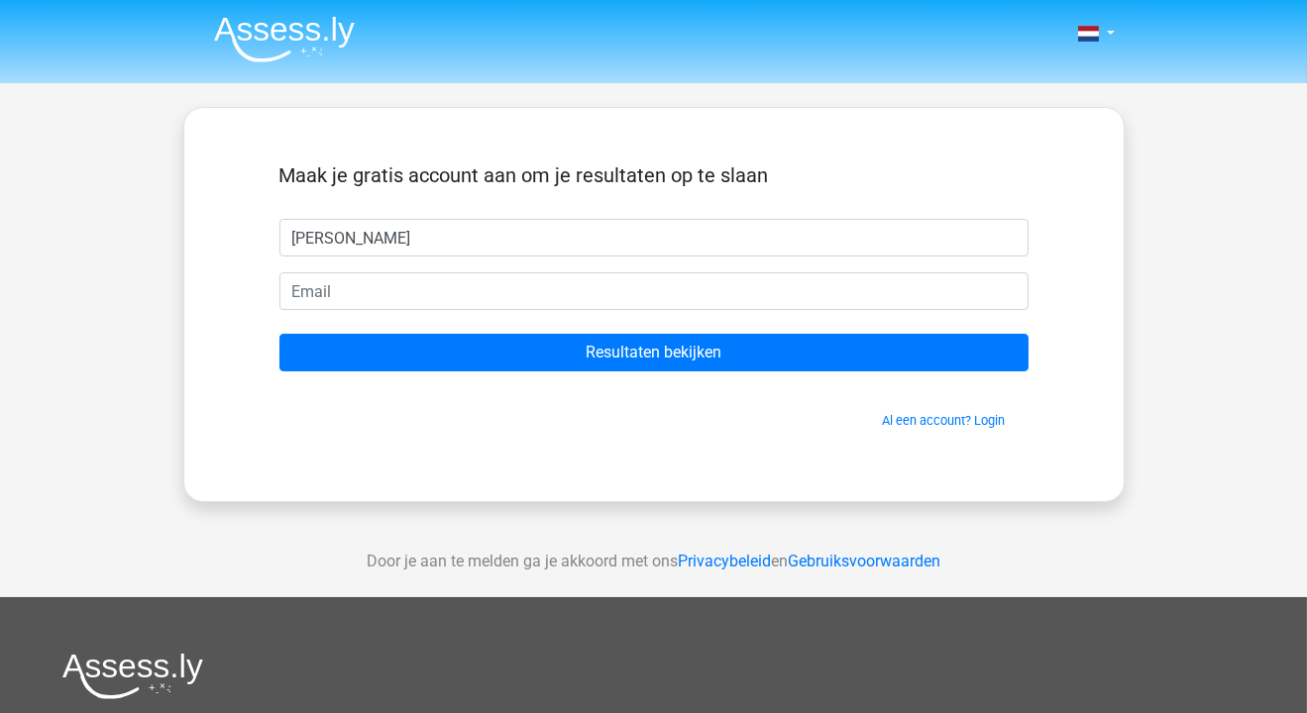
type input "[PERSON_NAME]"
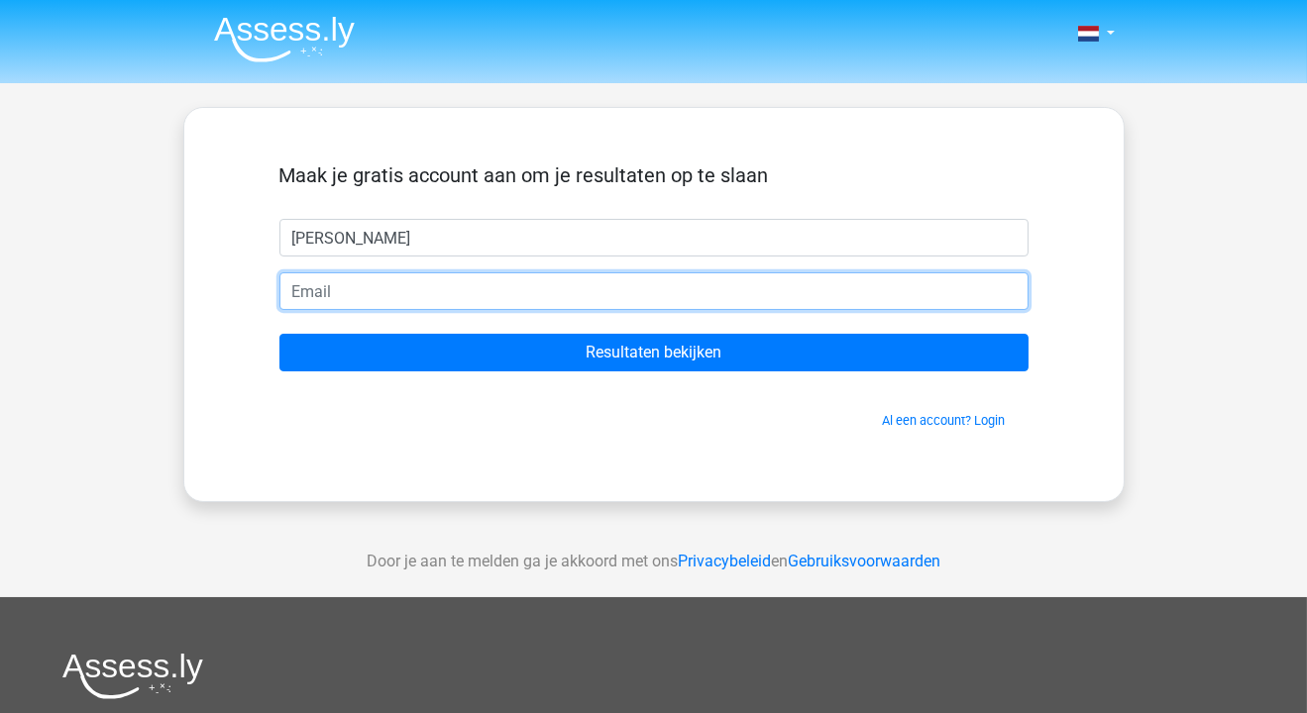
click at [575, 286] on input "email" at bounding box center [653, 291] width 749 height 38
type input "d"
type input "[EMAIL_ADDRESS][DOMAIN_NAME]"
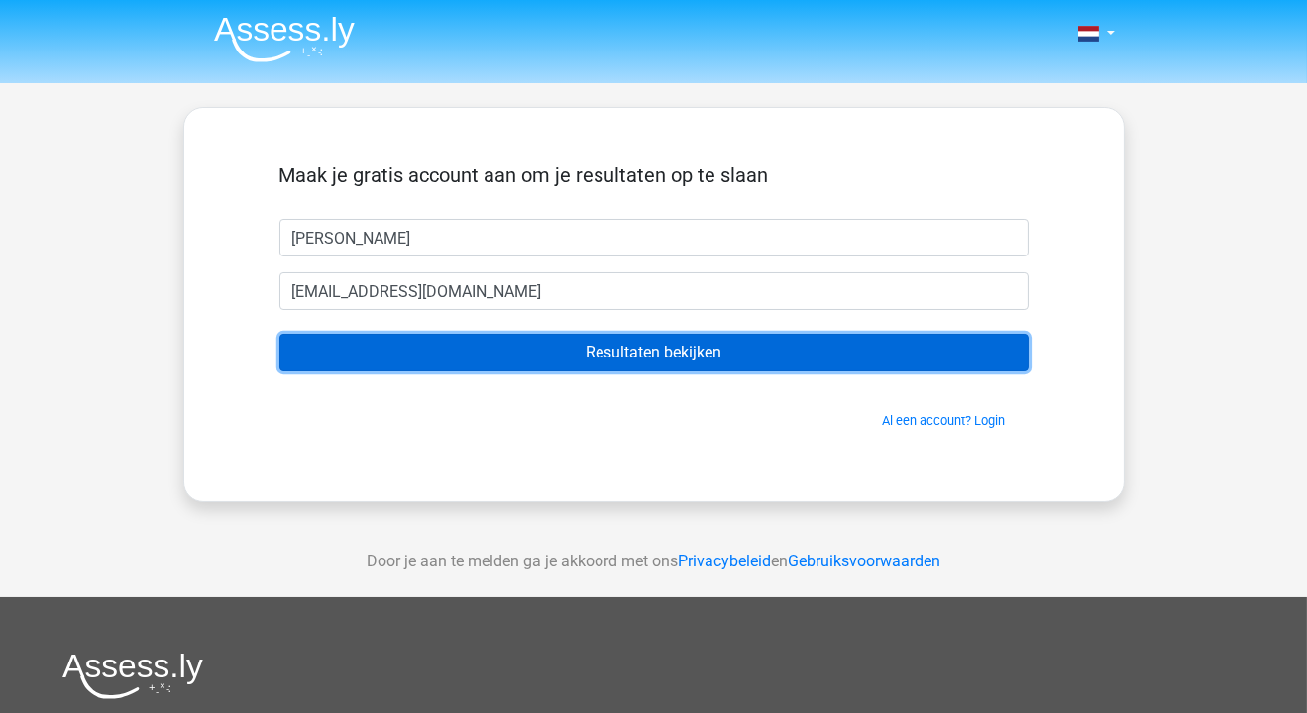
click at [507, 354] on input "Resultaten bekijken" at bounding box center [653, 353] width 749 height 38
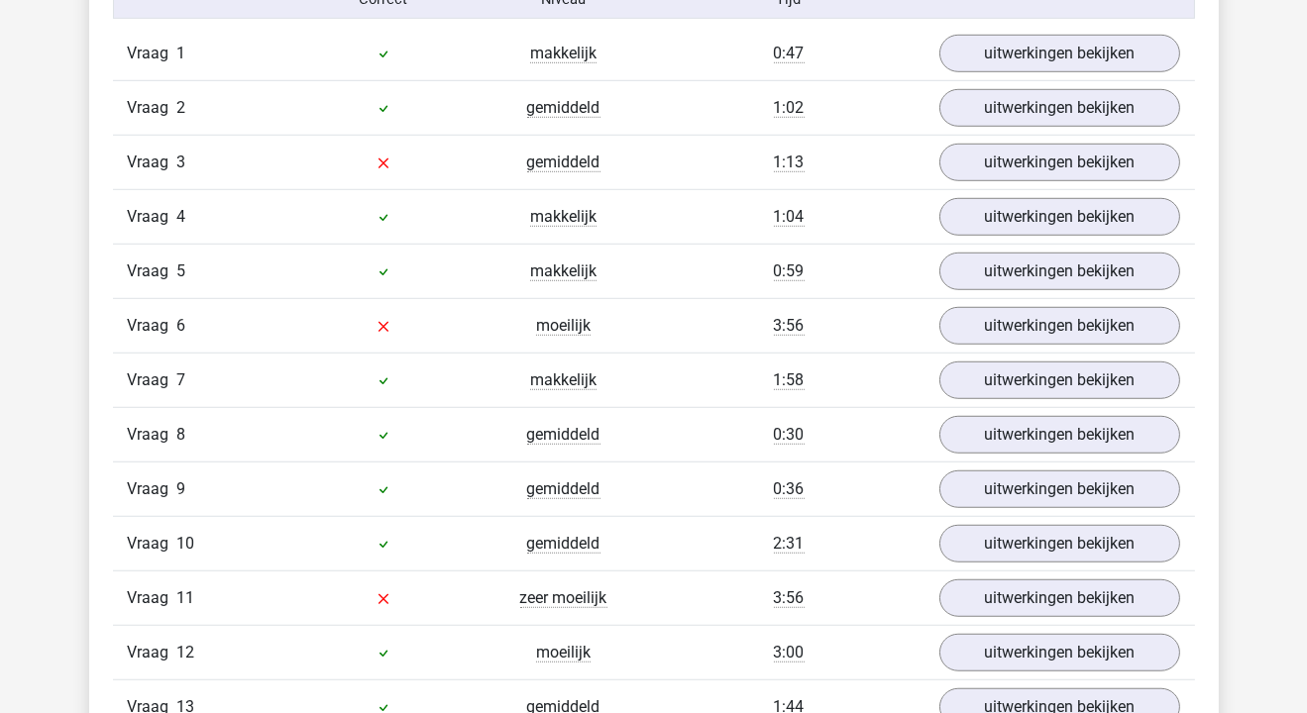
scroll to position [2305, 0]
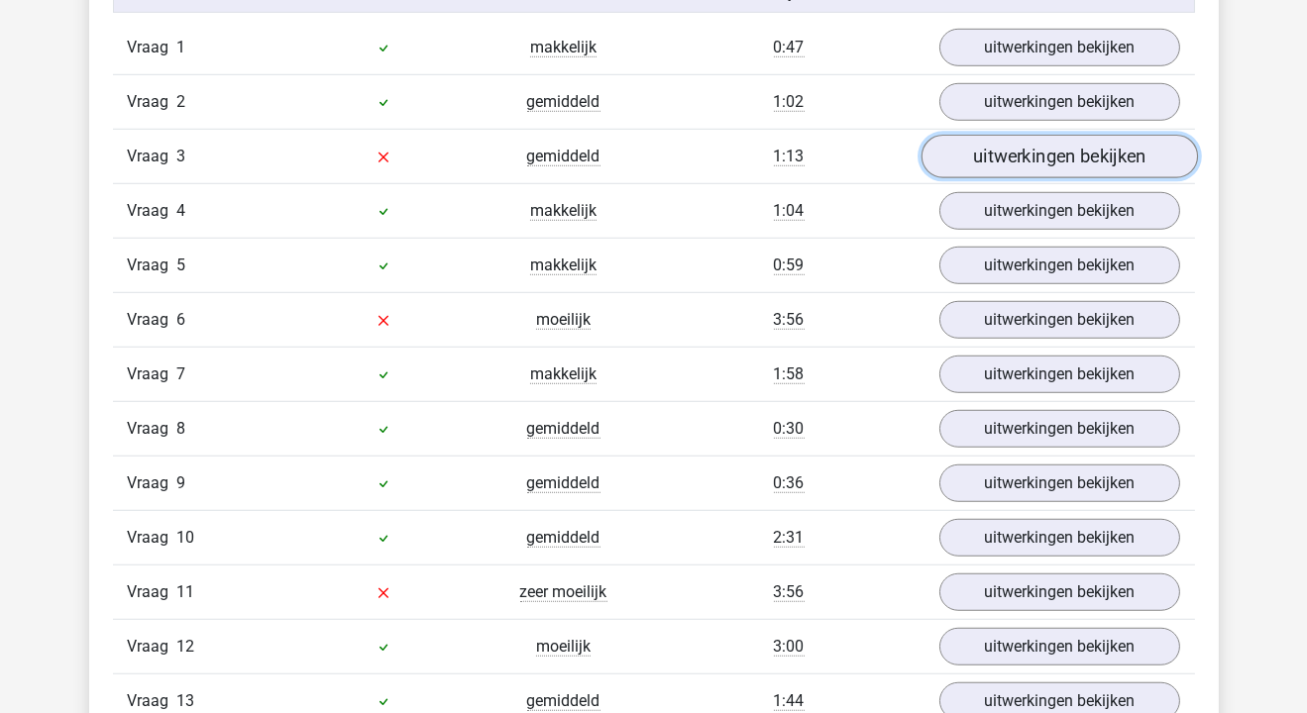
click at [1030, 150] on link "uitwerkingen bekijken" at bounding box center [1058, 157] width 276 height 44
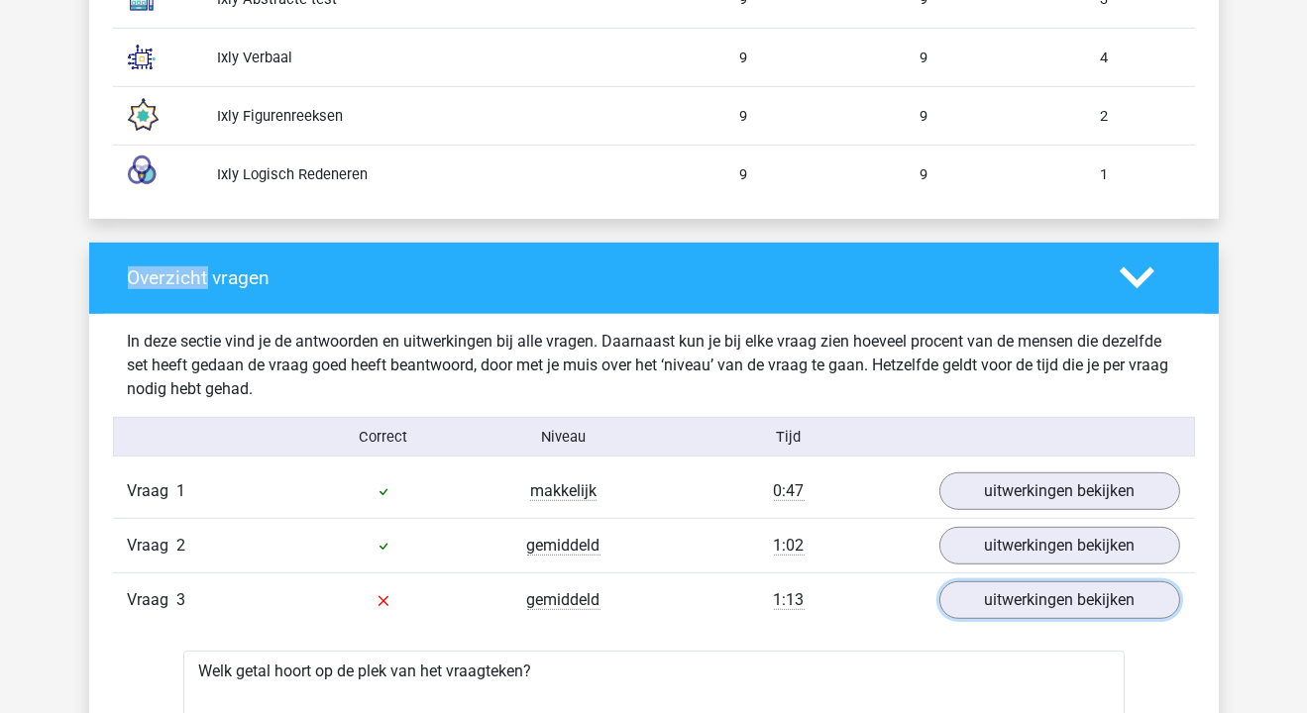
scroll to position [1842, 0]
